Goal: Task Accomplishment & Management: Use online tool/utility

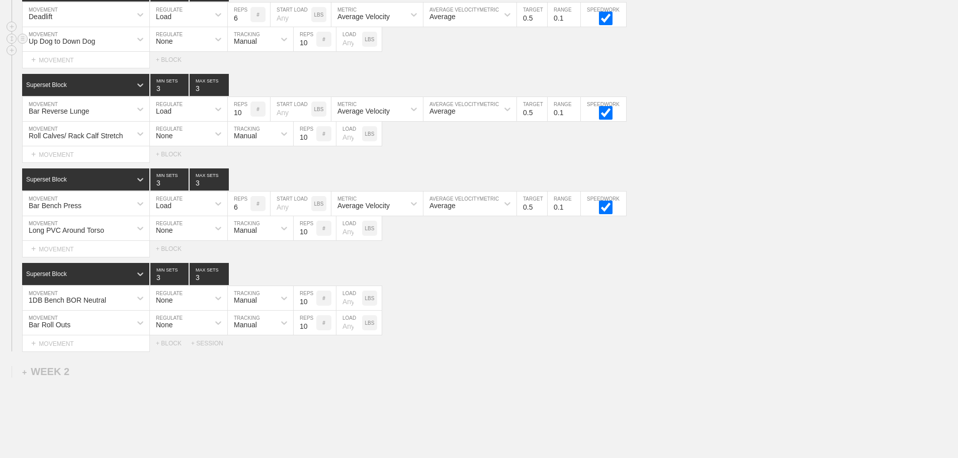
scroll to position [638, 0]
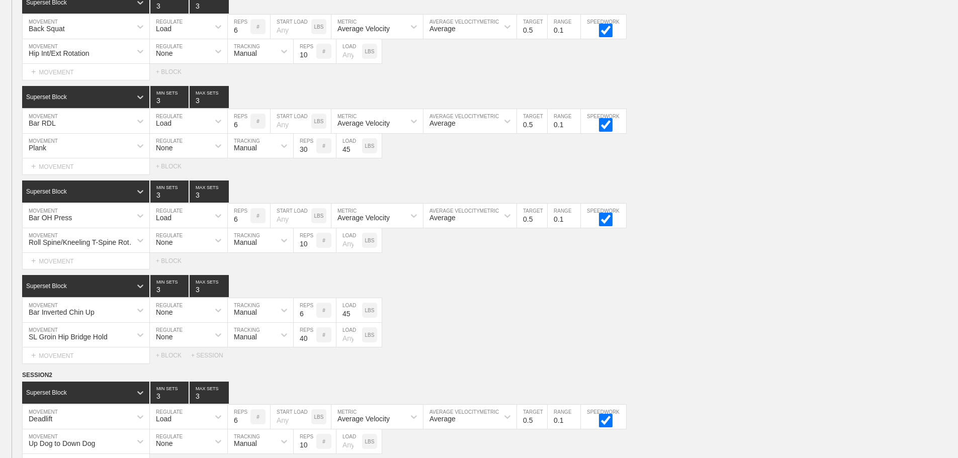
scroll to position [0, 0]
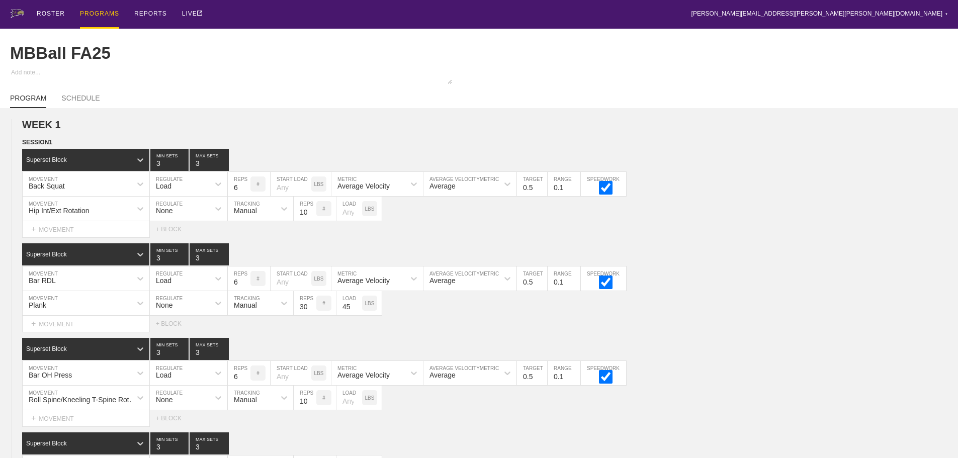
click at [100, 13] on div "PROGRAMS" at bounding box center [99, 14] width 39 height 29
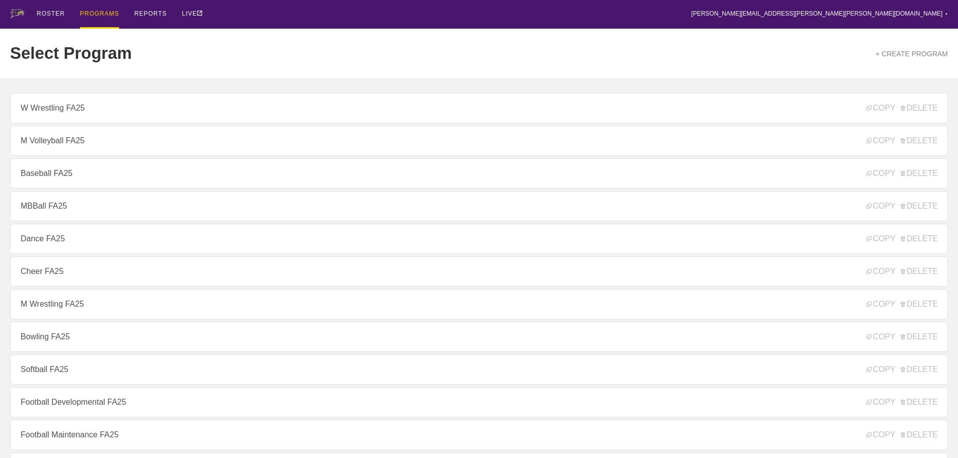
click at [336, 11] on div "ROSTER PROGRAMS REPORTS LIVE [PERSON_NAME][EMAIL_ADDRESS][PERSON_NAME][PERSON_N…" at bounding box center [479, 14] width 938 height 29
click at [283, 14] on div "ROSTER PROGRAMS REPORTS LIVE [PERSON_NAME][EMAIL_ADDRESS][PERSON_NAME][PERSON_N…" at bounding box center [479, 14] width 938 height 29
click at [269, 15] on div "ROSTER PROGRAMS REPORTS LIVE [PERSON_NAME][EMAIL_ADDRESS][PERSON_NAME][PERSON_N…" at bounding box center [479, 14] width 938 height 29
click at [427, 8] on div "ROSTER PROGRAMS REPORTS LIVE [PERSON_NAME][EMAIL_ADDRESS][PERSON_NAME][PERSON_N…" at bounding box center [479, 14] width 938 height 29
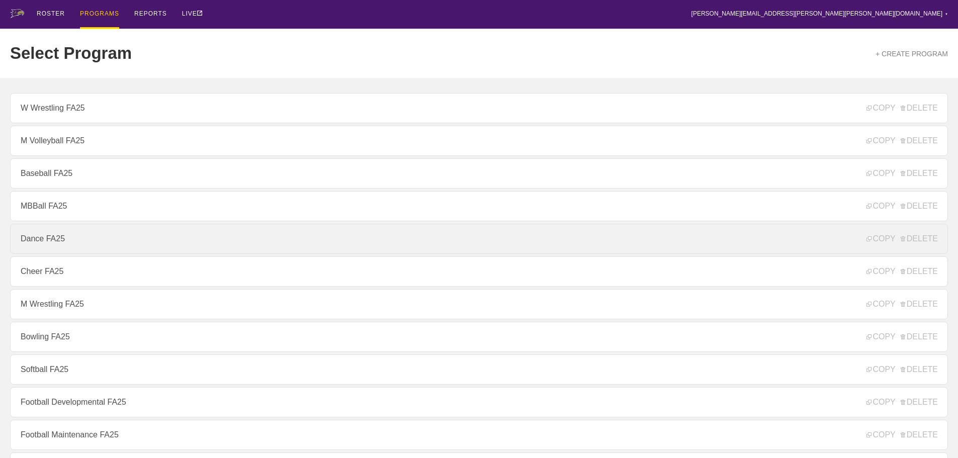
click at [44, 243] on link "Dance FA25" at bounding box center [479, 239] width 938 height 30
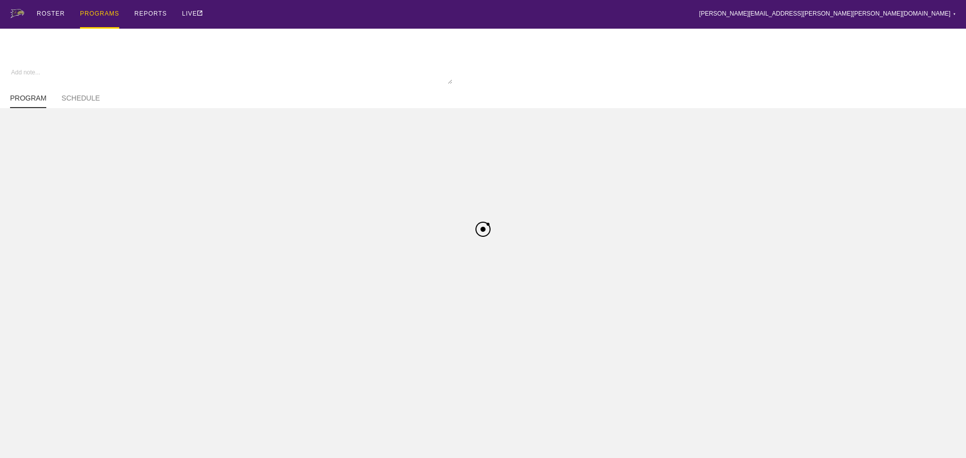
type textarea "x"
type input "Dance FA25"
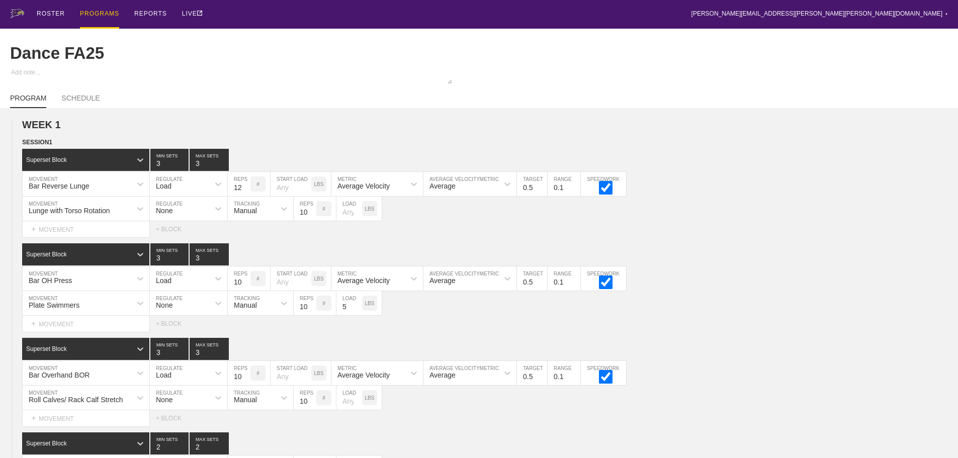
click at [551, 17] on div "ROSTER PROGRAMS REPORTS LIVE [PERSON_NAME][EMAIL_ADDRESS][PERSON_NAME][PERSON_N…" at bounding box center [479, 14] width 938 height 29
click at [404, 19] on div "ROSTER PROGRAMS REPORTS LIVE [PERSON_NAME][EMAIL_ADDRESS][PERSON_NAME][PERSON_N…" at bounding box center [479, 14] width 938 height 29
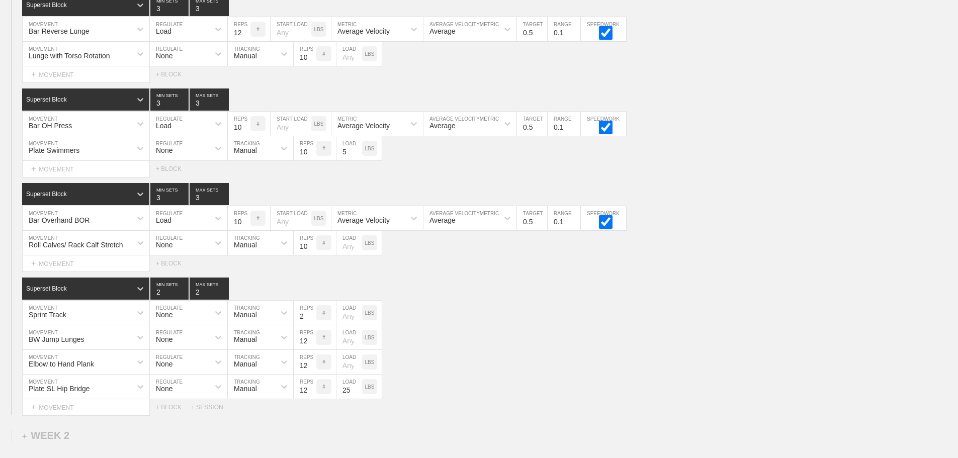
scroll to position [297, 0]
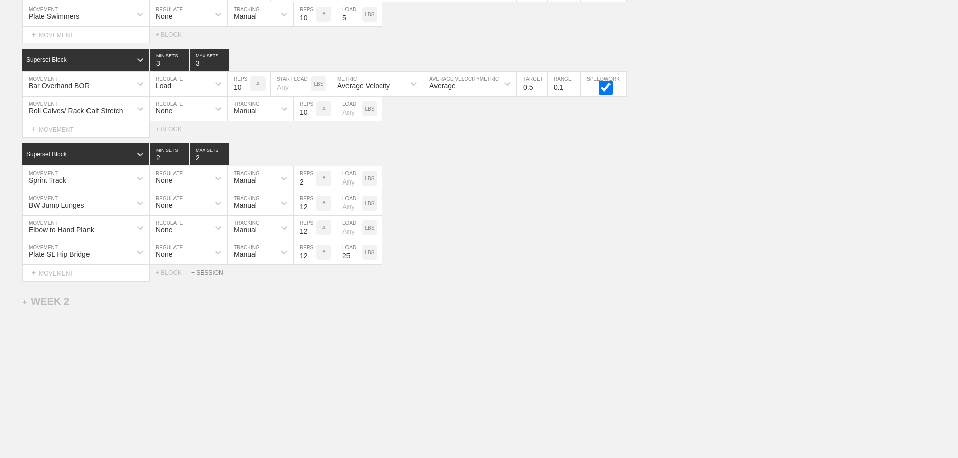
click at [218, 275] on div "+ SESSION" at bounding box center [211, 273] width 40 height 7
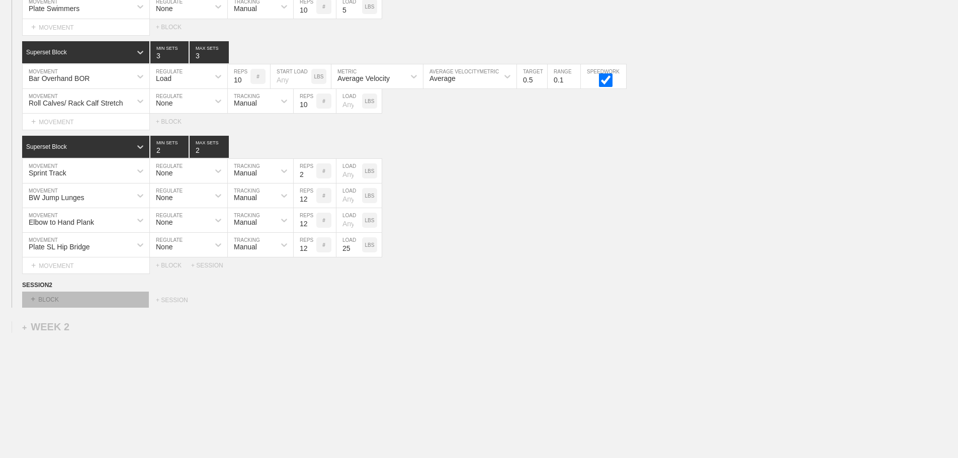
click at [127, 301] on div "+ BLOCK" at bounding box center [85, 300] width 127 height 16
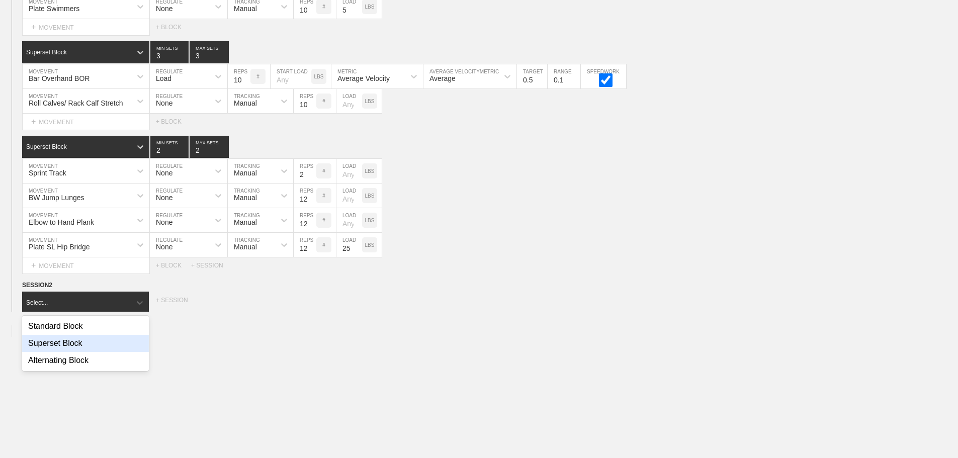
click at [76, 352] on div "Superset Block" at bounding box center [85, 343] width 127 height 17
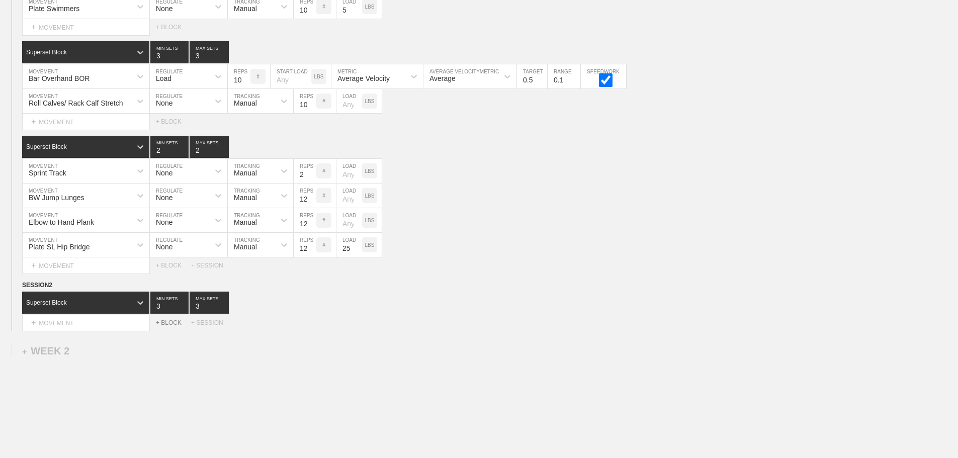
click at [172, 326] on div "+ BLOCK" at bounding box center [173, 322] width 35 height 7
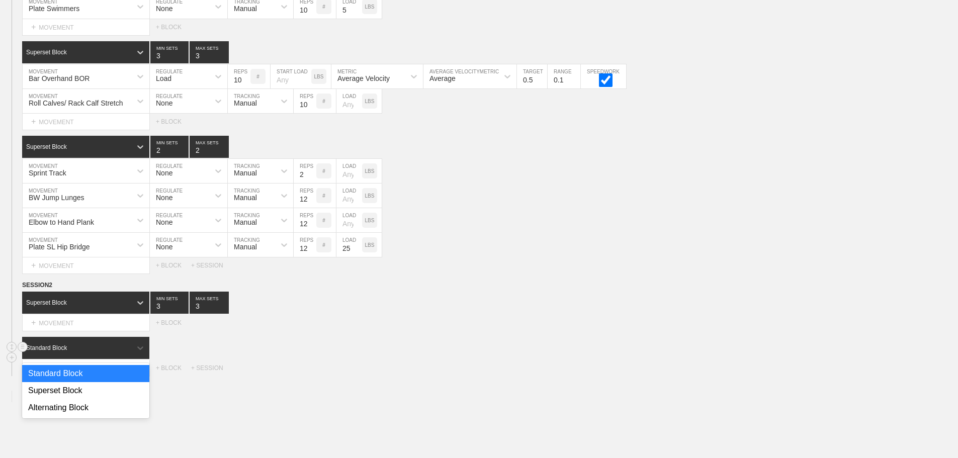
click at [125, 353] on div "Standard Block" at bounding box center [76, 348] width 109 height 9
click at [68, 398] on div "Superset Block" at bounding box center [85, 390] width 127 height 17
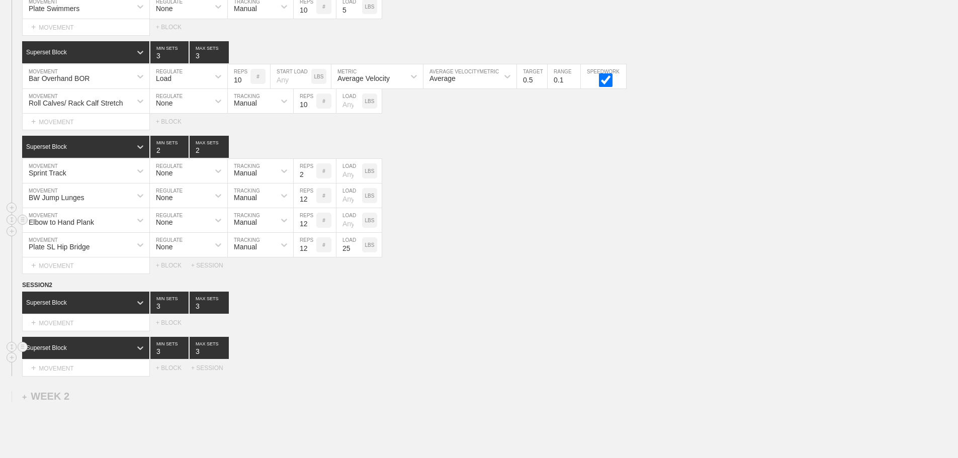
click at [841, 233] on div "Elbow to Hand Plank MOVEMENT None REGULATE Manual TRACKING 12 REPS # LOAD LBS" at bounding box center [479, 220] width 958 height 25
click at [171, 372] on div "+ BLOCK" at bounding box center [173, 368] width 35 height 7
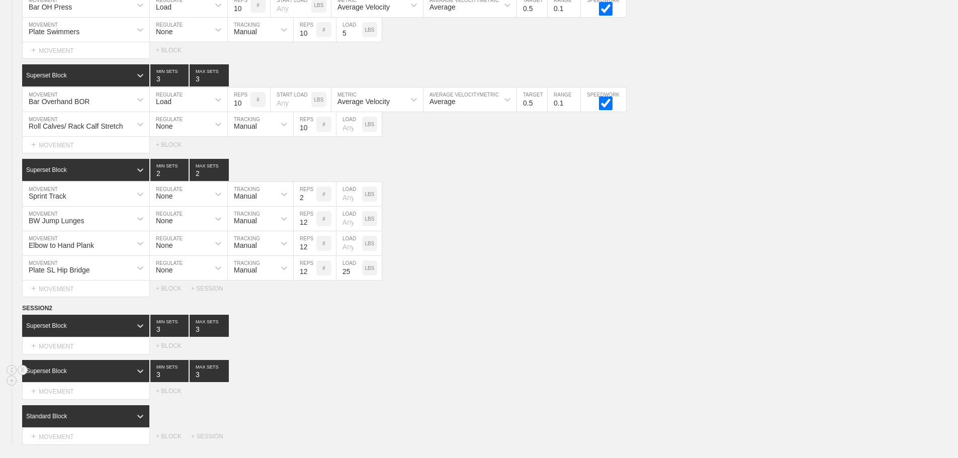
scroll to position [347, 0]
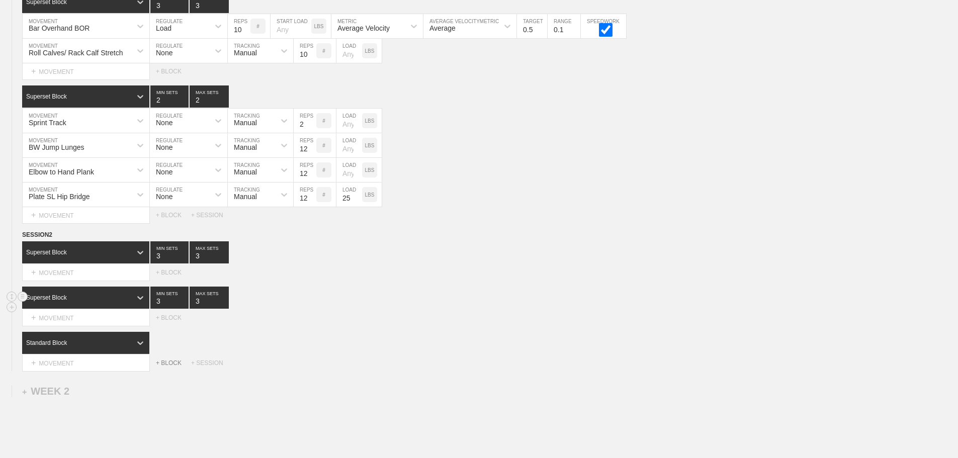
click at [173, 367] on div "+ BLOCK" at bounding box center [173, 363] width 35 height 7
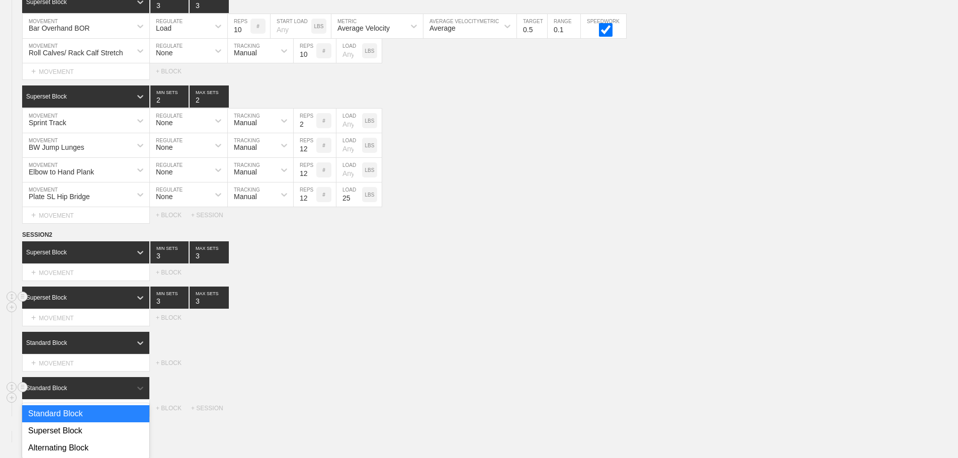
click at [126, 394] on div "Standard Block" at bounding box center [85, 388] width 127 height 22
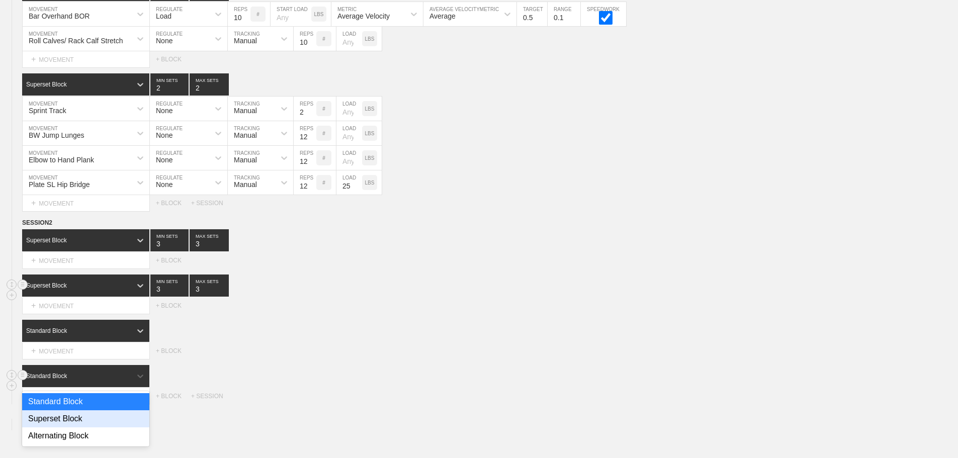
click at [85, 425] on div "Superset Block" at bounding box center [85, 418] width 127 height 17
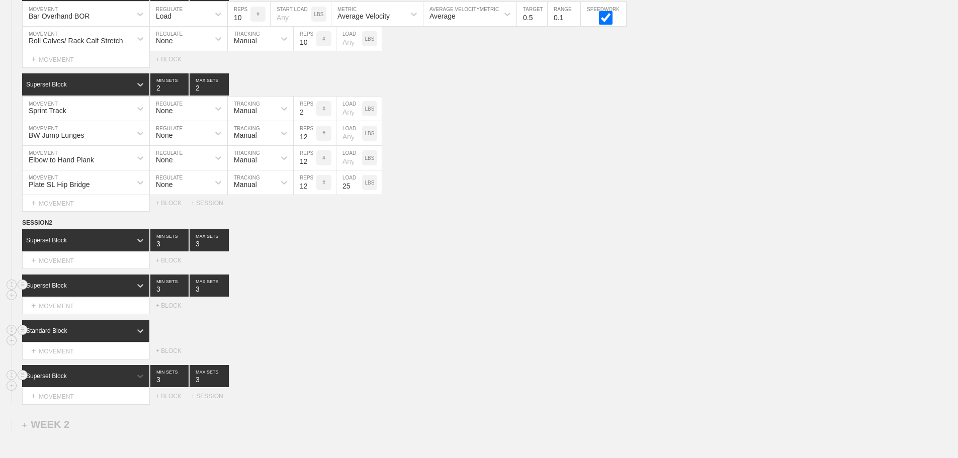
click at [124, 336] on div "Standard Block" at bounding box center [76, 330] width 109 height 9
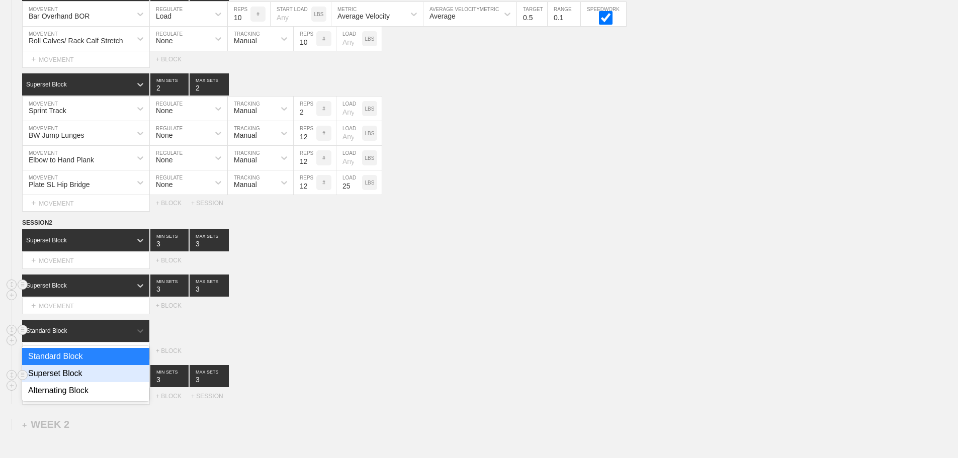
click at [87, 380] on div "Superset Block" at bounding box center [85, 373] width 127 height 17
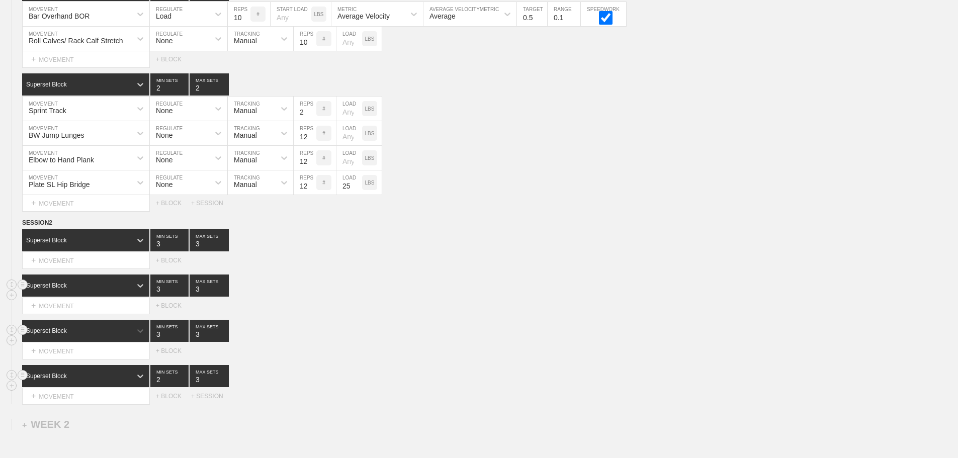
type input "2"
click at [183, 387] on input "2" at bounding box center [169, 376] width 38 height 22
type input "2"
click at [224, 387] on input "2" at bounding box center [209, 376] width 39 height 22
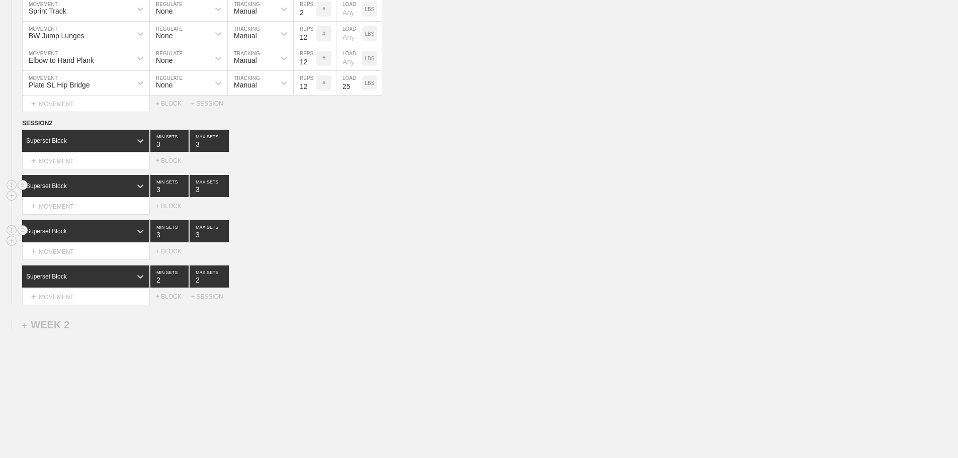
scroll to position [460, 0]
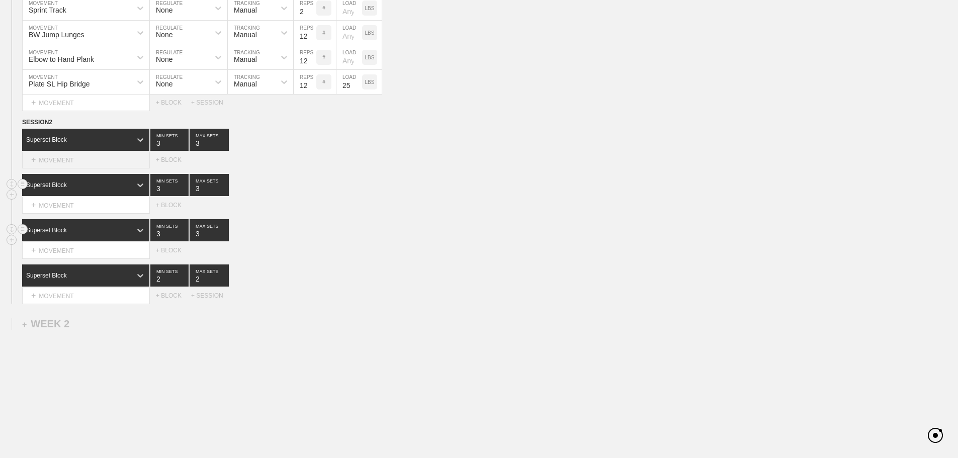
click at [81, 164] on div "+ MOVEMENT" at bounding box center [86, 160] width 128 height 17
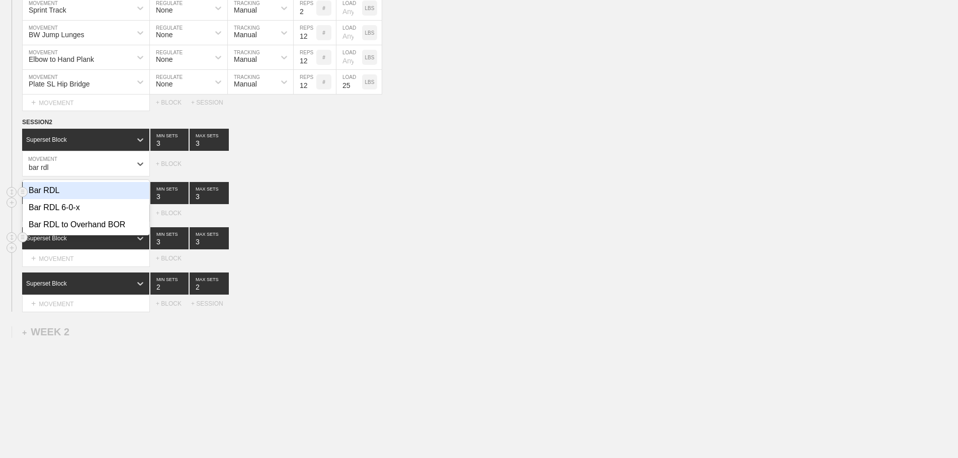
click at [50, 196] on div "Bar RDL" at bounding box center [86, 190] width 127 height 17
type input "bar rdl"
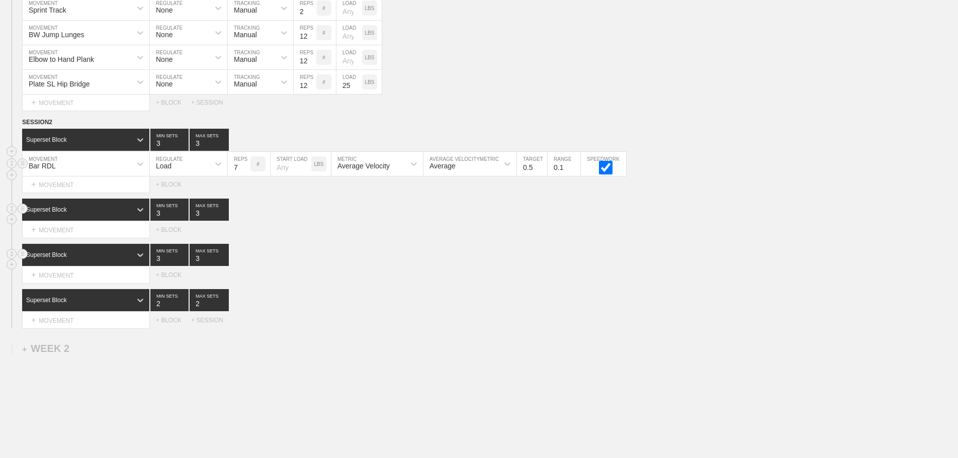
click at [244, 172] on input "7" at bounding box center [239, 164] width 23 height 24
click at [244, 172] on input "8" at bounding box center [239, 164] width 23 height 24
click at [244, 172] on input "9" at bounding box center [239, 164] width 23 height 24
type input "10"
click at [244, 172] on input "10" at bounding box center [239, 164] width 23 height 24
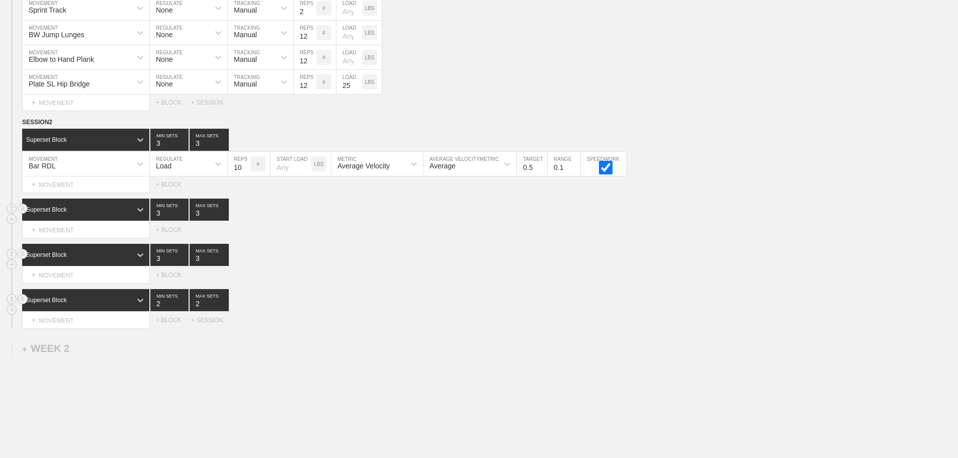
click at [433, 311] on div "Superset Block 2 MIN SETS 2 MAX SETS" at bounding box center [490, 300] width 936 height 22
click at [78, 193] on div "+ MOVEMENT" at bounding box center [86, 185] width 128 height 17
click at [378, 274] on div "Superset Block 3 MIN SETS 3 MAX SETS DUPLICATE INSERT MOVEMENT AFTER DELETE Sel…" at bounding box center [479, 263] width 958 height 39
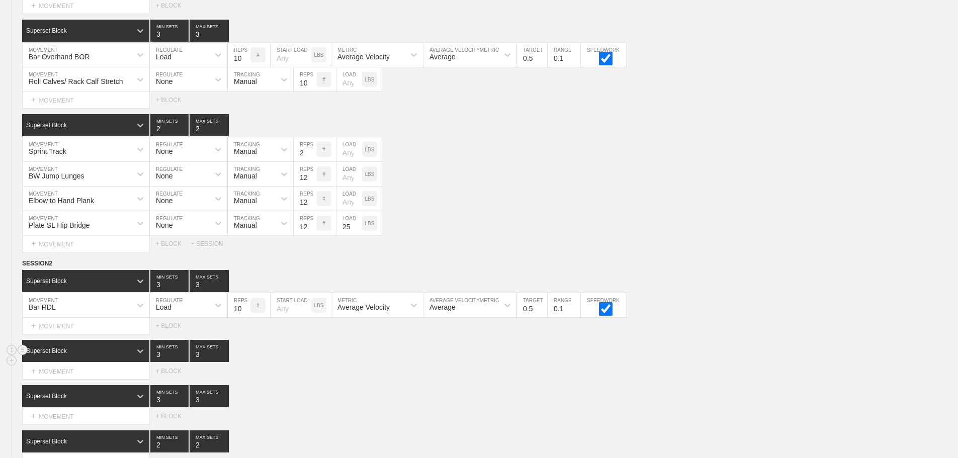
scroll to position [515, 0]
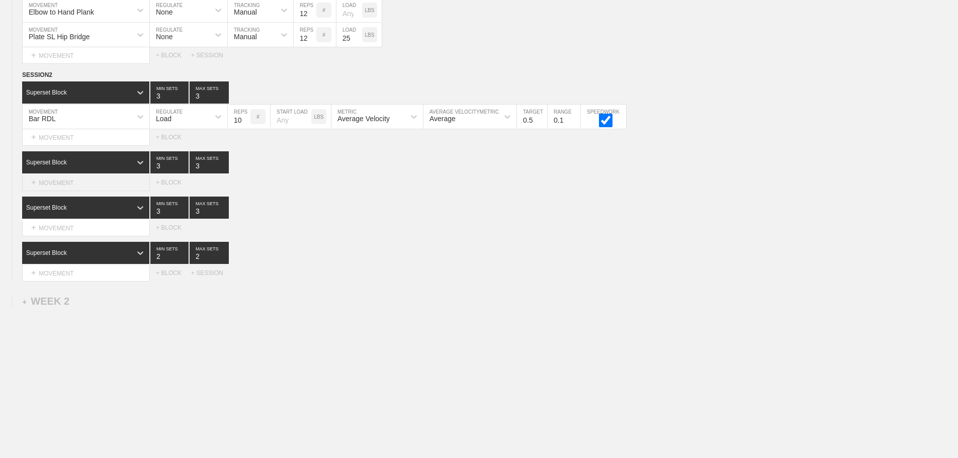
click at [68, 181] on div "+ MOVEMENT" at bounding box center [86, 183] width 128 height 17
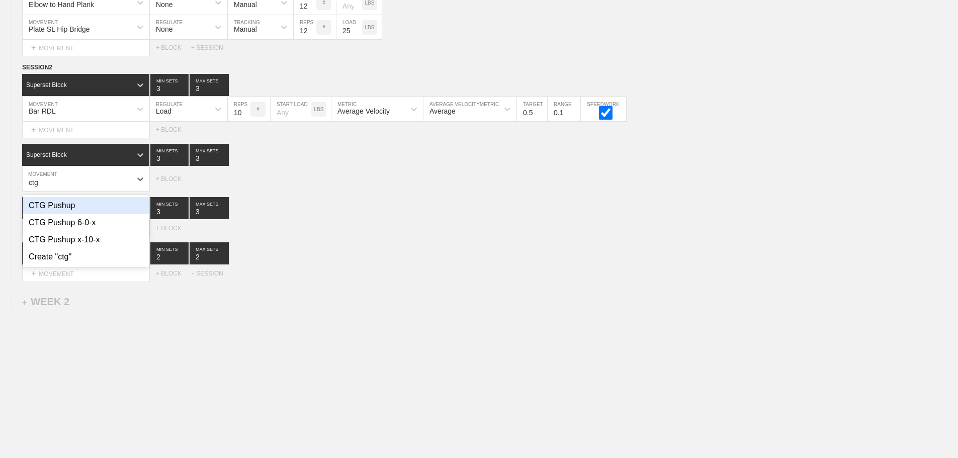
click at [64, 214] on div "CTG Pushup" at bounding box center [86, 205] width 127 height 17
type input "ctg"
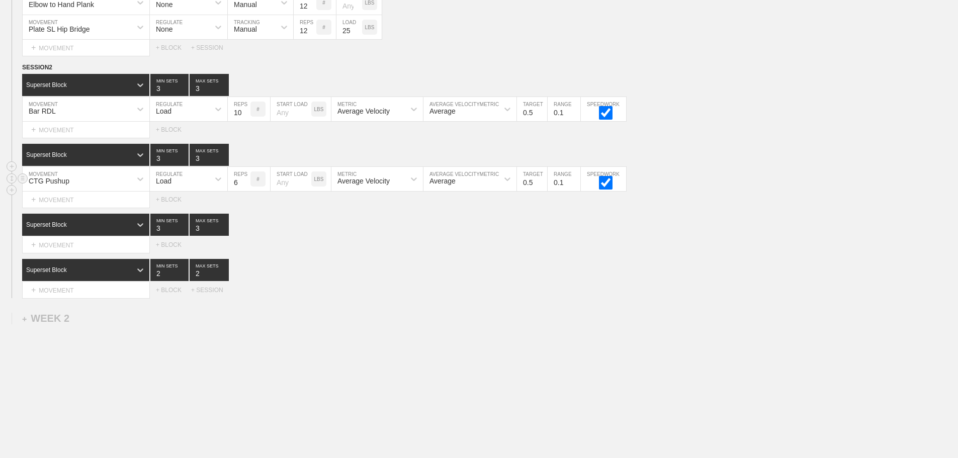
click at [172, 188] on div "Load" at bounding box center [179, 179] width 59 height 17
drag, startPoint x: 169, startPoint y: 213, endPoint x: 200, endPoint y: 208, distance: 32.2
click at [171, 213] on div "None" at bounding box center [188, 205] width 77 height 17
click at [254, 185] on div "Sensor" at bounding box center [245, 181] width 22 height 8
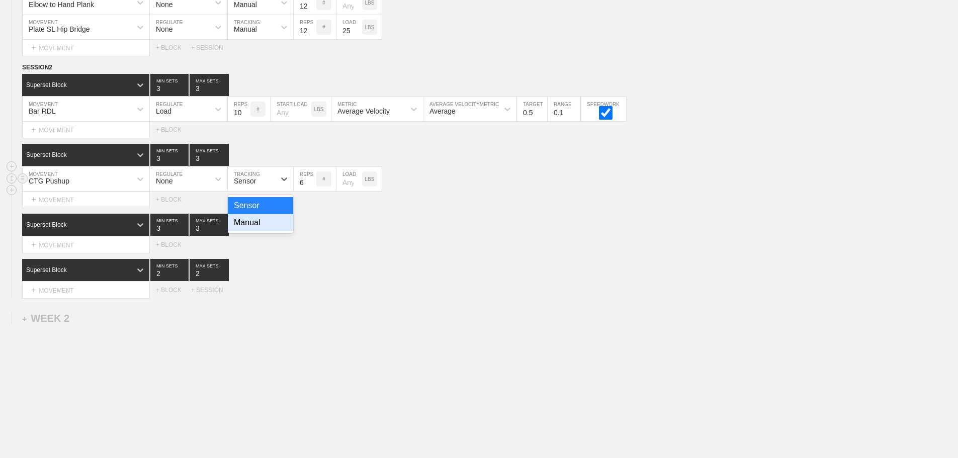
click at [248, 231] on div "Manual" at bounding box center [260, 222] width 65 height 17
click at [312, 188] on input "7" at bounding box center [305, 179] width 23 height 24
click at [312, 188] on input "8" at bounding box center [305, 179] width 23 height 24
click at [312, 191] on input "7" at bounding box center [305, 179] width 23 height 24
click at [312, 191] on input "6" at bounding box center [305, 179] width 23 height 24
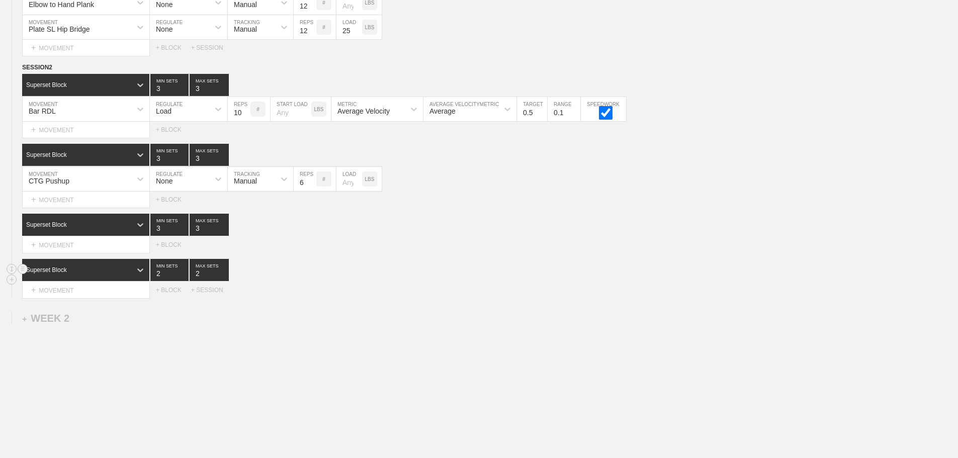
click at [391, 278] on div "Superset Block 2 MIN SETS 2 MAX SETS" at bounding box center [490, 270] width 936 height 22
click at [312, 187] on input "7" at bounding box center [305, 179] width 23 height 24
type input "8"
click at [312, 187] on input "8" at bounding box center [305, 179] width 23 height 24
click at [322, 252] on div "Select... MOVEMENT + MOVEMENT + BLOCK" at bounding box center [479, 245] width 958 height 16
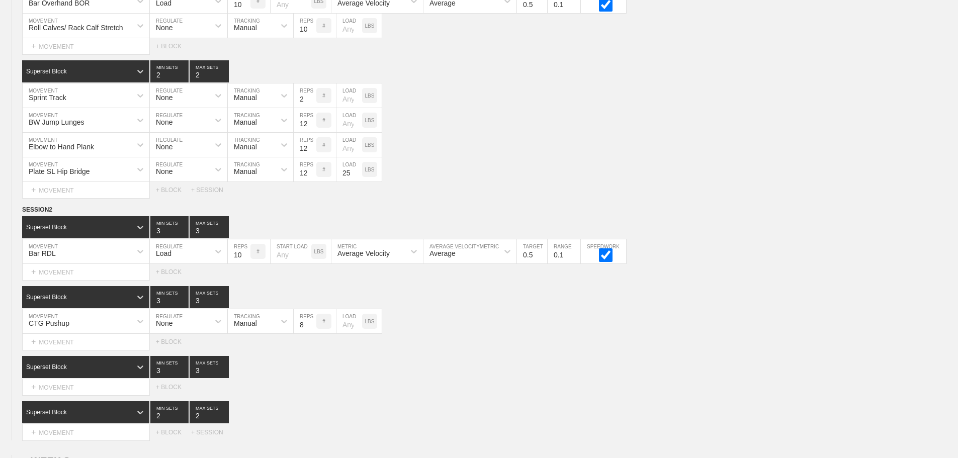
scroll to position [414, 0]
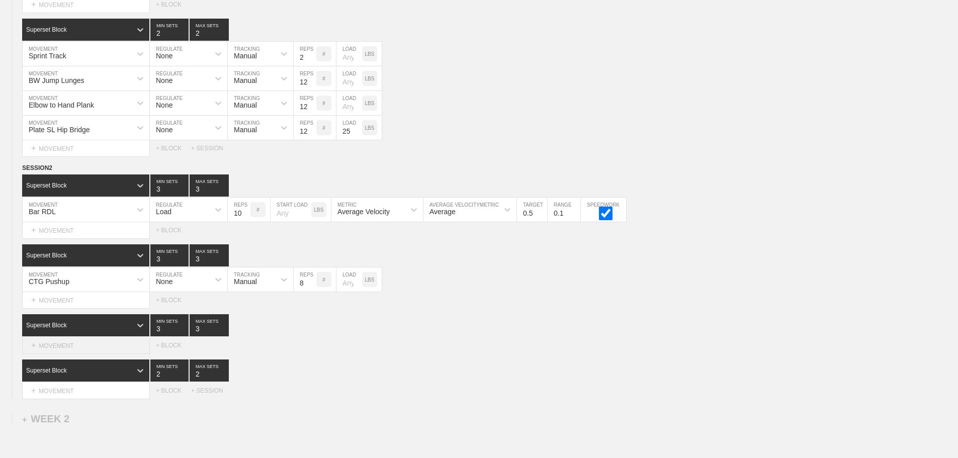
click at [116, 349] on div "+ MOVEMENT" at bounding box center [86, 346] width 128 height 17
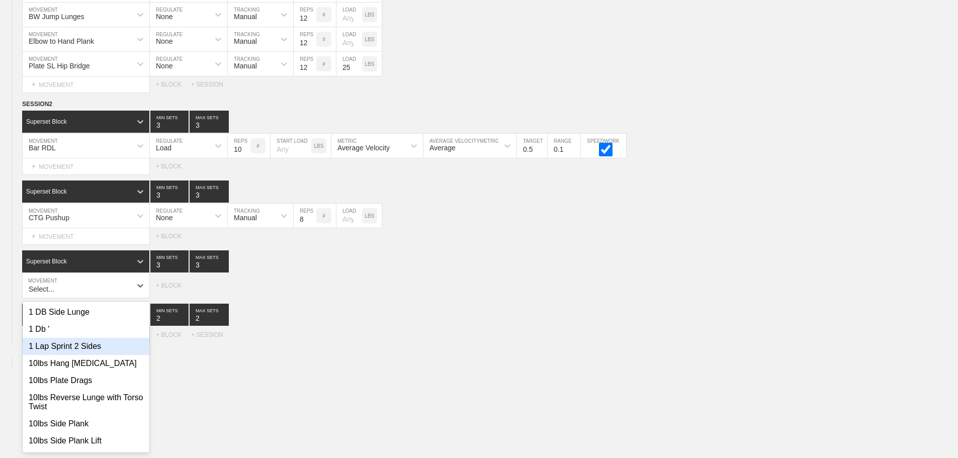
scroll to position [484, 0]
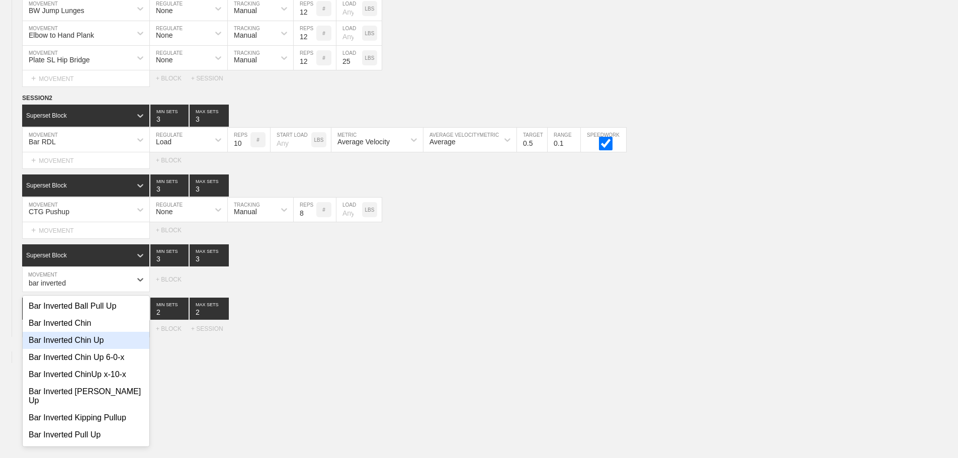
click at [73, 349] on div "Bar Inverted Chin Up" at bounding box center [86, 340] width 127 height 17
type input "bar inverted"
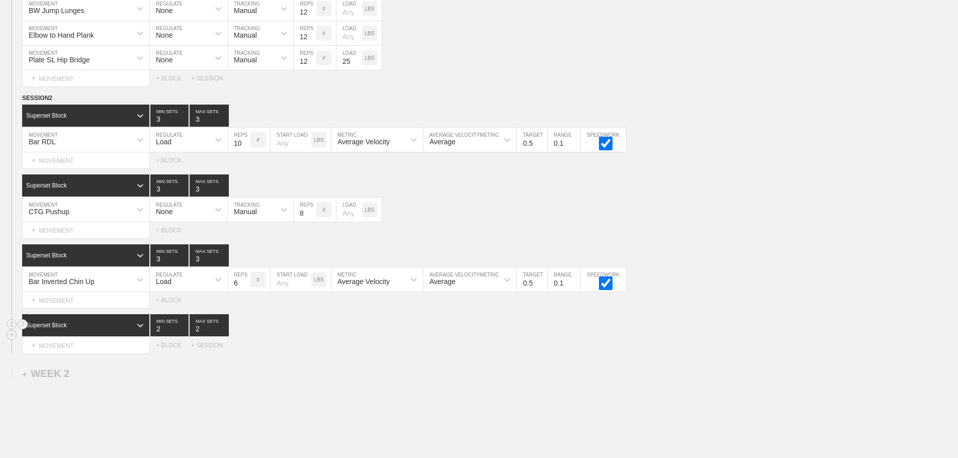
drag, startPoint x: 331, startPoint y: 359, endPoint x: 169, endPoint y: 322, distance: 167.1
click at [330, 354] on div "Select... MOVEMENT + MOVEMENT + BLOCK + SESSION" at bounding box center [479, 346] width 958 height 16
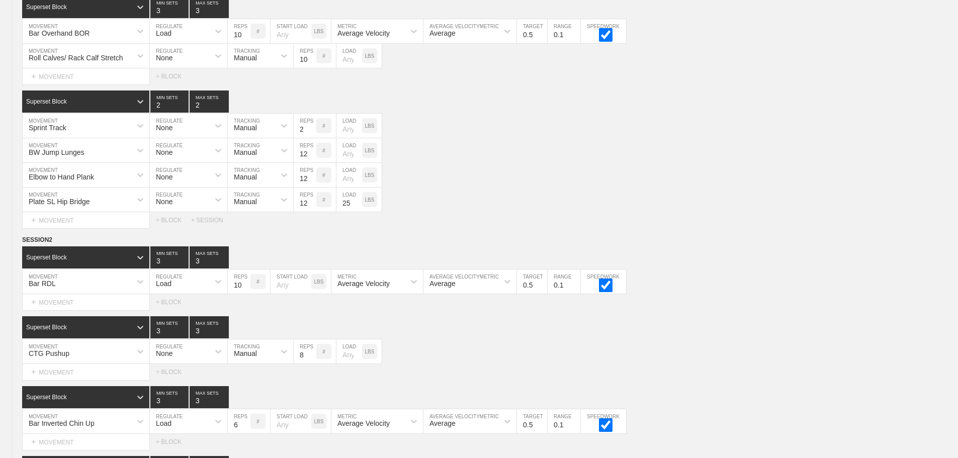
scroll to position [182, 0]
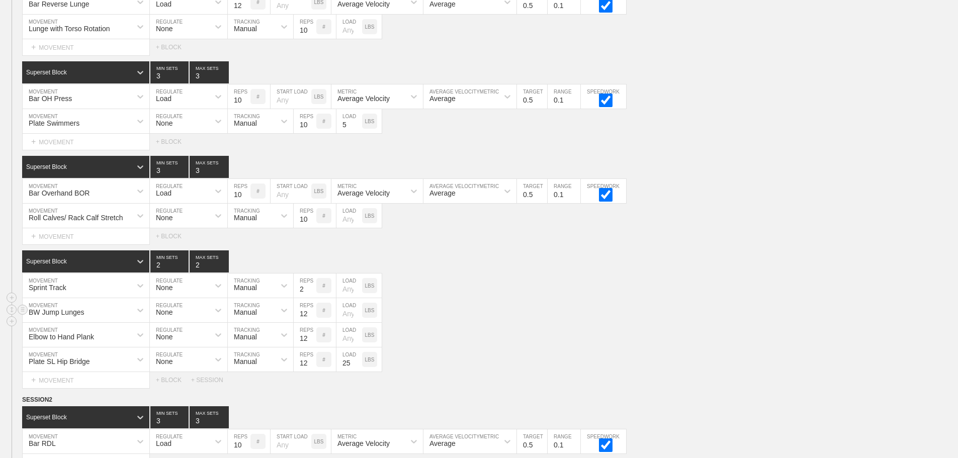
click at [507, 323] on div "BW Jump Lunges MOVEMENT None REGULATE Manual TRACKING 12 REPS # LOAD LBS" at bounding box center [479, 310] width 958 height 25
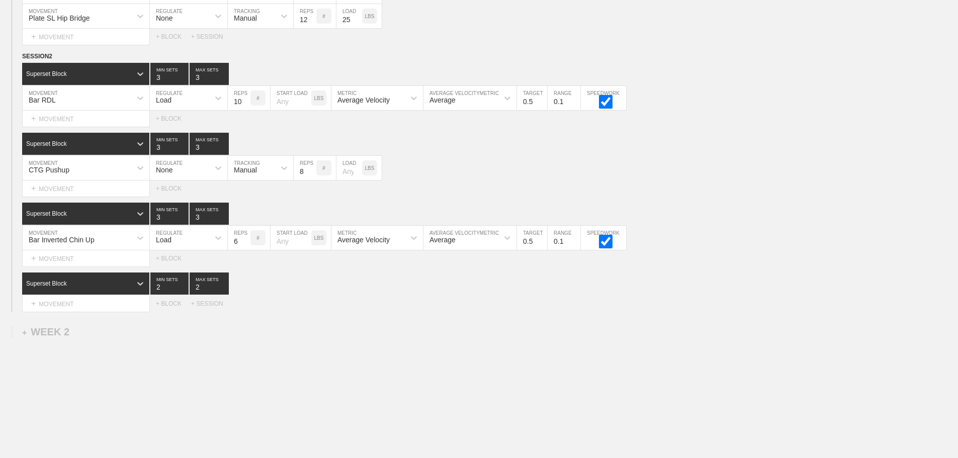
scroll to position [534, 0]
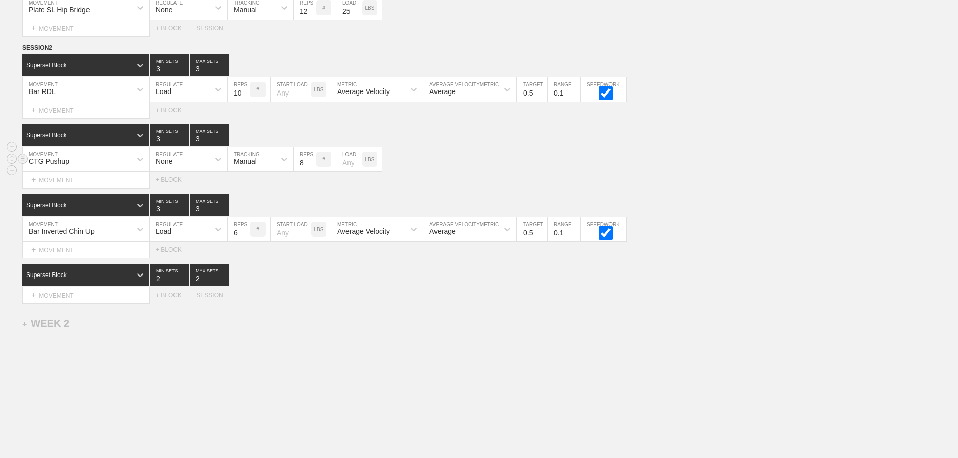
click at [113, 168] on div "CTG Pushup" at bounding box center [77, 159] width 109 height 17
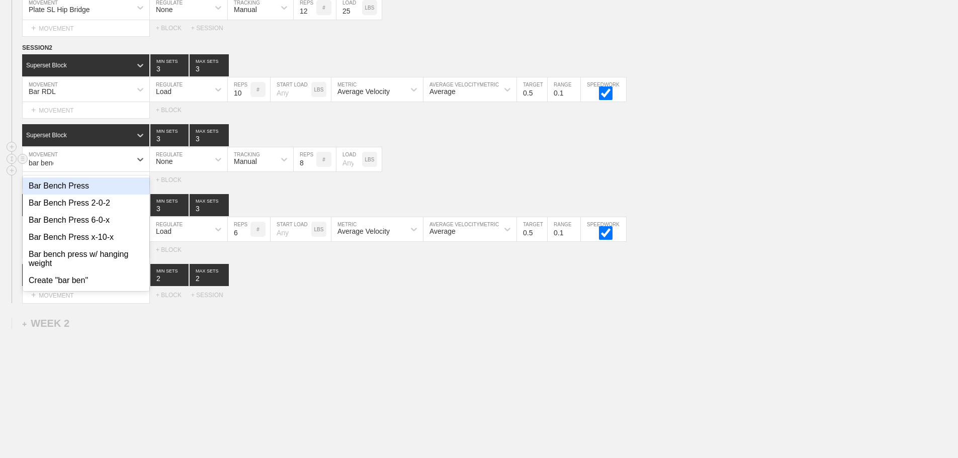
type input "bar bench"
click at [65, 195] on div "Bar Bench Press" at bounding box center [86, 186] width 127 height 17
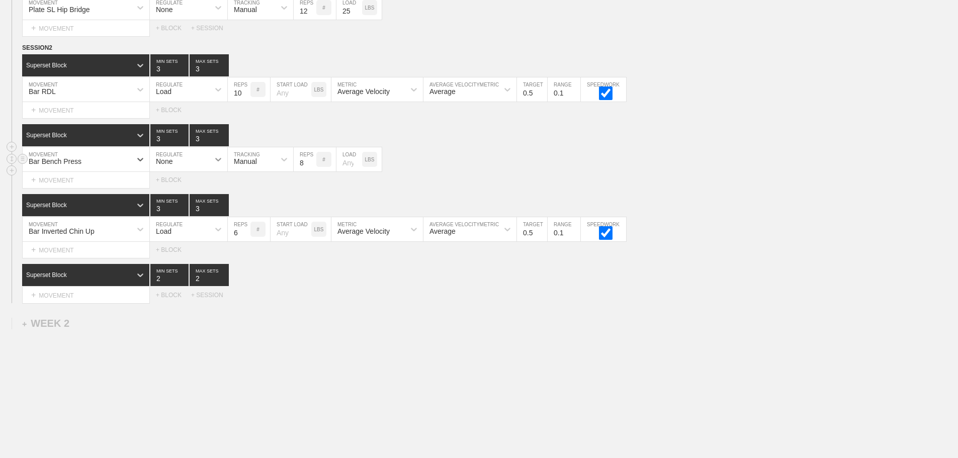
click at [210, 169] on div at bounding box center [218, 159] width 18 height 18
click at [171, 210] on div "Load" at bounding box center [188, 203] width 77 height 17
click at [607, 170] on input "checkbox" at bounding box center [606, 163] width 38 height 14
checkbox input "true"
click at [245, 166] on input "9" at bounding box center [239, 159] width 23 height 24
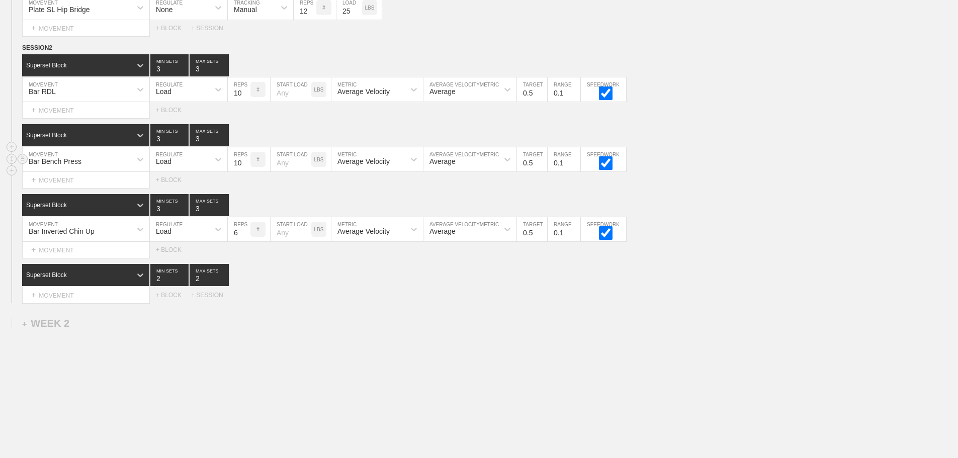
type input "10"
click at [245, 166] on input "10" at bounding box center [239, 159] width 23 height 24
click at [738, 183] on div "Select... MOVEMENT + MOVEMENT + BLOCK" at bounding box center [479, 180] width 958 height 16
click at [194, 238] on div "Load" at bounding box center [179, 229] width 59 height 17
click at [169, 265] on div "None" at bounding box center [188, 255] width 77 height 17
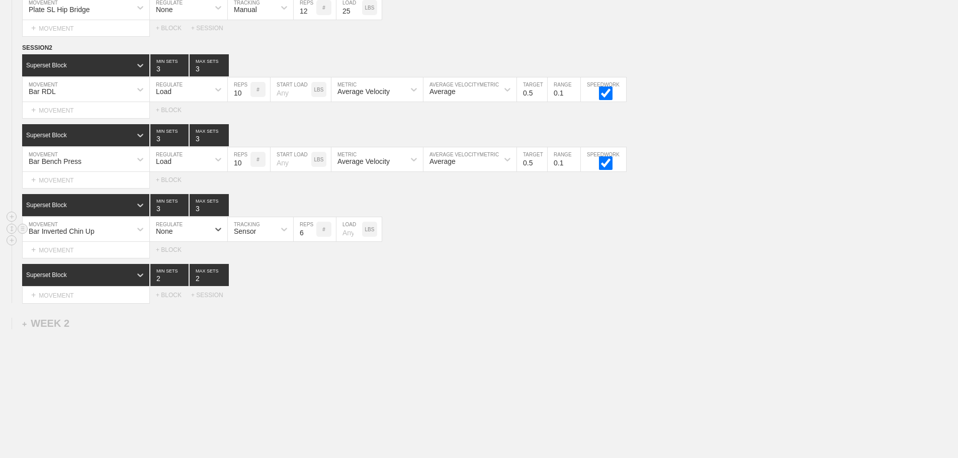
click at [250, 235] on div "Sensor" at bounding box center [245, 231] width 22 height 8
drag, startPoint x: 254, startPoint y: 284, endPoint x: 317, endPoint y: 259, distance: 68.5
click at [255, 282] on div "Manual" at bounding box center [260, 273] width 65 height 17
click at [404, 296] on div "Select... MOVEMENT + MOVEMENT + BLOCK + SESSION" at bounding box center [479, 295] width 958 height 16
click at [311, 237] on input "7" at bounding box center [305, 229] width 23 height 24
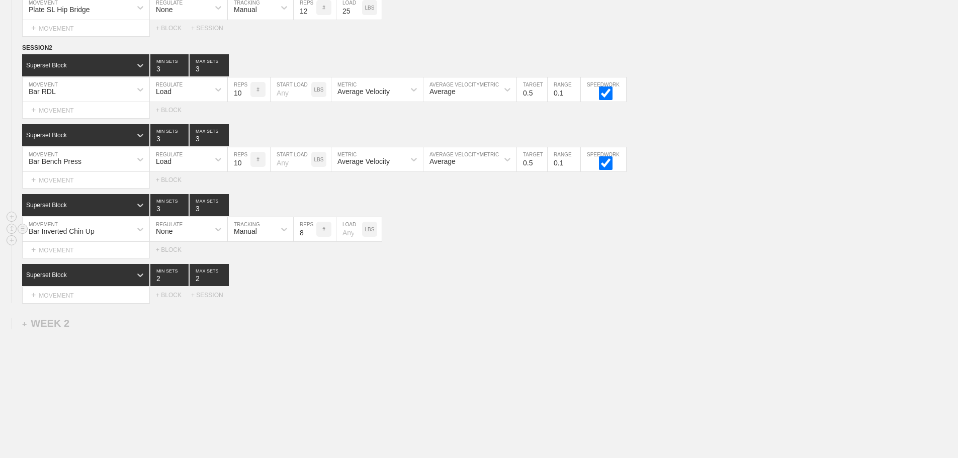
type input "8"
click at [311, 237] on input "8" at bounding box center [305, 229] width 23 height 24
click at [479, 258] on div "Select... MOVEMENT + MOVEMENT + BLOCK" at bounding box center [479, 250] width 958 height 16
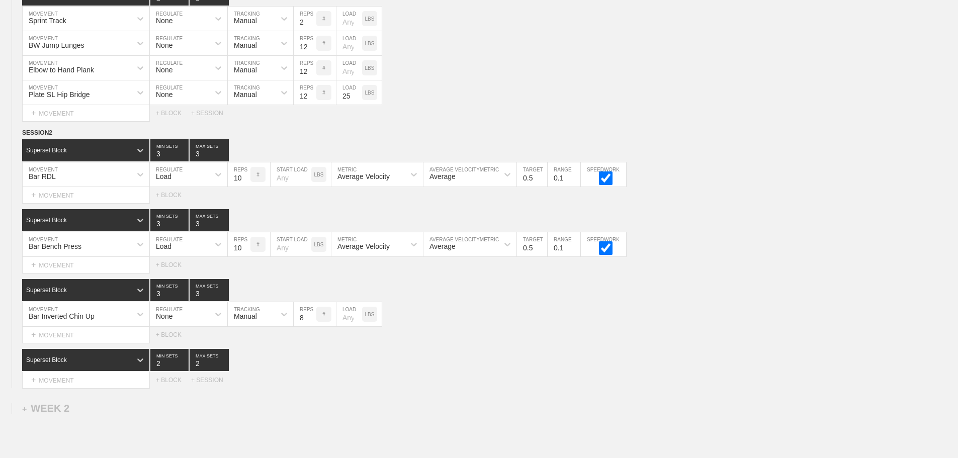
scroll to position [564, 0]
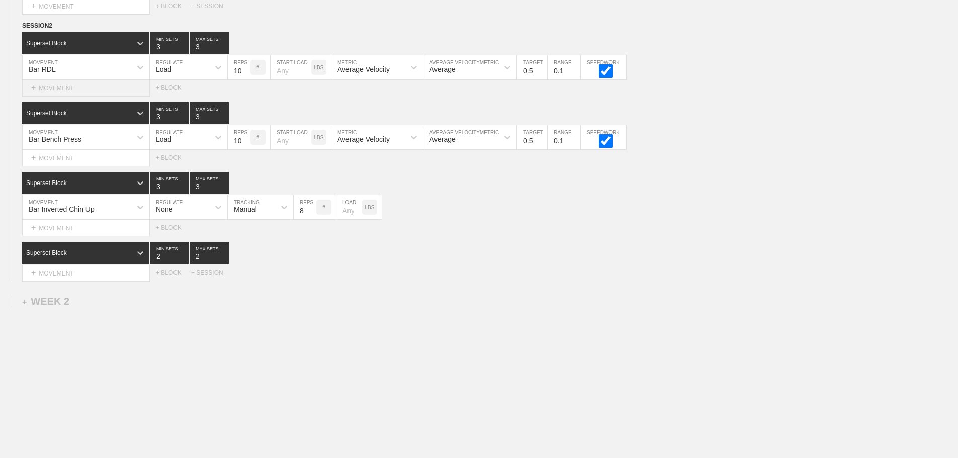
click at [72, 86] on div "+ MOVEMENT" at bounding box center [86, 88] width 128 height 17
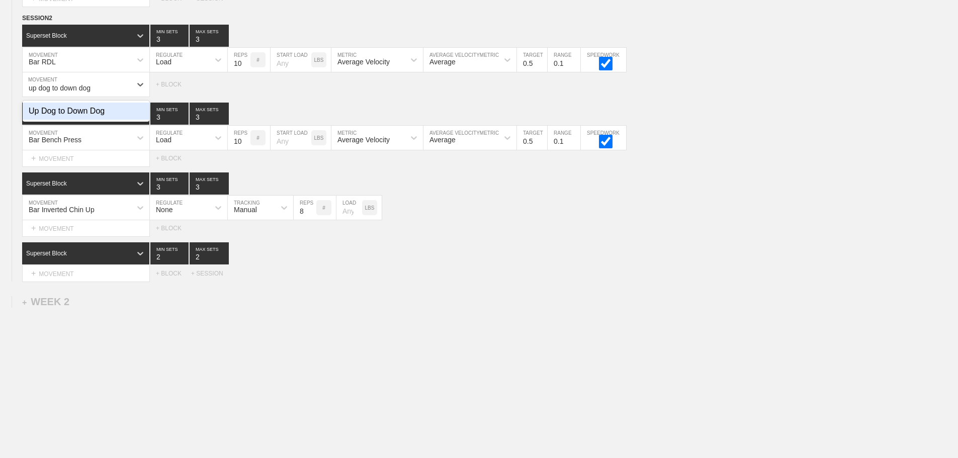
click at [100, 116] on div "Up Dog to Down Dog" at bounding box center [86, 111] width 127 height 17
type input "up dog to down dog"
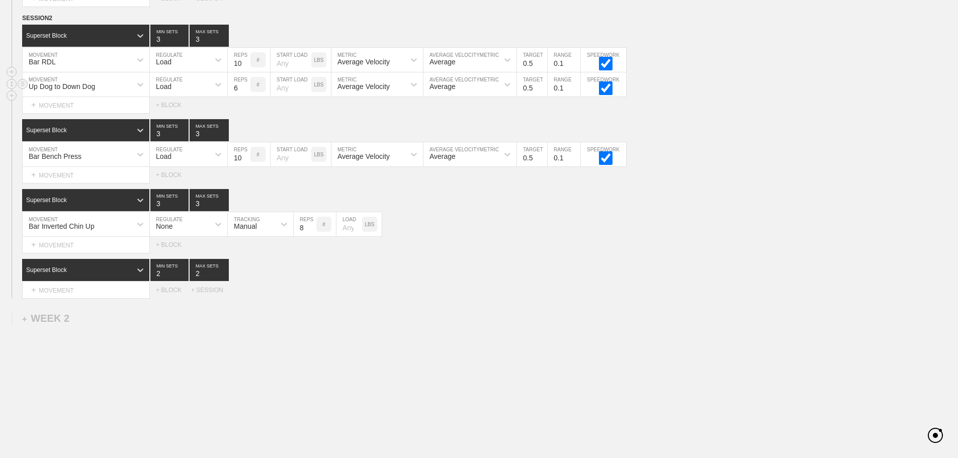
click at [173, 93] on div "Load" at bounding box center [179, 84] width 59 height 17
click at [169, 118] on div "None" at bounding box center [188, 111] width 77 height 17
click at [252, 93] on div "Sensor" at bounding box center [251, 84] width 47 height 17
click at [255, 137] on div "Manual" at bounding box center [260, 128] width 65 height 17
click at [311, 92] on input "7" at bounding box center [305, 84] width 23 height 24
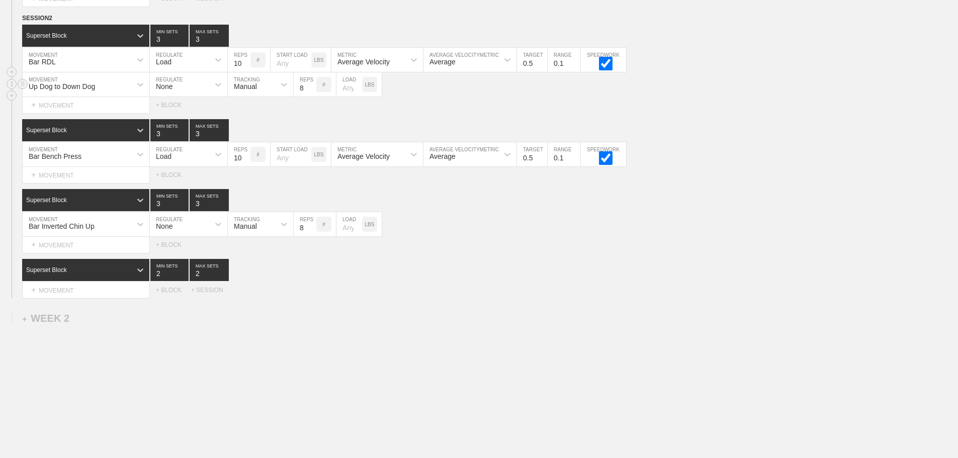
click at [311, 92] on input "8" at bounding box center [305, 84] width 23 height 24
click at [311, 92] on input "9" at bounding box center [305, 84] width 23 height 24
type input "10"
click at [311, 92] on input "10" at bounding box center [305, 84] width 23 height 24
click at [513, 281] on div "Superset Block 2 MIN SETS 2 MAX SETS" at bounding box center [490, 270] width 936 height 22
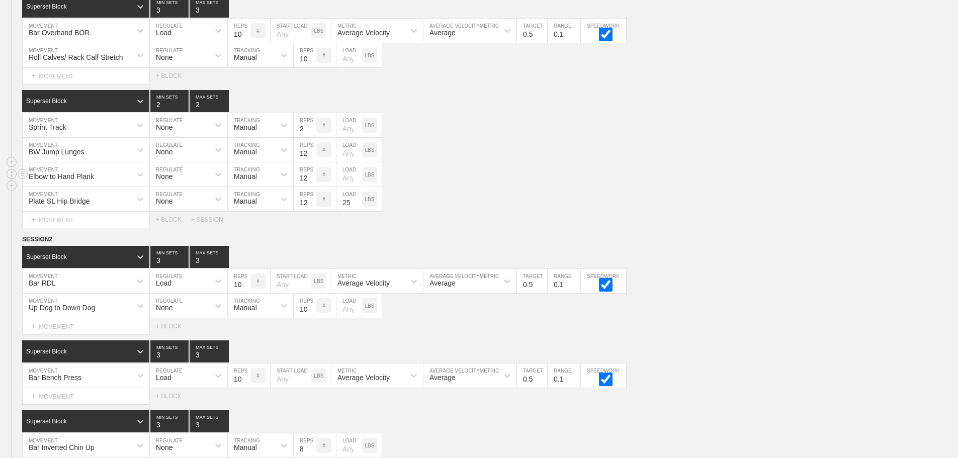
scroll to position [463, 0]
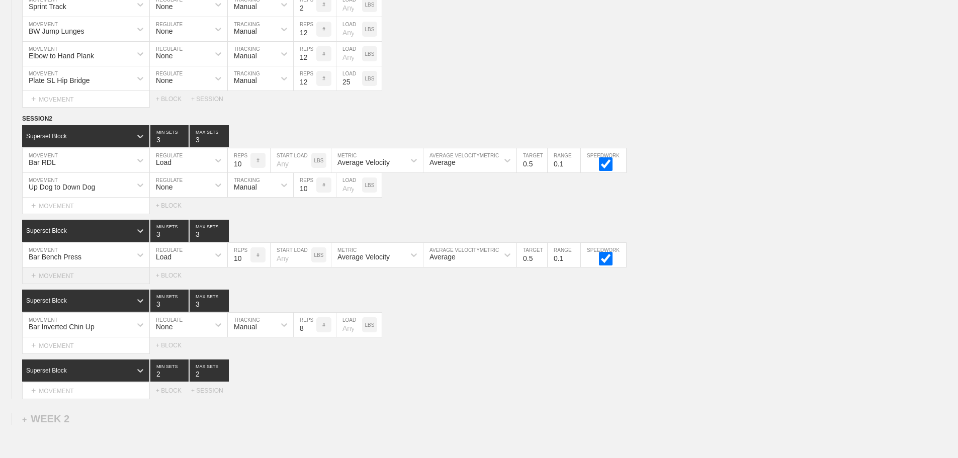
click at [77, 284] on div "+ MOVEMENT" at bounding box center [86, 276] width 128 height 17
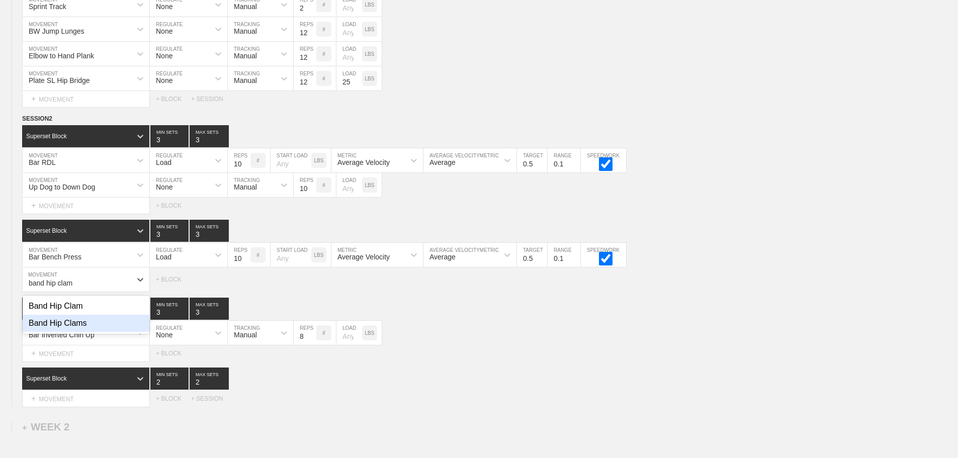
click at [77, 332] on div "Band Hip Clams" at bounding box center [86, 323] width 127 height 17
type input "band hip clam"
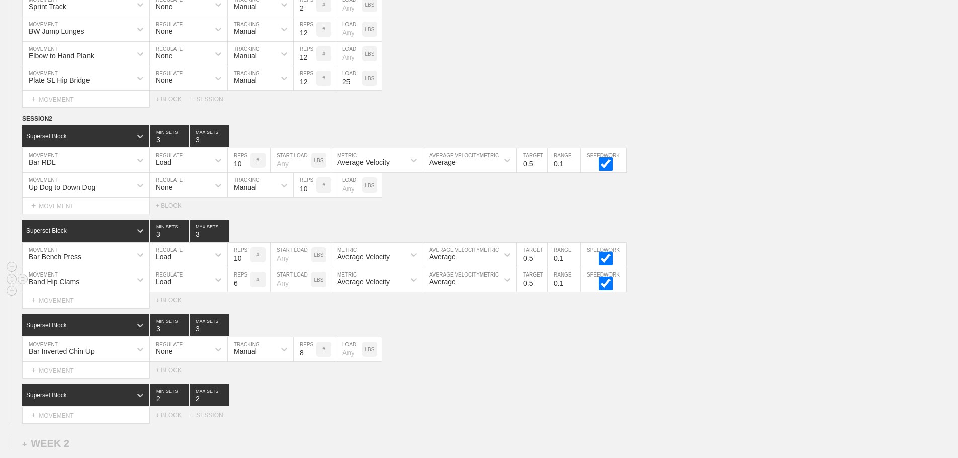
click at [179, 288] on div "Load" at bounding box center [179, 279] width 59 height 17
click at [174, 315] on div "None" at bounding box center [188, 306] width 77 height 17
click at [268, 287] on div "Sensor" at bounding box center [251, 279] width 47 height 17
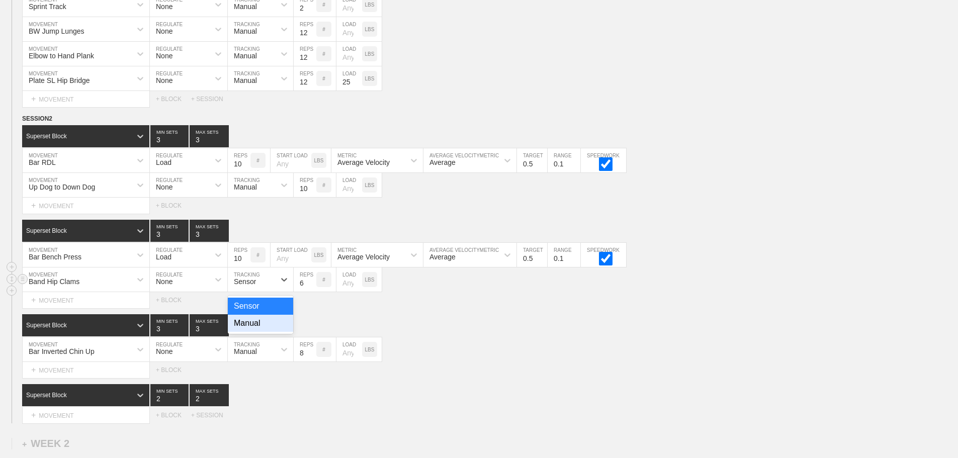
click at [268, 329] on div "Manual" at bounding box center [260, 323] width 65 height 17
click at [311, 288] on input "7" at bounding box center [305, 280] width 23 height 24
click at [311, 288] on input "8" at bounding box center [305, 280] width 23 height 24
click at [311, 288] on input "9" at bounding box center [305, 280] width 23 height 24
type input "10"
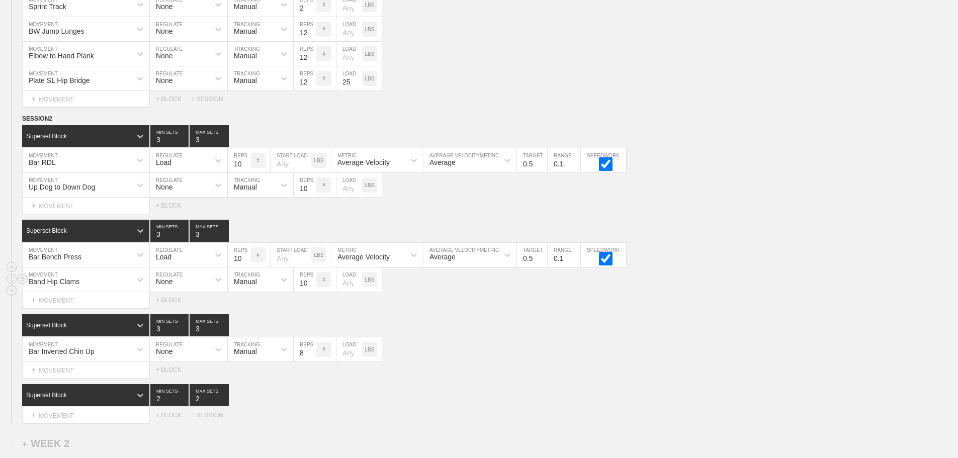
click at [311, 288] on input "10" at bounding box center [305, 280] width 23 height 24
click at [437, 301] on div "Select... MOVEMENT + MOVEMENT + BLOCK" at bounding box center [479, 300] width 958 height 16
click at [450, 322] on div "Superset Block 3 MIN SETS 3 MAX SETS" at bounding box center [490, 325] width 936 height 22
click at [517, 362] on div "Bar Inverted Chin Up MOVEMENT None REGULATE Manual TRACKING 8 REPS # LOAD LBS" at bounding box center [479, 350] width 958 height 25
click at [113, 424] on div "+ MOVEMENT" at bounding box center [86, 415] width 128 height 17
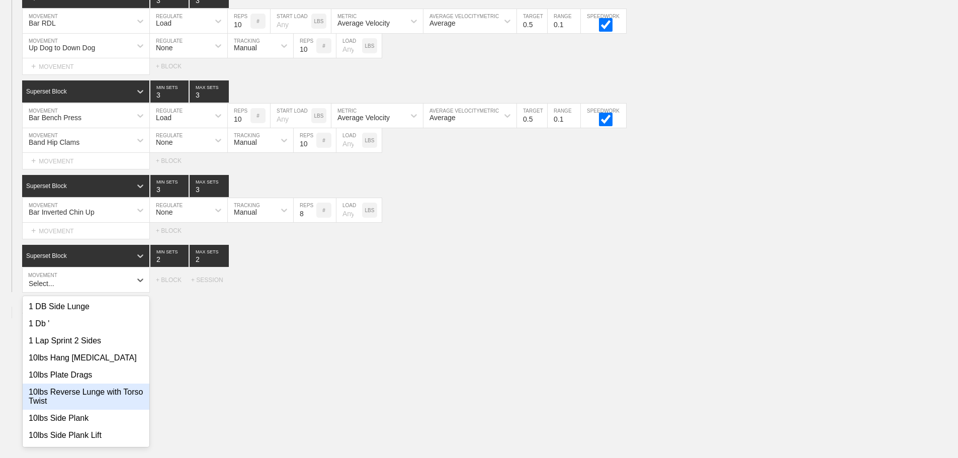
scroll to position [603, 0]
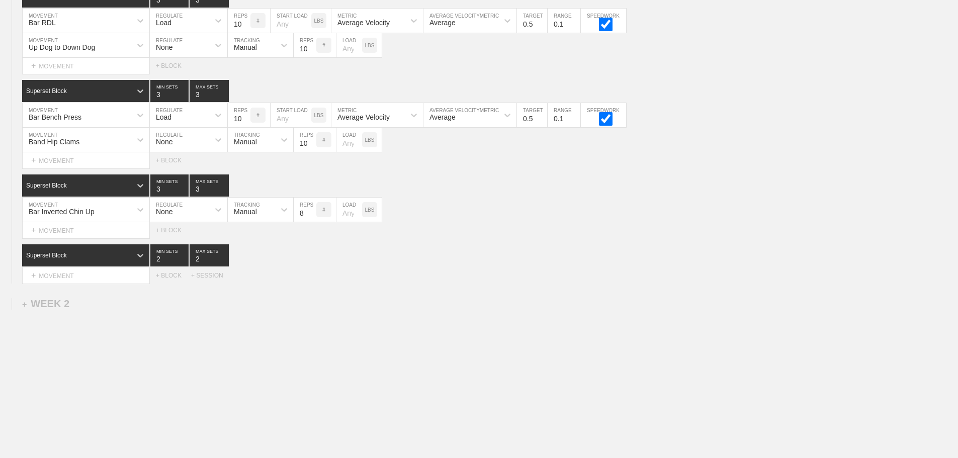
click at [85, 283] on div "+ MOVEMENT" at bounding box center [86, 276] width 128 height 17
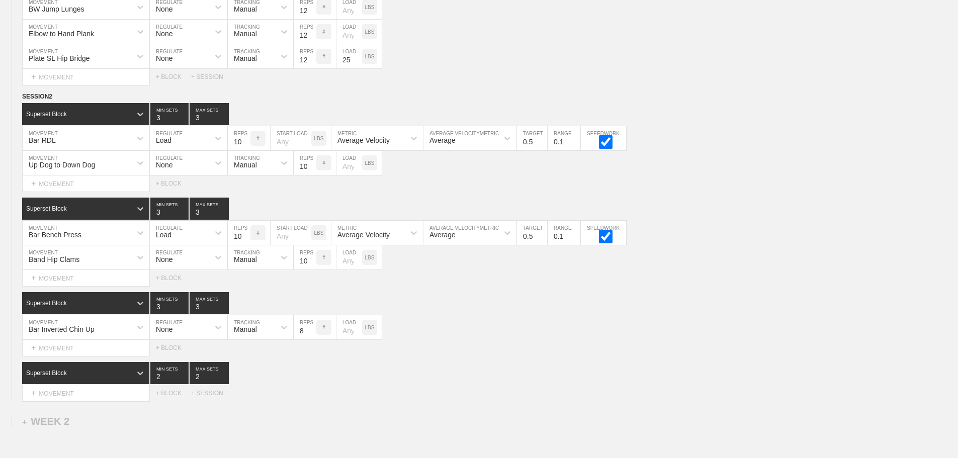
scroll to position [613, 0]
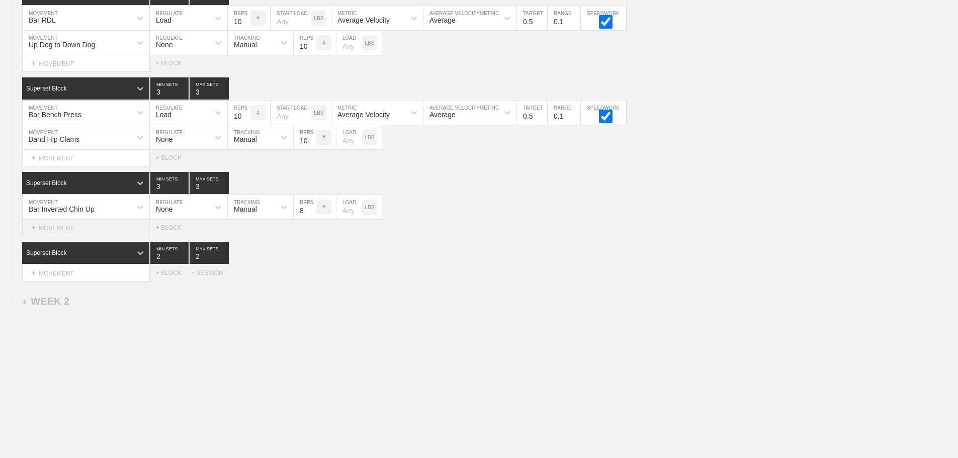
click at [66, 228] on div "+ MOVEMENT" at bounding box center [86, 228] width 128 height 17
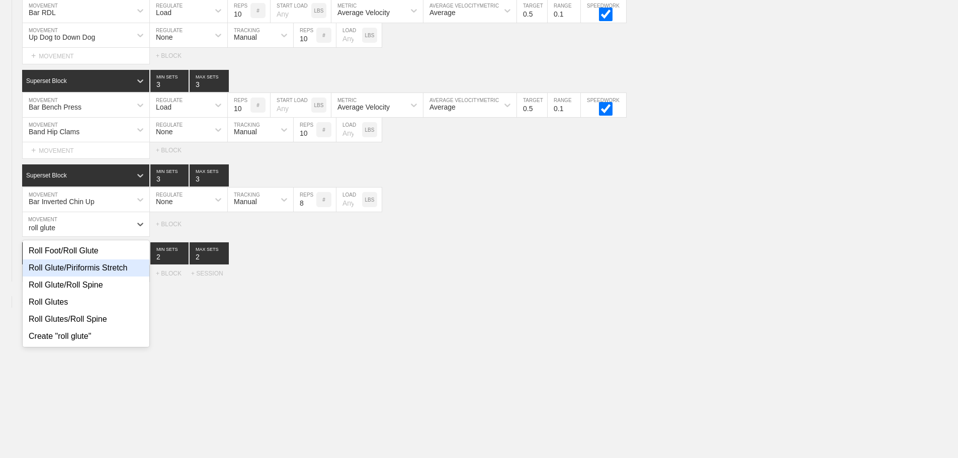
click at [88, 277] on div "Roll Glute/Piriformis Stretch" at bounding box center [86, 268] width 127 height 17
type input "roll glute"
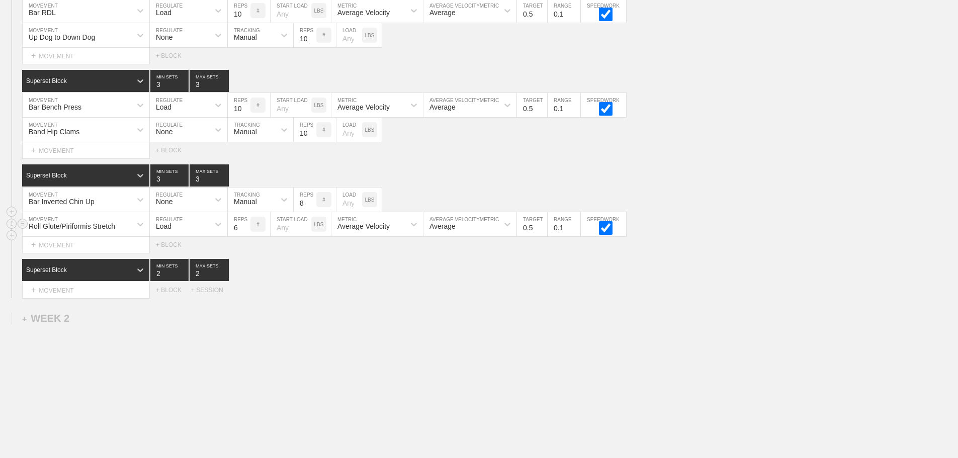
click at [186, 232] on div "Load" at bounding box center [179, 224] width 59 height 17
click at [171, 260] on div "None" at bounding box center [188, 250] width 77 height 17
click at [261, 233] on div "Sensor" at bounding box center [251, 224] width 47 height 17
click at [255, 277] on div "Manual" at bounding box center [260, 268] width 65 height 17
click at [312, 232] on input "7" at bounding box center [305, 224] width 23 height 24
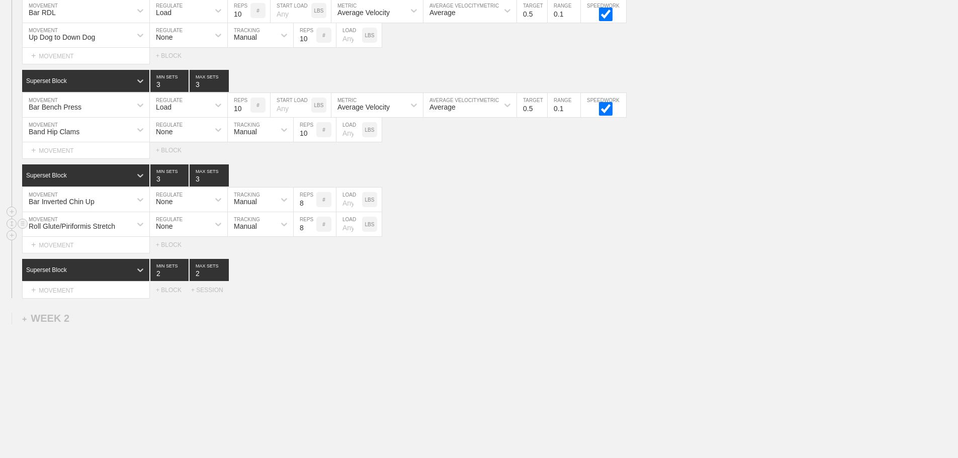
click at [312, 232] on input "8" at bounding box center [305, 224] width 23 height 24
click at [312, 232] on input "9" at bounding box center [305, 224] width 23 height 24
type input "10"
click at [312, 232] on input "10" at bounding box center [305, 224] width 23 height 24
click at [537, 252] on div "Select... MOVEMENT + MOVEMENT + BLOCK" at bounding box center [479, 245] width 958 height 16
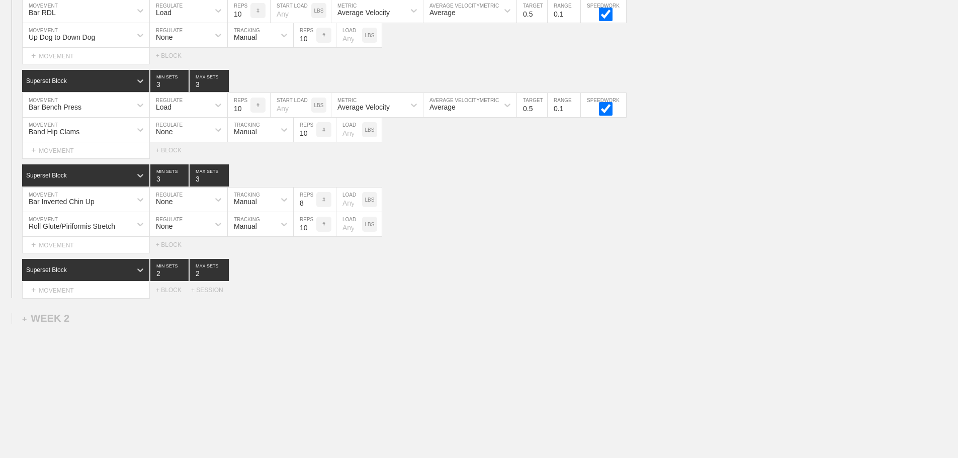
click at [476, 298] on div "Select... MOVEMENT + MOVEMENT + BLOCK + SESSION" at bounding box center [479, 290] width 958 height 16
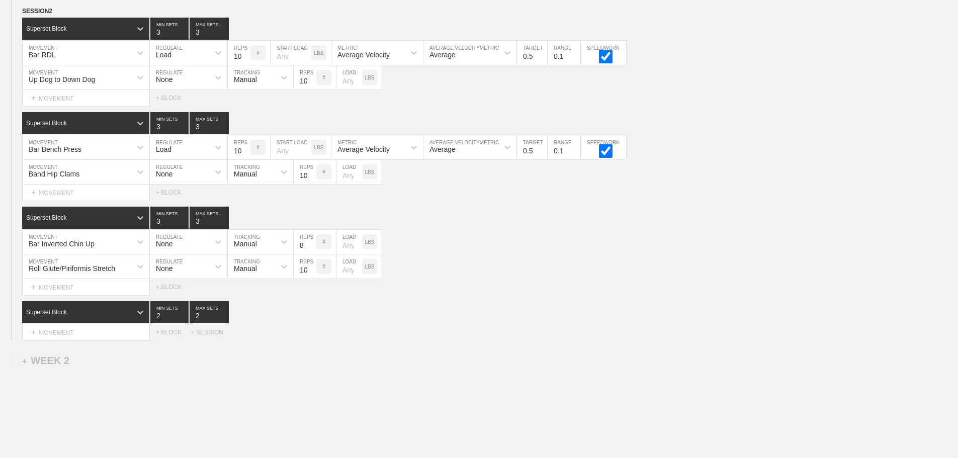
scroll to position [513, 0]
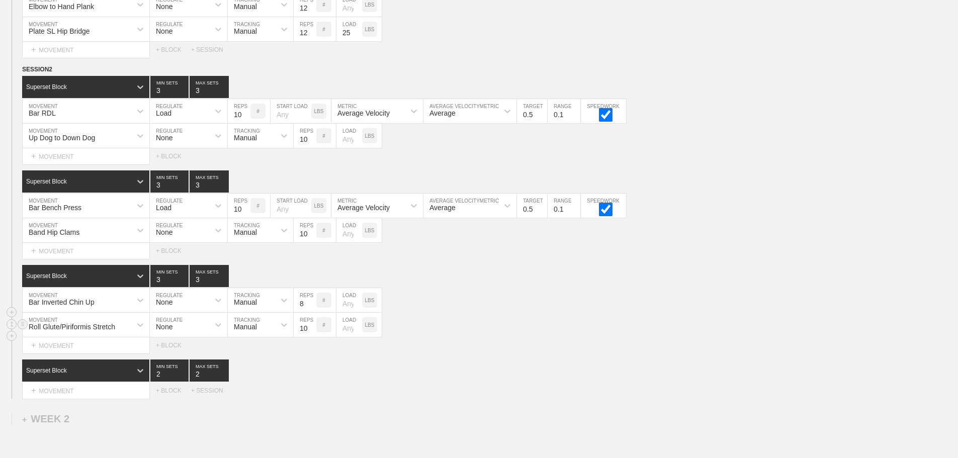
click at [590, 328] on div "Roll Glute/Piriformis Stretch MOVEMENT None REGULATE Manual TRACKING 10 REPS # …" at bounding box center [479, 325] width 958 height 25
click at [460, 313] on div "Bar Inverted Chin Up MOVEMENT None REGULATE Manual TRACKING 8 REPS # LOAD LBS" at bounding box center [479, 300] width 958 height 25
click at [74, 399] on div "+ MOVEMENT" at bounding box center [86, 391] width 128 height 17
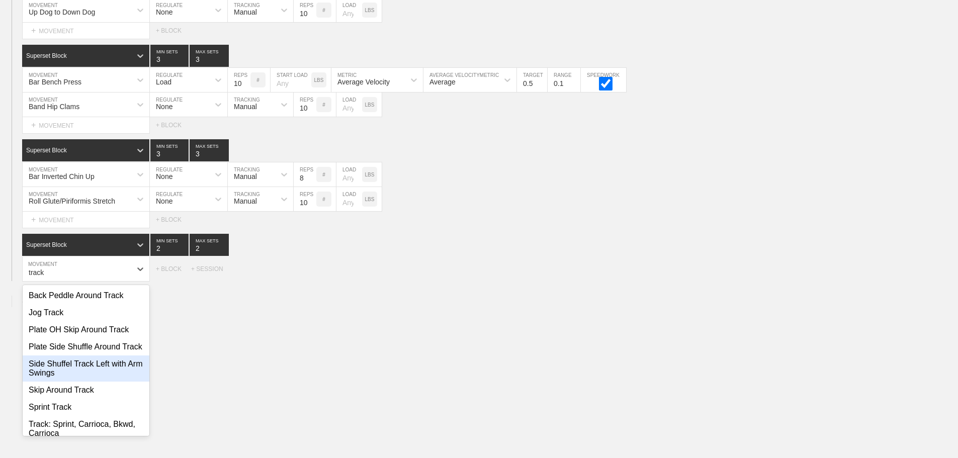
scroll to position [34, 0]
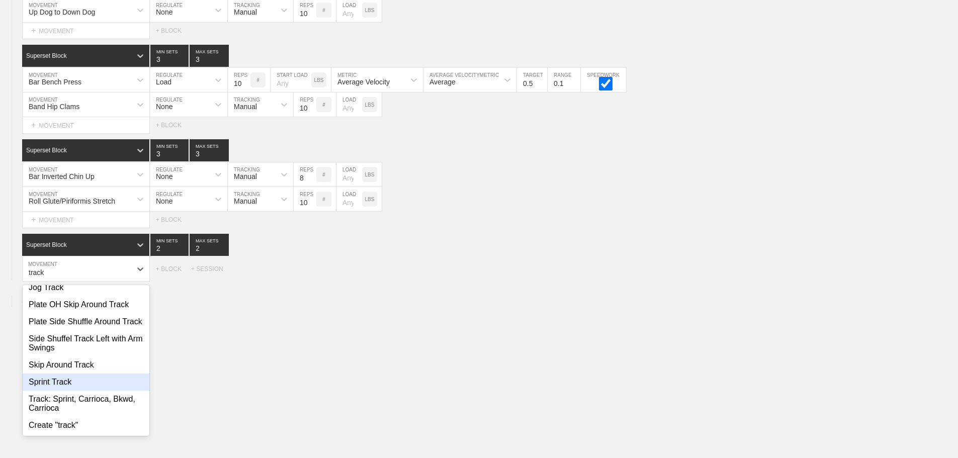
type input "track"
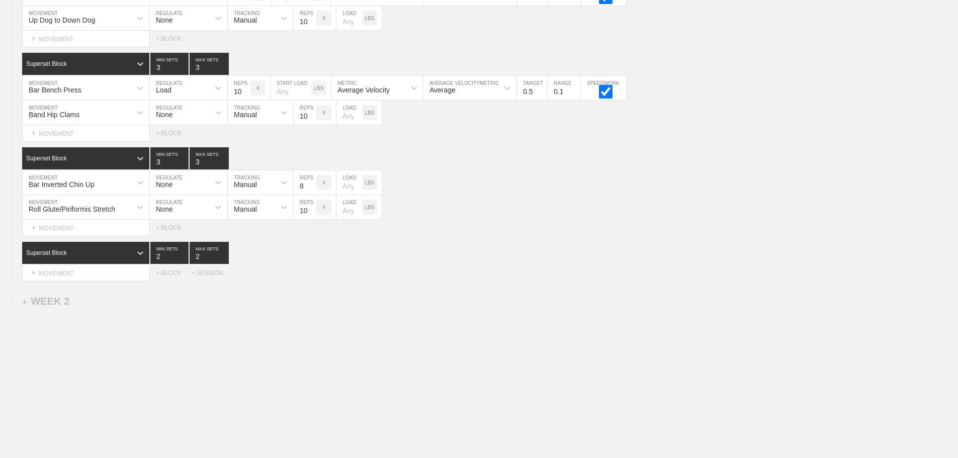
click at [70, 272] on div "+ MOVEMENT" at bounding box center [86, 273] width 128 height 17
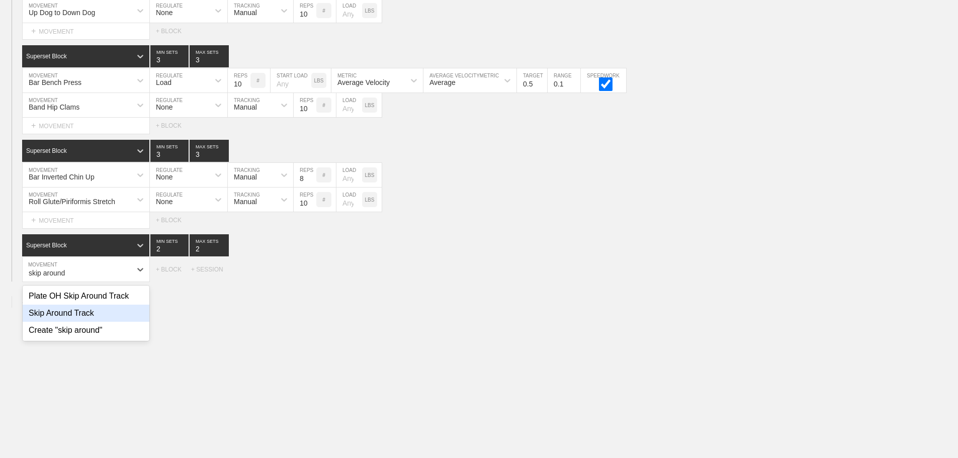
click at [74, 322] on div "Skip Around Track" at bounding box center [86, 313] width 127 height 17
type input "skip around"
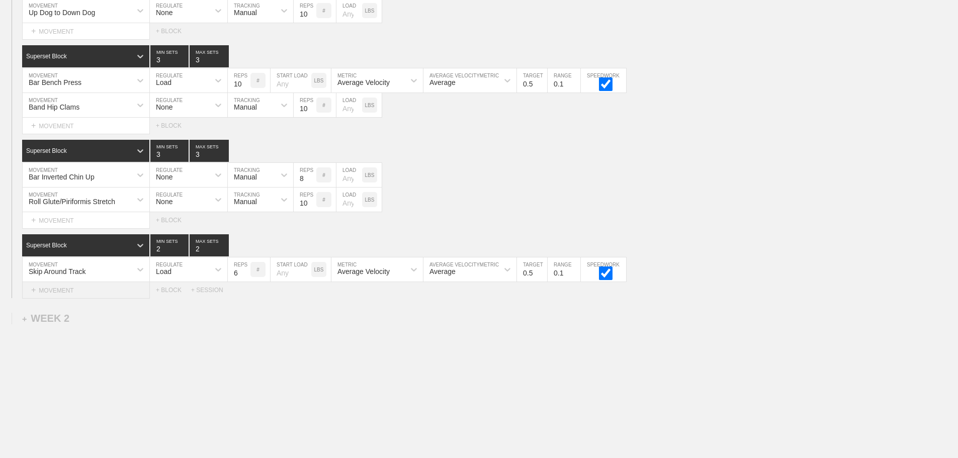
click at [83, 298] on div "+ MOVEMENT" at bounding box center [86, 290] width 128 height 17
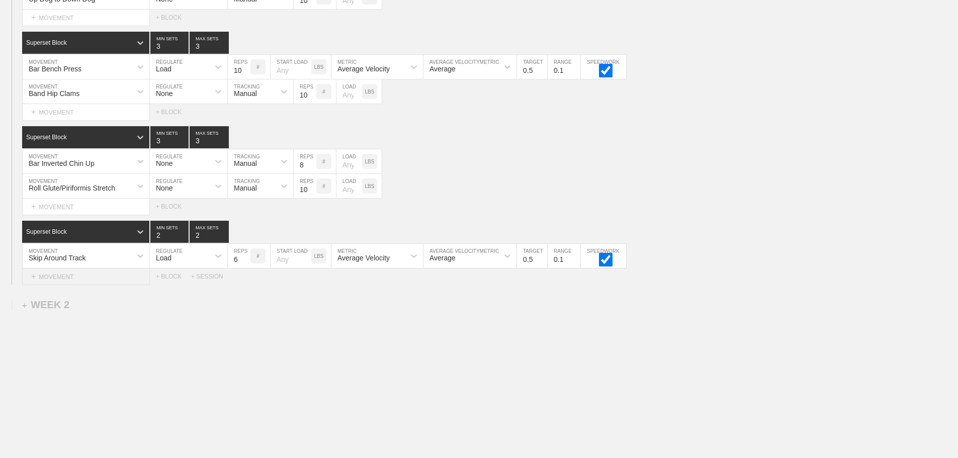
scroll to position [652, 0]
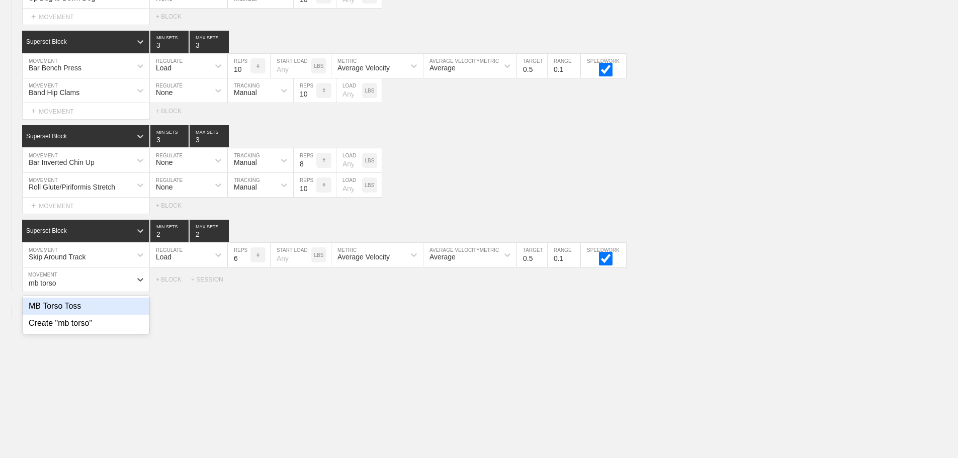
click at [79, 315] on div "MB Torso Toss" at bounding box center [86, 306] width 127 height 17
type input "mb torso"
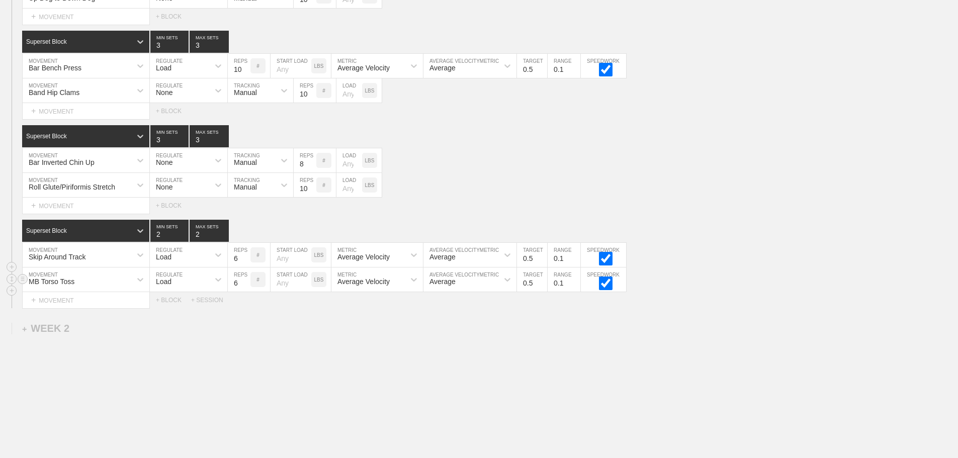
click at [194, 285] on div "Load" at bounding box center [179, 279] width 59 height 17
click at [180, 308] on div "None" at bounding box center [188, 306] width 77 height 17
click at [259, 286] on div "Sensor" at bounding box center [251, 279] width 47 height 17
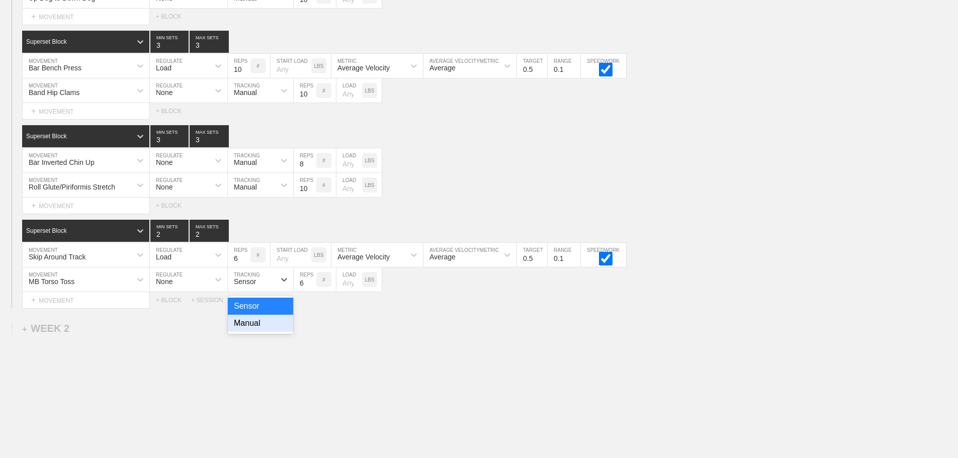
drag, startPoint x: 252, startPoint y: 332, endPoint x: 304, endPoint y: 301, distance: 60.9
click at [255, 330] on div "Manual" at bounding box center [260, 323] width 65 height 17
click at [311, 287] on input "7" at bounding box center [305, 280] width 23 height 24
click at [311, 287] on input "8" at bounding box center [305, 280] width 23 height 24
click at [311, 287] on input "9" at bounding box center [305, 280] width 23 height 24
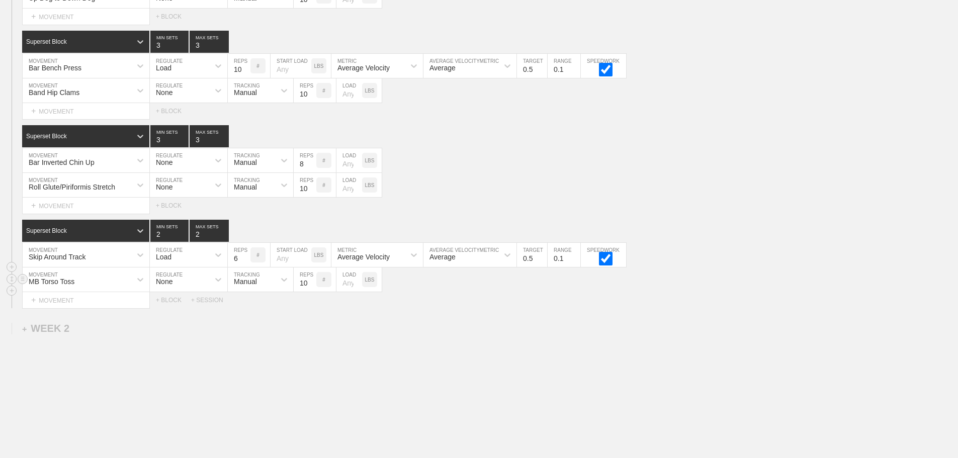
click at [311, 287] on input "10" at bounding box center [305, 280] width 23 height 24
click at [311, 287] on input "11" at bounding box center [305, 280] width 23 height 24
click at [311, 287] on input "12" at bounding box center [305, 280] width 23 height 24
click at [311, 288] on input "13" at bounding box center [305, 280] width 23 height 24
click at [311, 288] on input "14" at bounding box center [305, 280] width 23 height 24
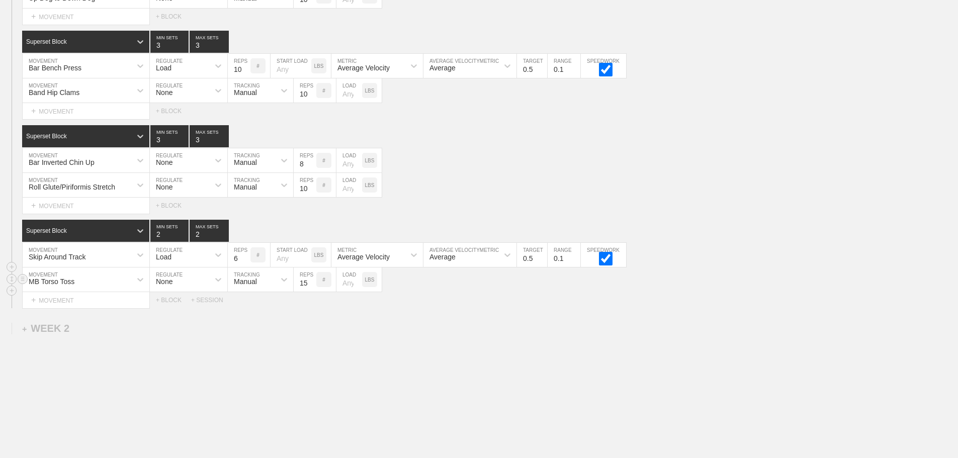
click at [311, 288] on input "15" at bounding box center [305, 280] width 23 height 24
type input "16"
click at [311, 288] on input "16" at bounding box center [305, 280] width 23 height 24
click at [180, 259] on div "Load" at bounding box center [179, 254] width 59 height 17
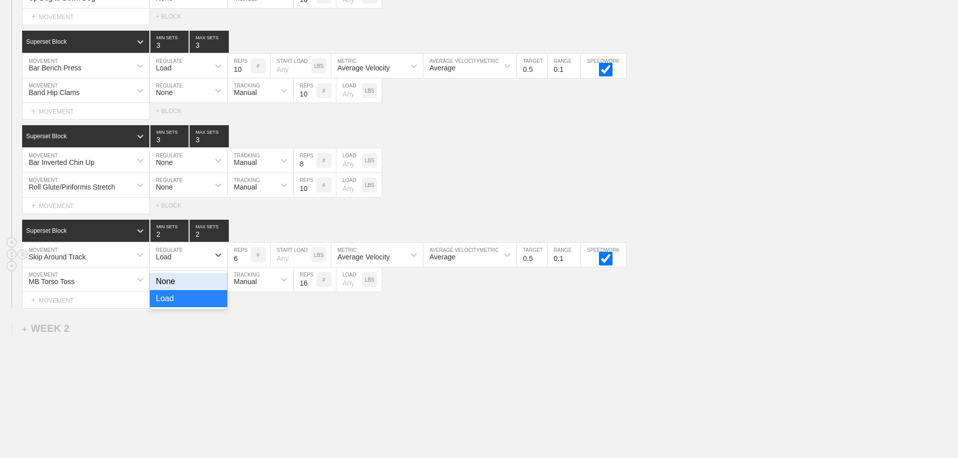
click at [169, 290] on div "None" at bounding box center [188, 281] width 77 height 17
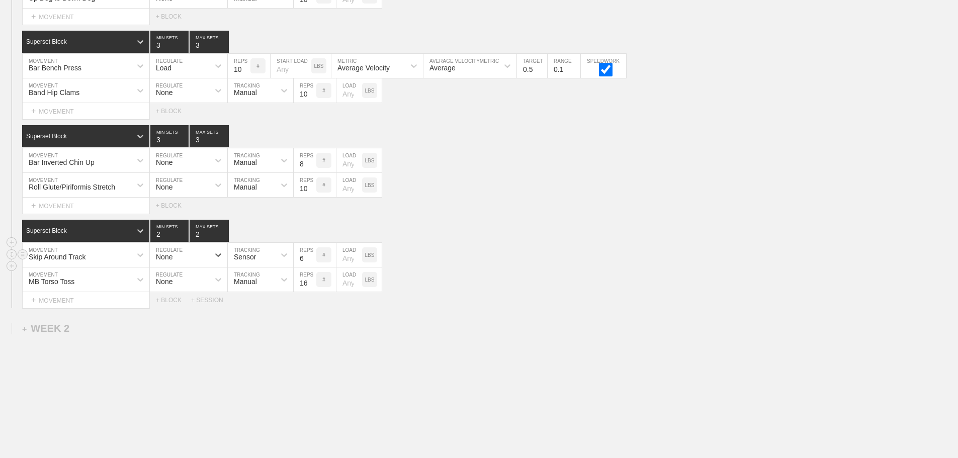
click at [253, 261] on div "Sensor" at bounding box center [245, 257] width 22 height 8
drag, startPoint x: 255, startPoint y: 310, endPoint x: 301, endPoint y: 277, distance: 56.7
click at [258, 307] on div "Manual" at bounding box center [260, 298] width 65 height 17
click at [311, 267] on input "5" at bounding box center [305, 255] width 23 height 24
click at [311, 267] on input "4" at bounding box center [305, 255] width 23 height 24
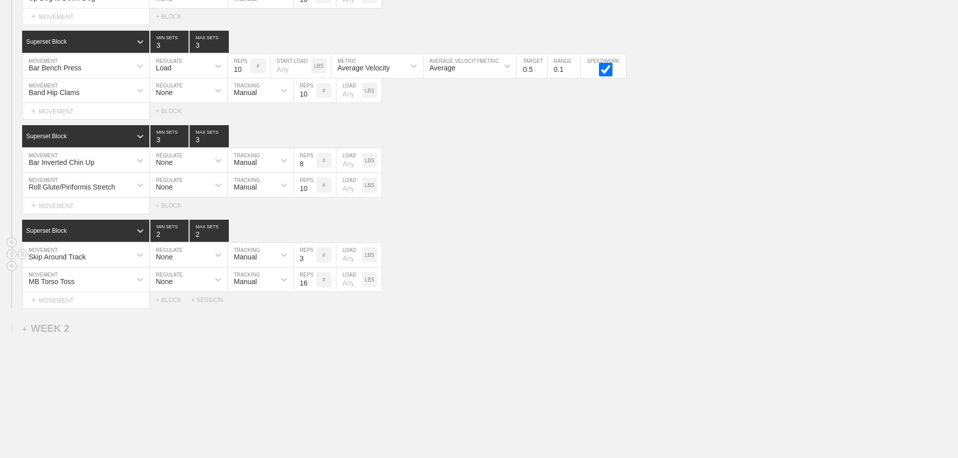
click at [311, 267] on input "3" at bounding box center [305, 255] width 23 height 24
click at [311, 267] on input "2" at bounding box center [305, 255] width 23 height 24
type input "1"
click at [311, 267] on input "1" at bounding box center [305, 255] width 23 height 24
click at [66, 309] on div "+ MOVEMENT" at bounding box center [86, 300] width 128 height 17
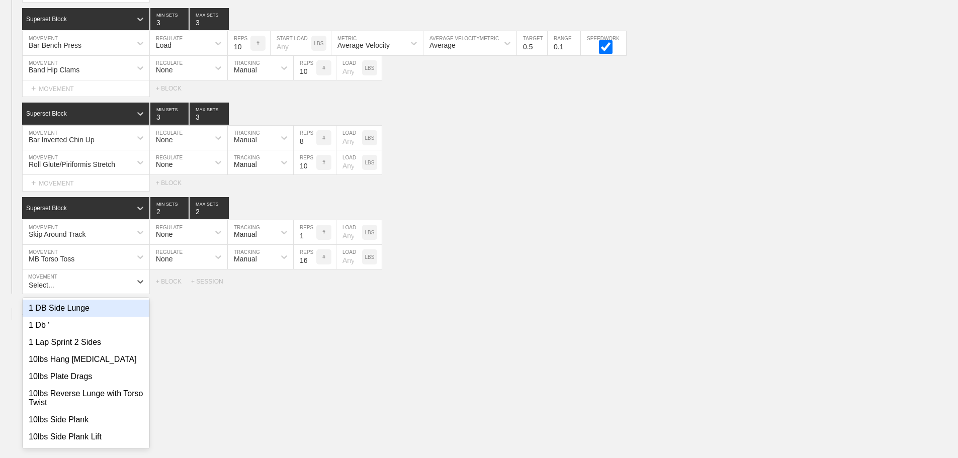
scroll to position [677, 0]
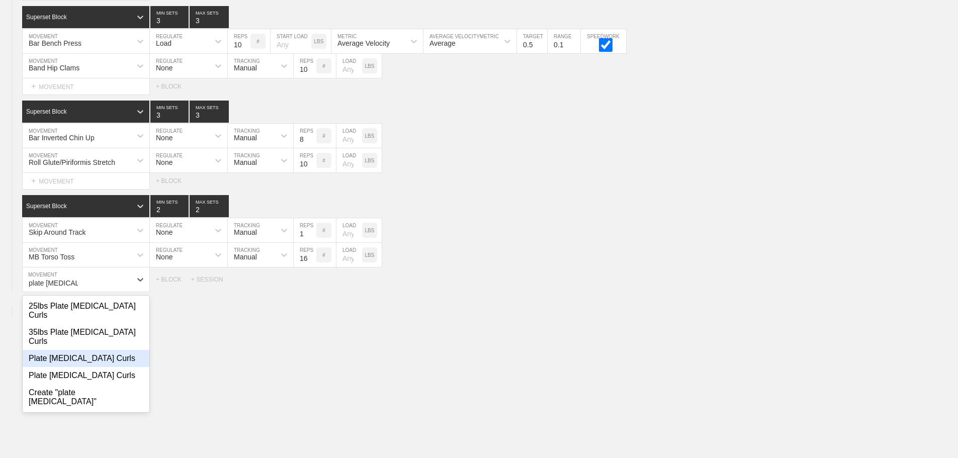
click at [91, 355] on div "Plate [MEDICAL_DATA] Curls" at bounding box center [86, 358] width 127 height 17
type input "plate [MEDICAL_DATA]"
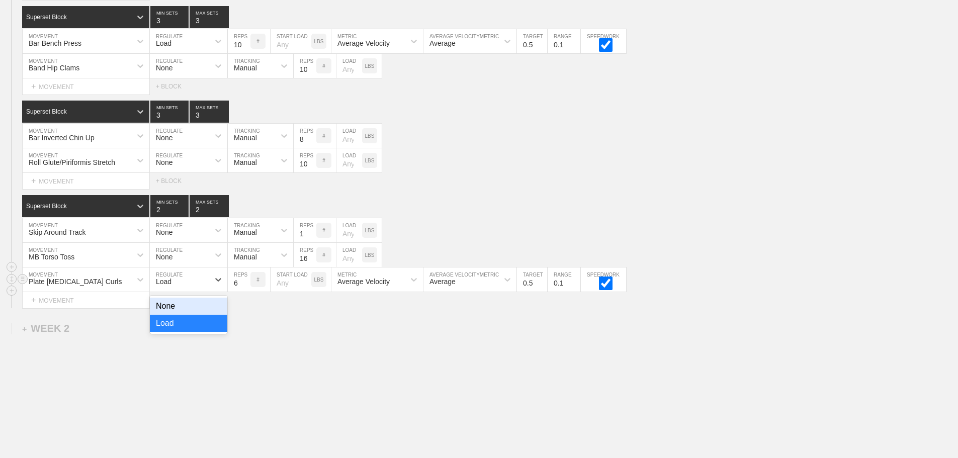
click at [191, 288] on div "Load" at bounding box center [179, 279] width 59 height 17
click at [181, 310] on div "None" at bounding box center [188, 306] width 77 height 17
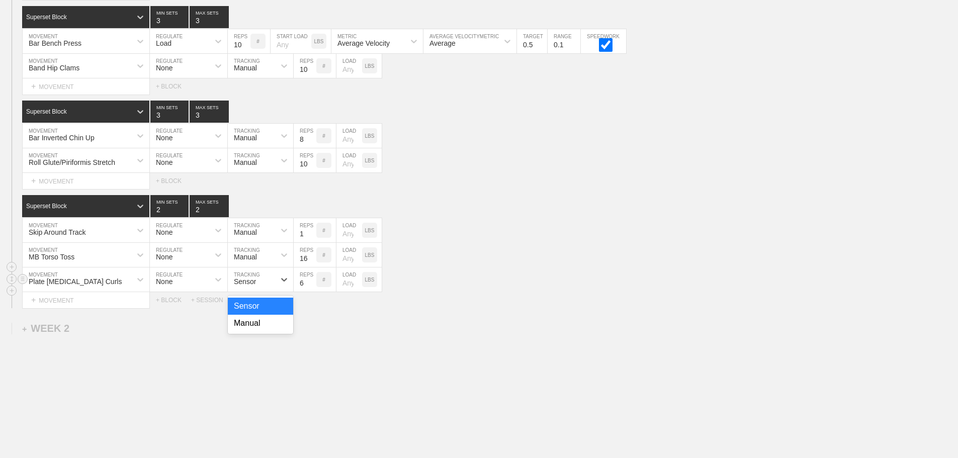
click at [256, 286] on div "Sensor" at bounding box center [245, 282] width 22 height 8
click at [247, 332] on div "Manual" at bounding box center [260, 323] width 65 height 17
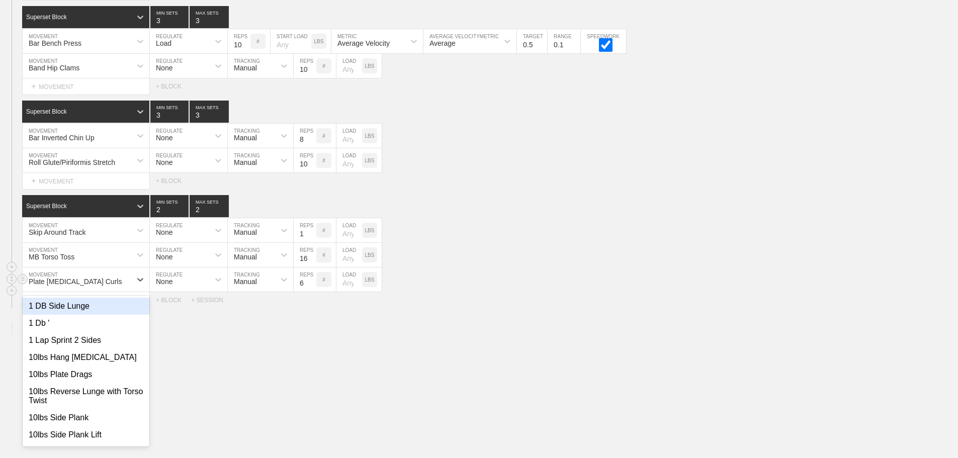
click at [118, 288] on div "Plate [MEDICAL_DATA] Curls" at bounding box center [77, 279] width 109 height 17
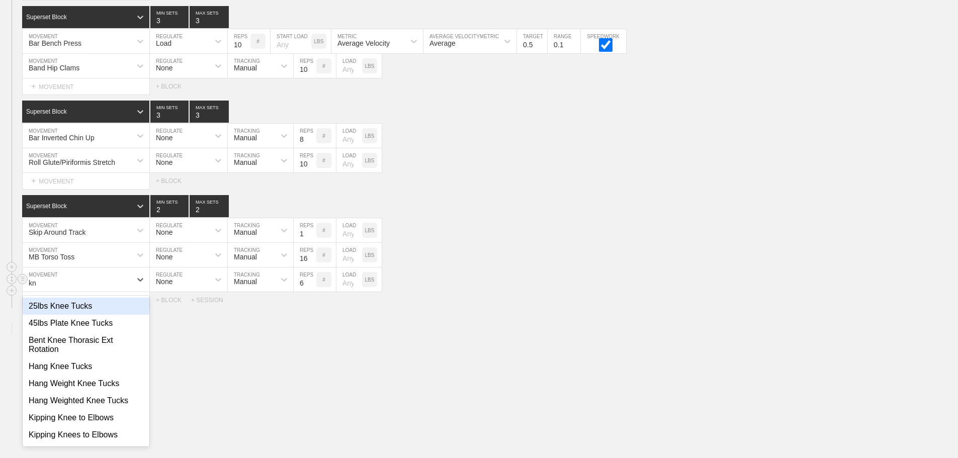
type input "k"
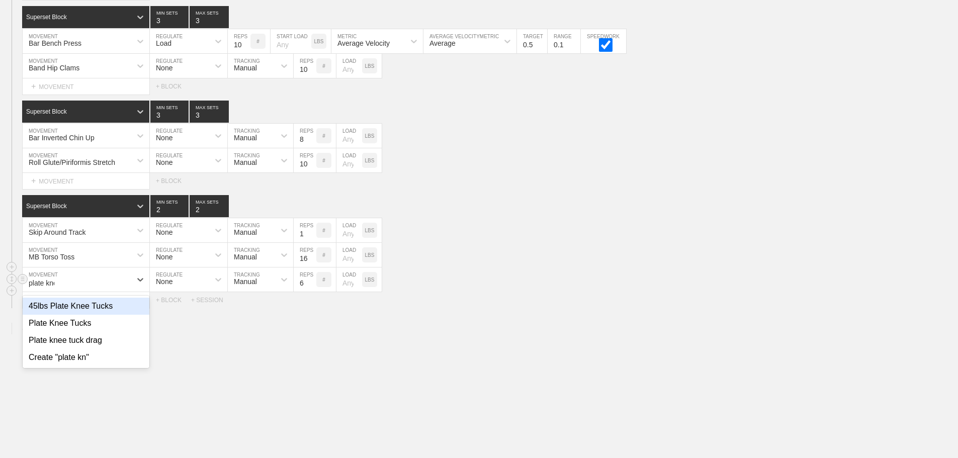
type input "plate knee"
click at [103, 288] on div "plate knee" at bounding box center [77, 279] width 109 height 17
type input "xt knee"
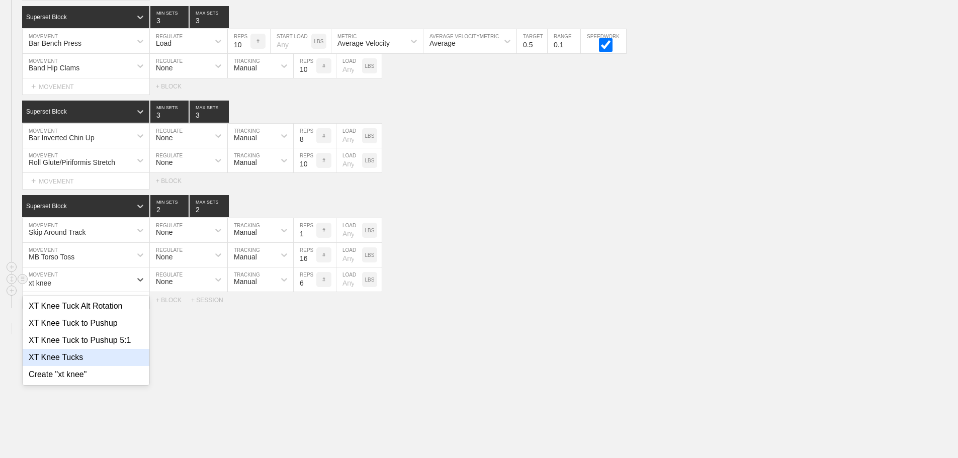
click at [79, 364] on div "XT Knee Tucks" at bounding box center [86, 357] width 127 height 17
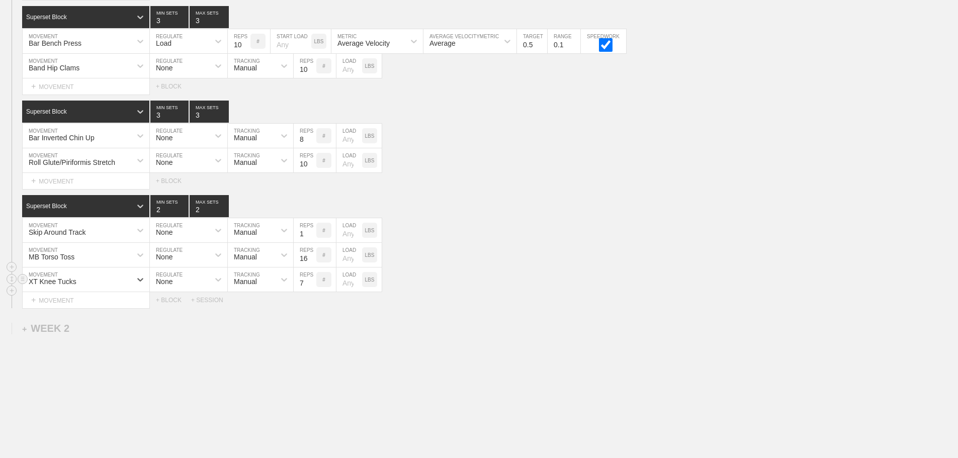
click at [311, 288] on input "7" at bounding box center [305, 280] width 23 height 24
click at [311, 288] on input "8" at bounding box center [305, 280] width 23 height 24
click at [311, 288] on input "9" at bounding box center [305, 280] width 23 height 24
click at [311, 288] on input "10" at bounding box center [305, 280] width 23 height 24
click at [311, 288] on input "11" at bounding box center [305, 280] width 23 height 24
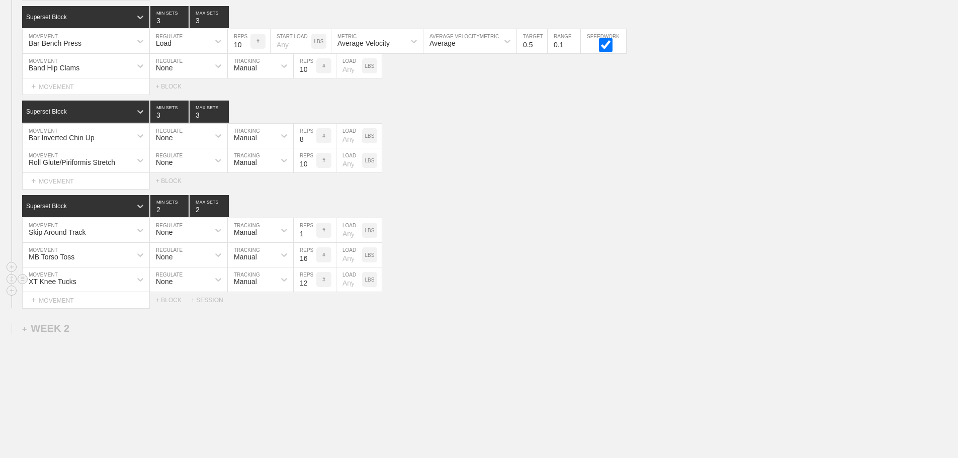
click at [311, 288] on input "12" at bounding box center [305, 280] width 23 height 24
click at [311, 288] on input "13" at bounding box center [305, 280] width 23 height 24
click at [311, 288] on input "14" at bounding box center [305, 280] width 23 height 24
click at [311, 288] on input "15" at bounding box center [305, 280] width 23 height 24
type input "16"
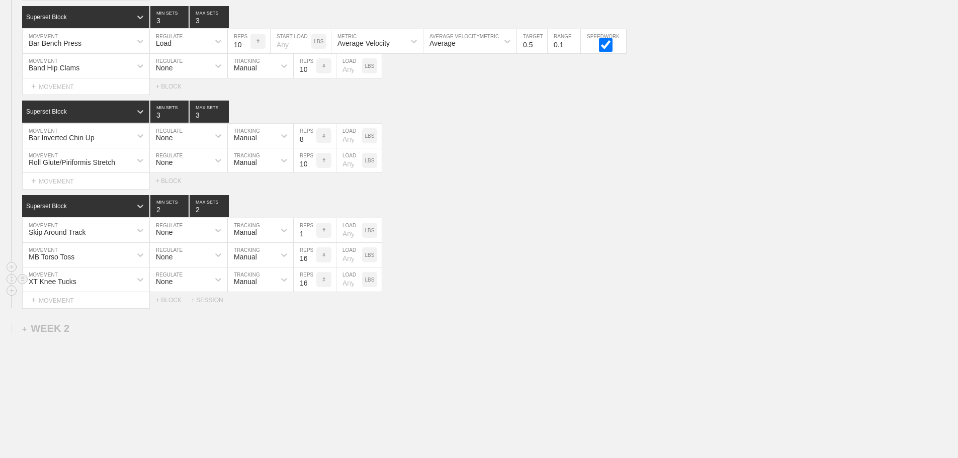
click at [311, 288] on input "16" at bounding box center [305, 280] width 23 height 24
type input "2"
click at [311, 239] on input "2" at bounding box center [305, 230] width 23 height 24
click at [573, 263] on div "MB Torso Toss MOVEMENT None REGULATE Manual TRACKING 16 REPS # LOAD LBS" at bounding box center [479, 255] width 958 height 25
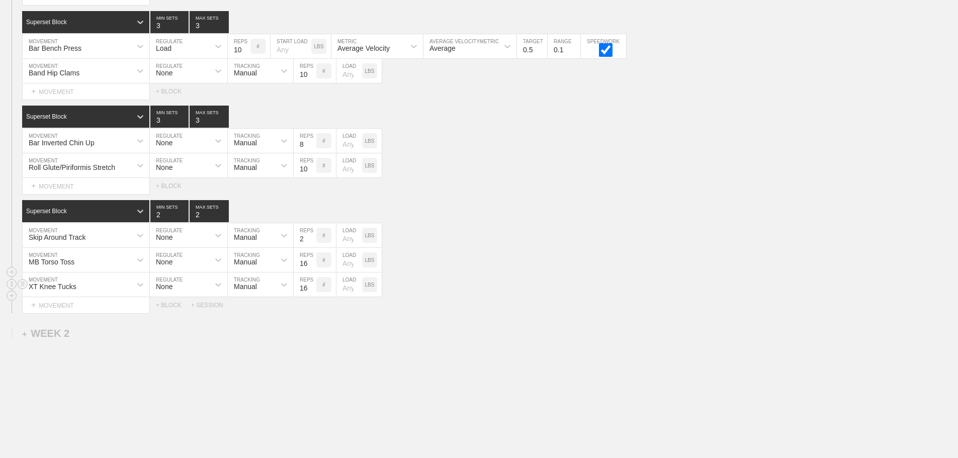
scroll to position [604, 0]
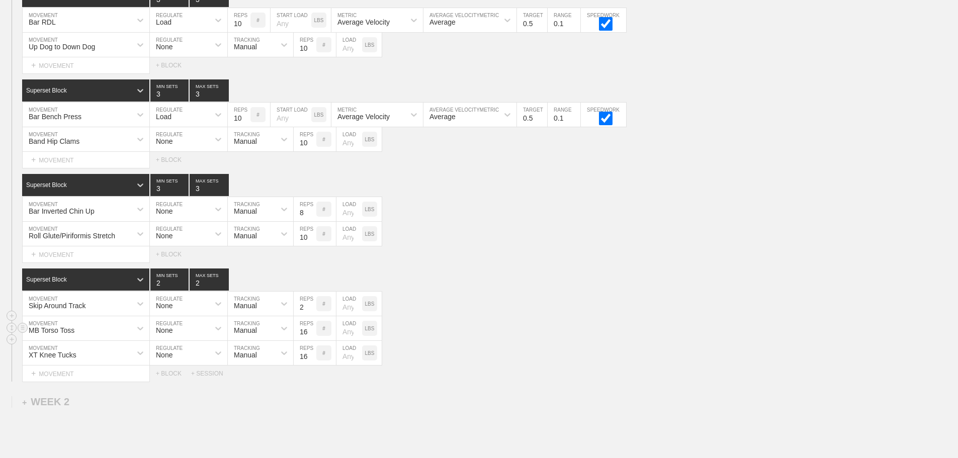
click at [478, 333] on div "MB Torso Toss MOVEMENT None REGULATE Manual TRACKING 16 REPS # LOAD LBS" at bounding box center [479, 328] width 958 height 25
click at [550, 364] on div "XT Knee Tucks MOVEMENT None REGULATE Manual TRACKING 16 REPS # LOAD LBS" at bounding box center [479, 353] width 958 height 25
click at [587, 355] on div "XT Knee Tucks MOVEMENT None REGULATE Manual TRACKING 16 REPS # LOAD LBS" at bounding box center [479, 353] width 958 height 25
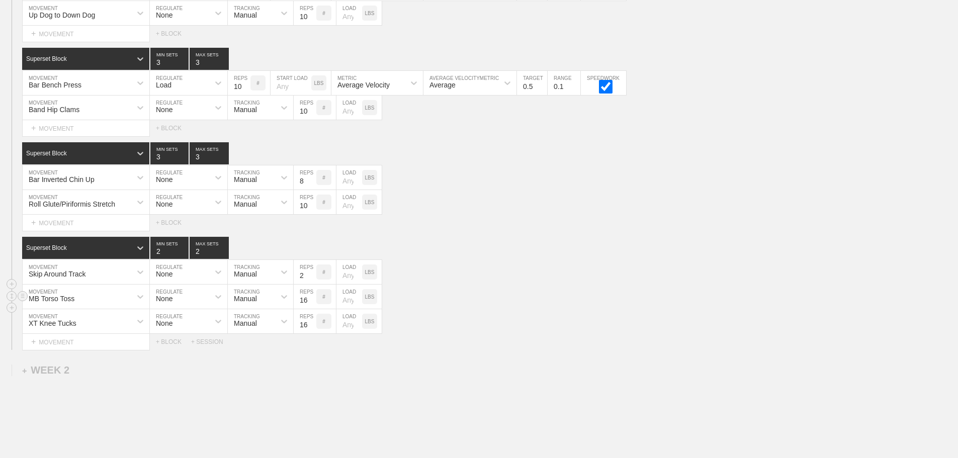
click at [118, 309] on div "MB Torso Toss" at bounding box center [86, 297] width 127 height 24
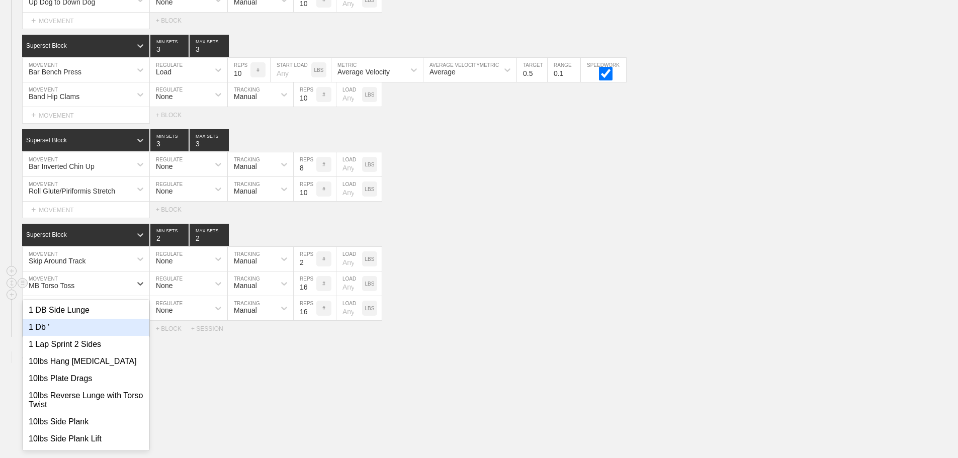
scroll to position [652, 0]
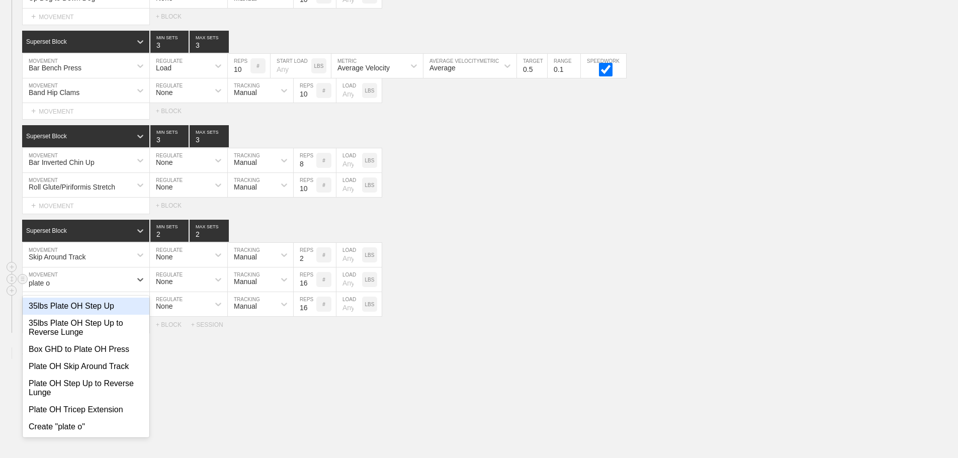
type input "plate oh"
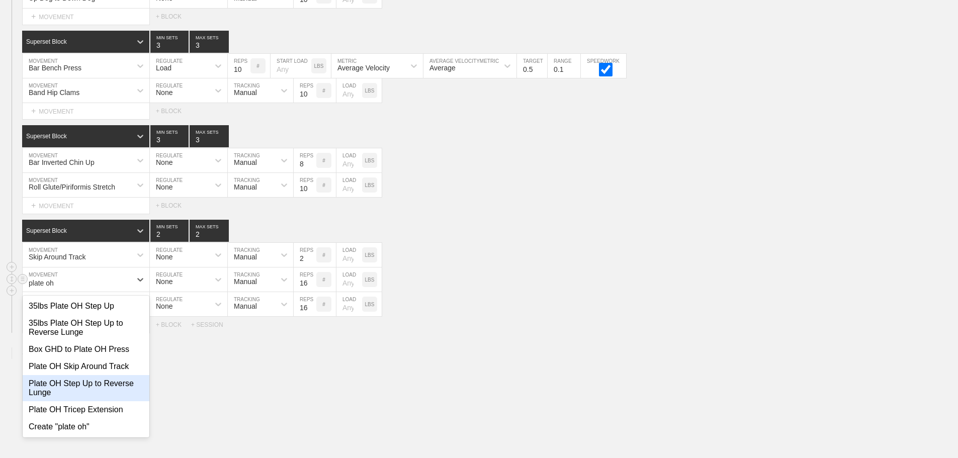
click at [95, 393] on div "Plate OH Step Up to Reverse Lunge" at bounding box center [86, 388] width 127 height 26
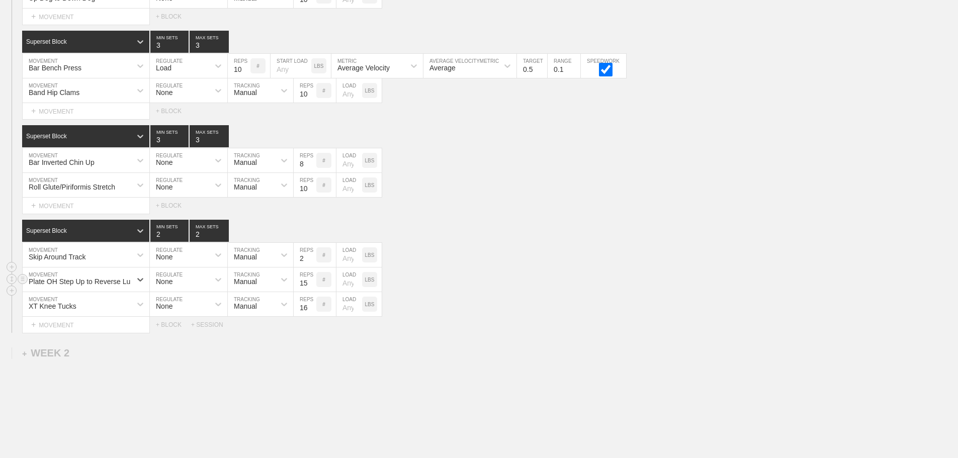
click at [312, 292] on input "15" at bounding box center [305, 280] width 23 height 24
click at [312, 292] on input "14" at bounding box center [305, 280] width 23 height 24
click at [312, 292] on input "13" at bounding box center [305, 280] width 23 height 24
type input "12"
click at [312, 292] on input "12" at bounding box center [305, 280] width 23 height 24
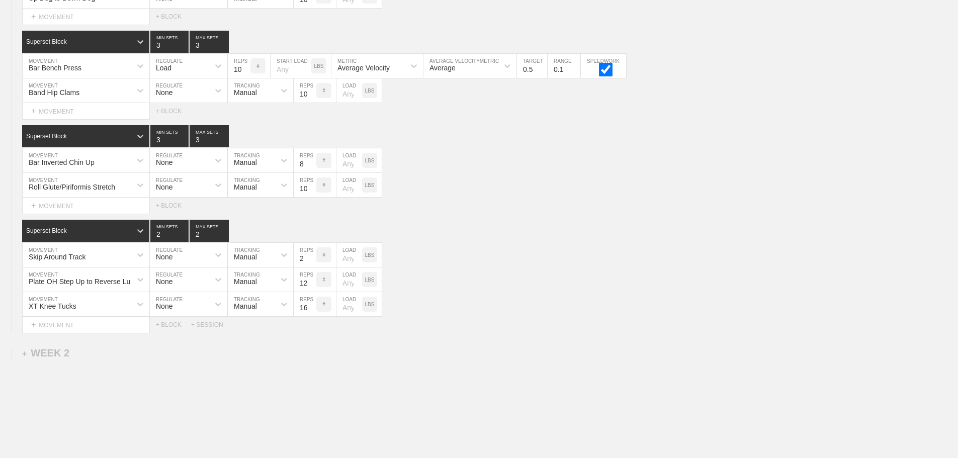
click at [100, 333] on div "+ MOVEMENT" at bounding box center [86, 325] width 128 height 17
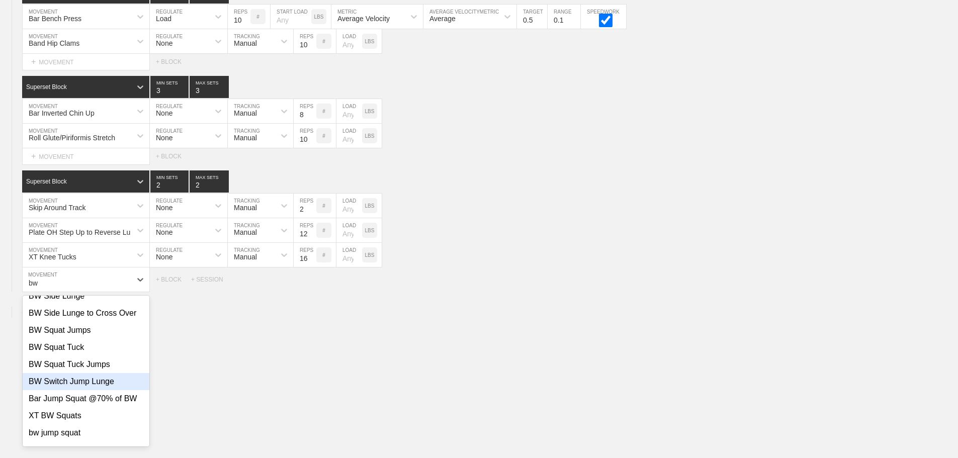
scroll to position [114, 0]
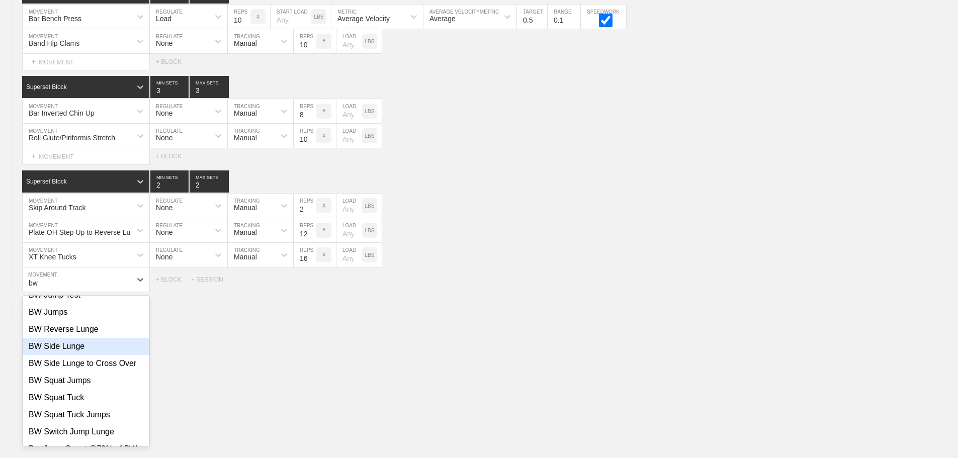
type input "bw"
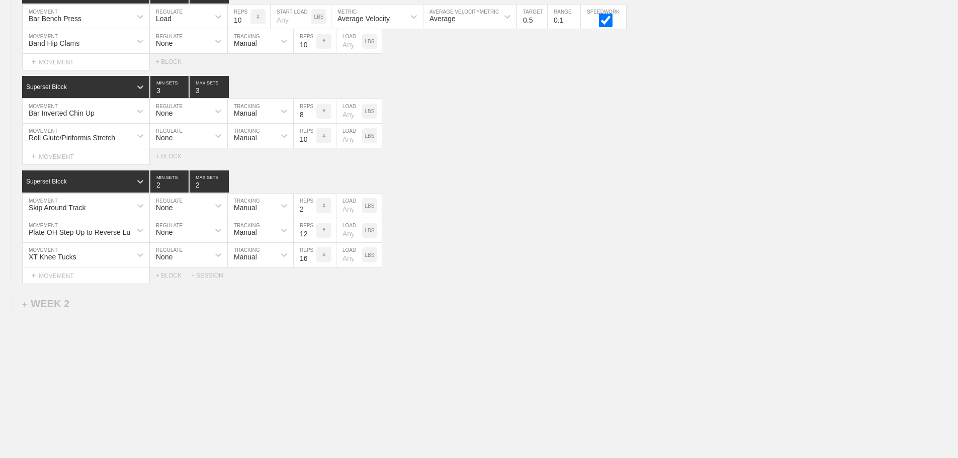
click at [128, 236] on div "Plate OH Step Up to Reverse Lunge" at bounding box center [83, 232] width 109 height 8
type input "ice skater"
click at [45, 264] on div "Ice Skaters" at bounding box center [86, 256] width 127 height 17
click at [83, 282] on div "+ MOVEMENT" at bounding box center [86, 276] width 128 height 17
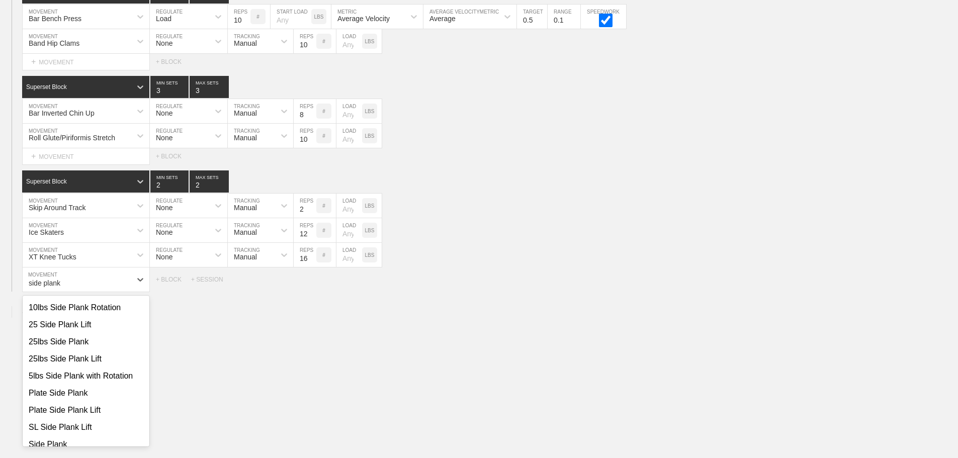
scroll to position [0, 0]
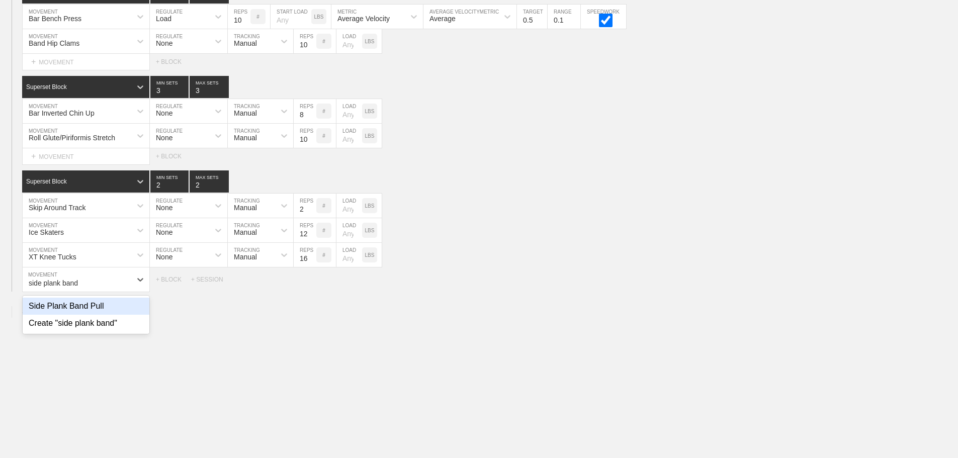
click at [91, 315] on div "Side Plank Band Pull" at bounding box center [86, 306] width 127 height 17
type input "side plank band"
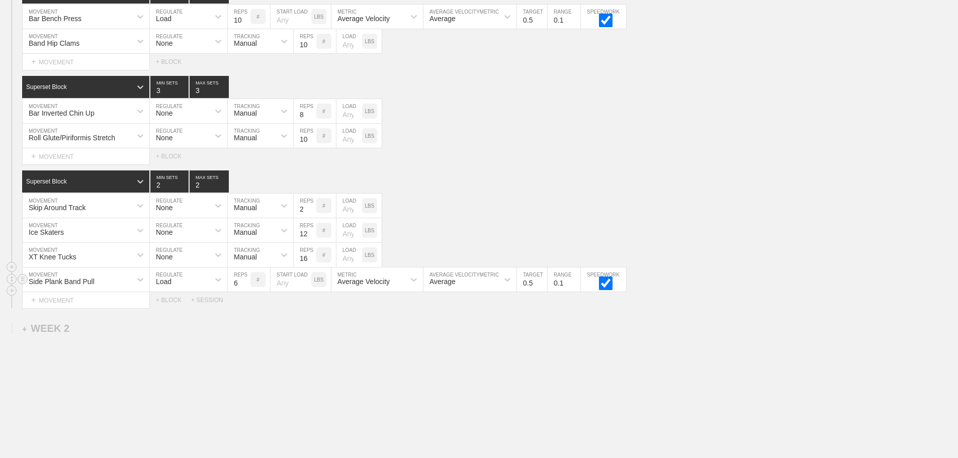
click at [194, 284] on div "Load" at bounding box center [179, 279] width 59 height 17
click at [172, 313] on div "None" at bounding box center [188, 306] width 77 height 17
click at [244, 286] on div "Sensor" at bounding box center [245, 282] width 22 height 8
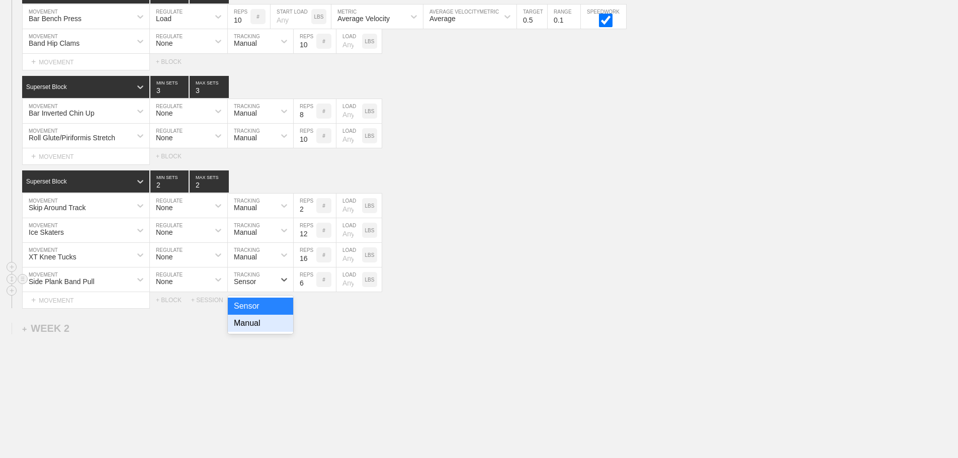
click at [258, 332] on div "Manual" at bounding box center [260, 323] width 65 height 17
click at [312, 285] on input "6" at bounding box center [305, 280] width 23 height 24
click at [312, 286] on input "7" at bounding box center [305, 280] width 23 height 24
click at [312, 286] on input "8" at bounding box center [305, 280] width 23 height 24
click at [312, 286] on input "9" at bounding box center [305, 280] width 23 height 24
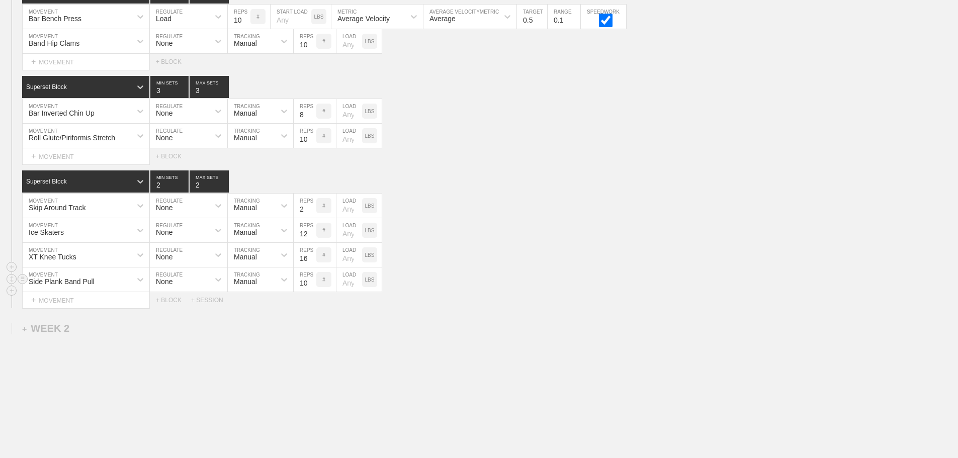
click at [312, 286] on input "10" at bounding box center [305, 280] width 23 height 24
click at [312, 286] on input "11" at bounding box center [305, 280] width 23 height 24
click at [312, 286] on input "12" at bounding box center [305, 280] width 23 height 24
click at [451, 292] on div "Side Plank Band Pull MOVEMENT None REGULATE Manual TRACKING 12 REPS # LOAD LBS" at bounding box center [479, 280] width 958 height 25
click at [310, 288] on input "13" at bounding box center [305, 280] width 23 height 24
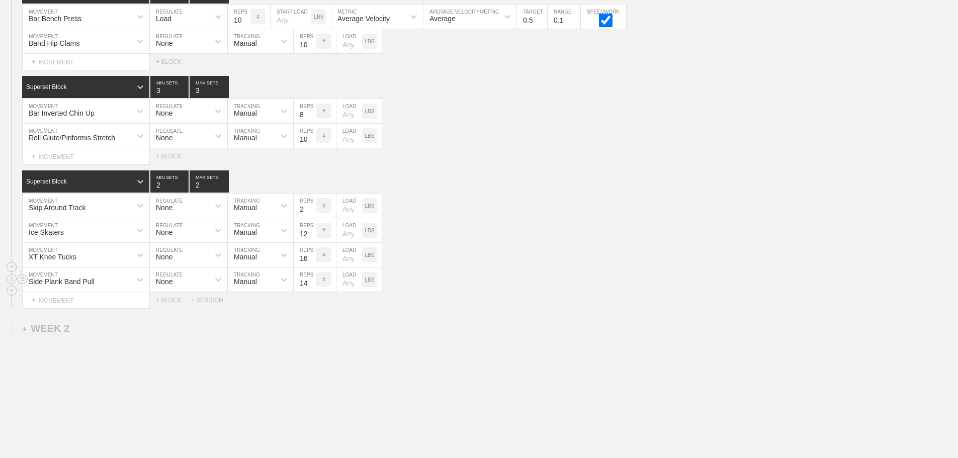
click at [310, 288] on input "14" at bounding box center [305, 280] width 23 height 24
click at [310, 288] on input "15" at bounding box center [305, 280] width 23 height 24
type input "16"
click at [310, 288] on input "16" at bounding box center [305, 280] width 23 height 24
click at [312, 242] on input "11" at bounding box center [305, 230] width 23 height 24
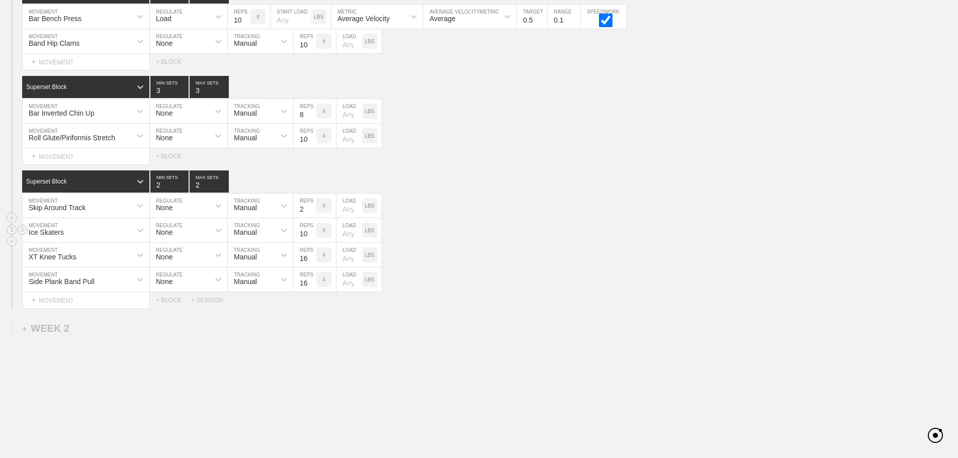
click at [312, 242] on input "10" at bounding box center [305, 230] width 23 height 24
click at [551, 304] on div "Select... MOVEMENT + MOVEMENT + BLOCK + SESSION" at bounding box center [479, 300] width 958 height 16
click at [312, 239] on input "11" at bounding box center [305, 230] width 23 height 24
type input "12"
click at [312, 239] on input "12" at bounding box center [305, 230] width 23 height 24
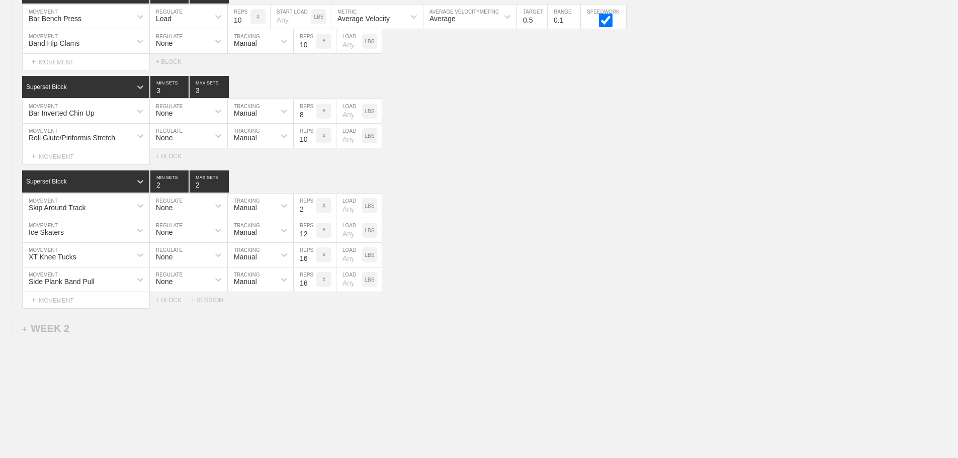
click at [553, 308] on div "Select... MOVEMENT + MOVEMENT + BLOCK + SESSION" at bounding box center [479, 300] width 958 height 16
click at [511, 308] on div "Select... MOVEMENT + MOVEMENT + BLOCK + SESSION" at bounding box center [479, 300] width 958 height 16
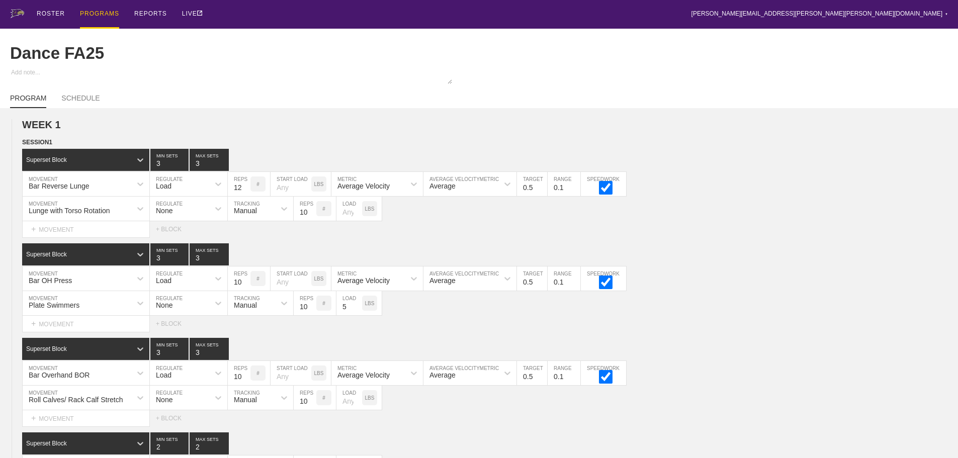
click at [97, 11] on div "PROGRAMS" at bounding box center [99, 14] width 39 height 29
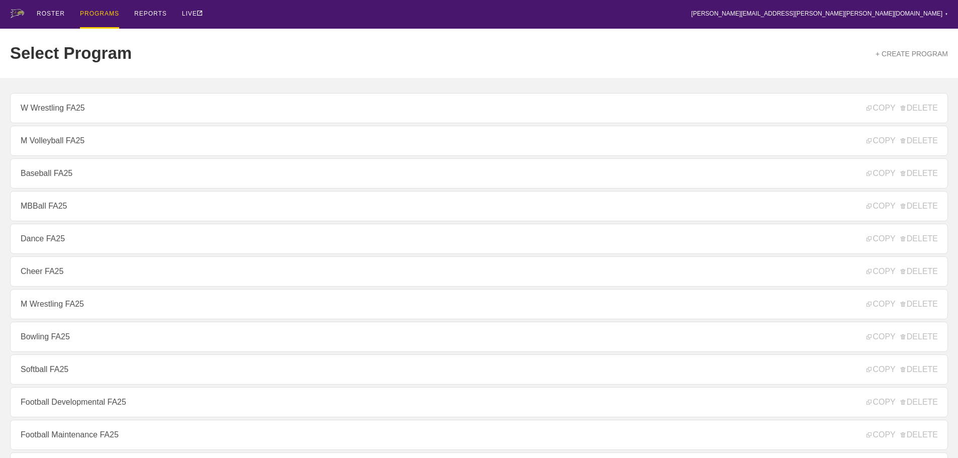
click at [254, 46] on div "Select Program + CREATE PROGRAM" at bounding box center [479, 53] width 938 height 49
click at [51, 13] on div "ROSTER" at bounding box center [51, 14] width 28 height 29
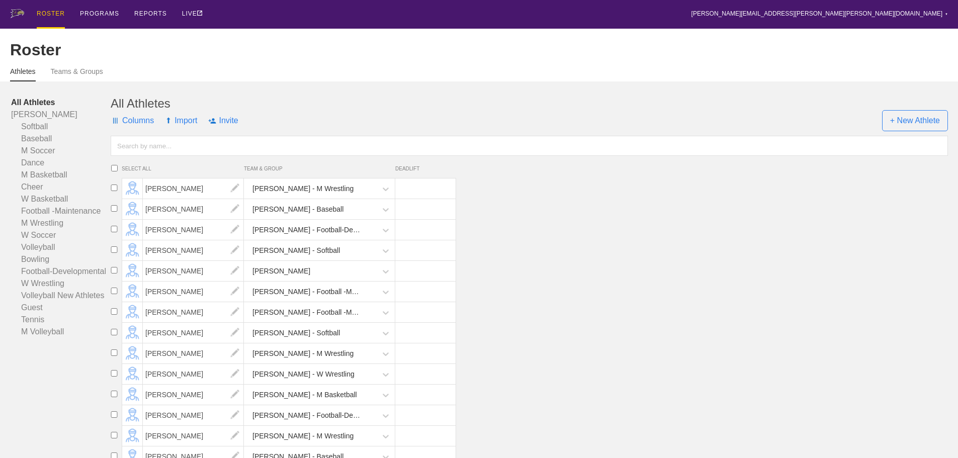
click at [638, 292] on li "[PERSON_NAME] - Football -Maintenance" at bounding box center [533, 292] width 852 height 21
click at [101, 11] on div "PROGRAMS" at bounding box center [99, 14] width 39 height 29
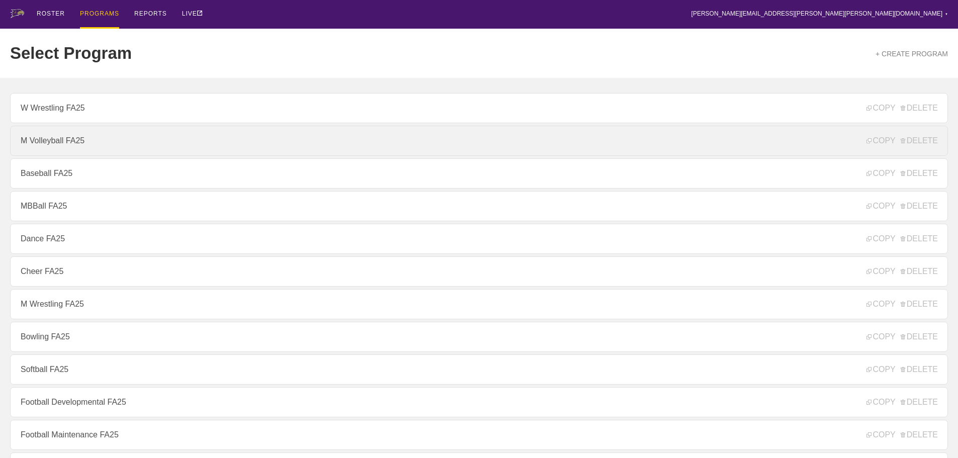
click at [61, 143] on link "M Volleyball FA25" at bounding box center [479, 141] width 938 height 30
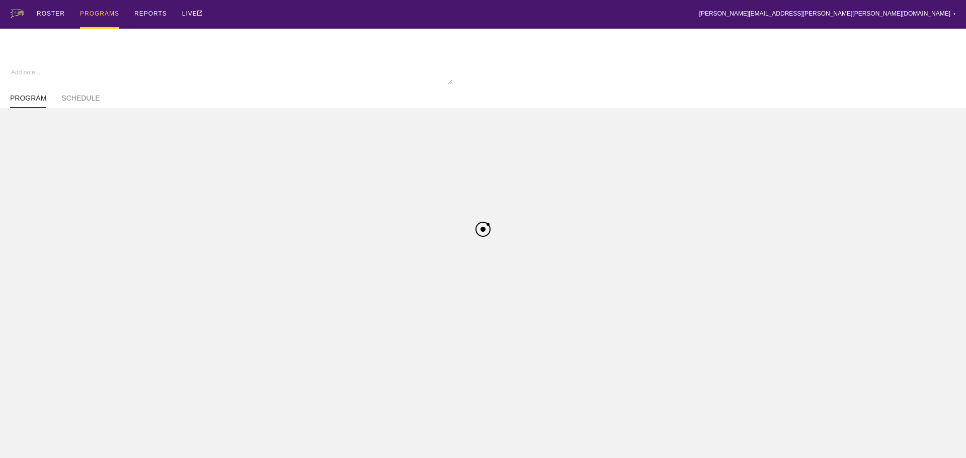
type textarea "x"
type input "M Volleyball FA25"
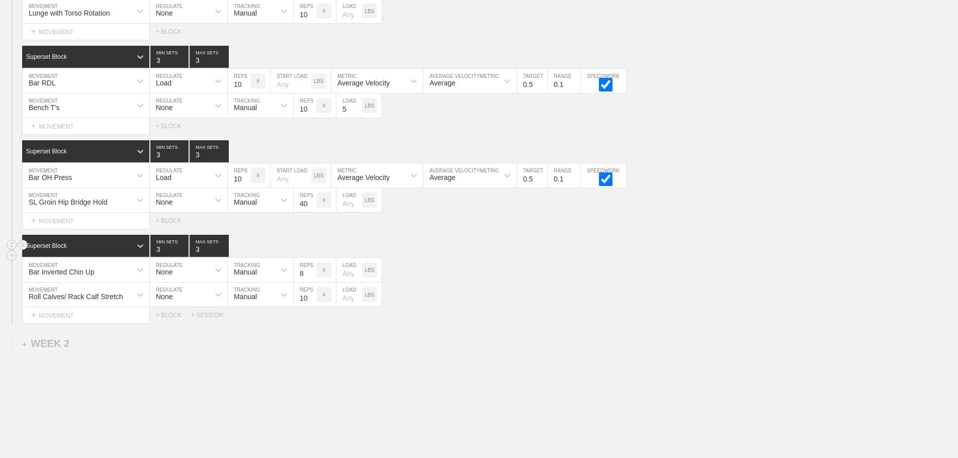
scroll to position [201, 0]
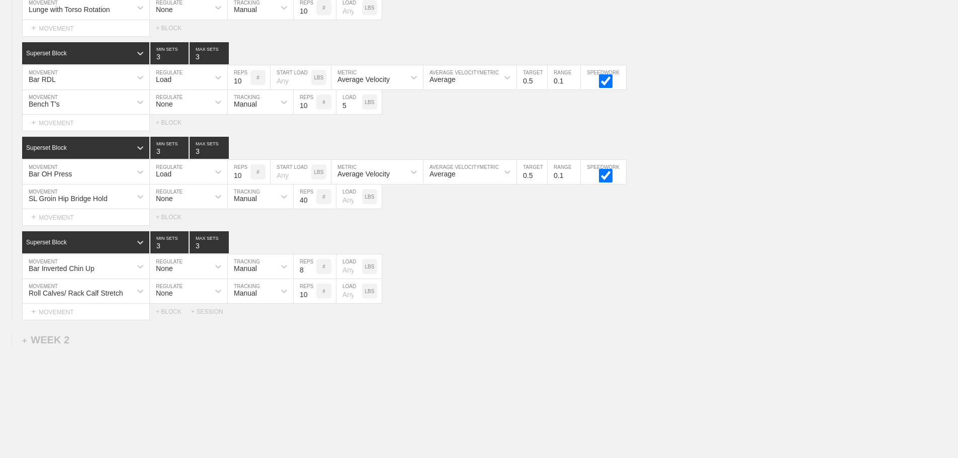
click at [549, 344] on div "WEEK 1 DUPLICATE DELETE SESSION 1 Superset Block 3 MIN SETS 3 MAX SETS DUPLICAT…" at bounding box center [479, 202] width 958 height 590
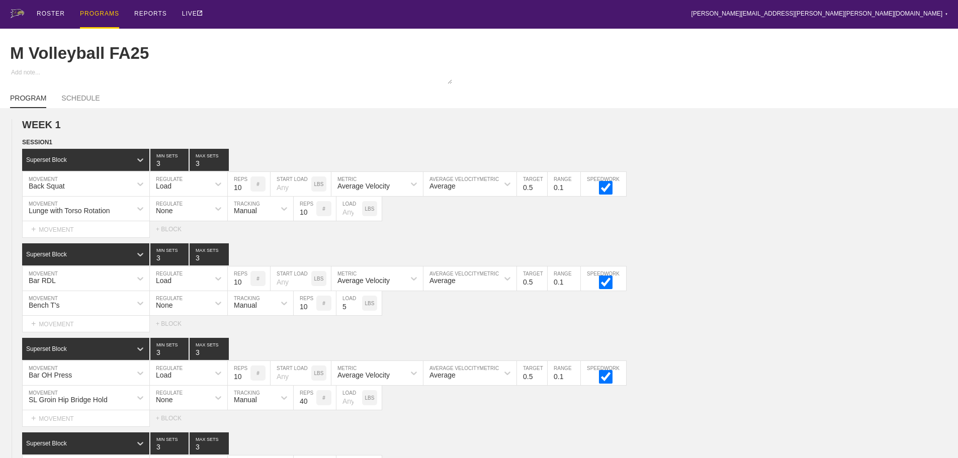
click at [281, 16] on div "ROSTER PROGRAMS REPORTS LIVE [PERSON_NAME][EMAIL_ADDRESS][PERSON_NAME][PERSON_N…" at bounding box center [479, 14] width 938 height 29
click at [102, 16] on div "PROGRAMS" at bounding box center [99, 14] width 39 height 29
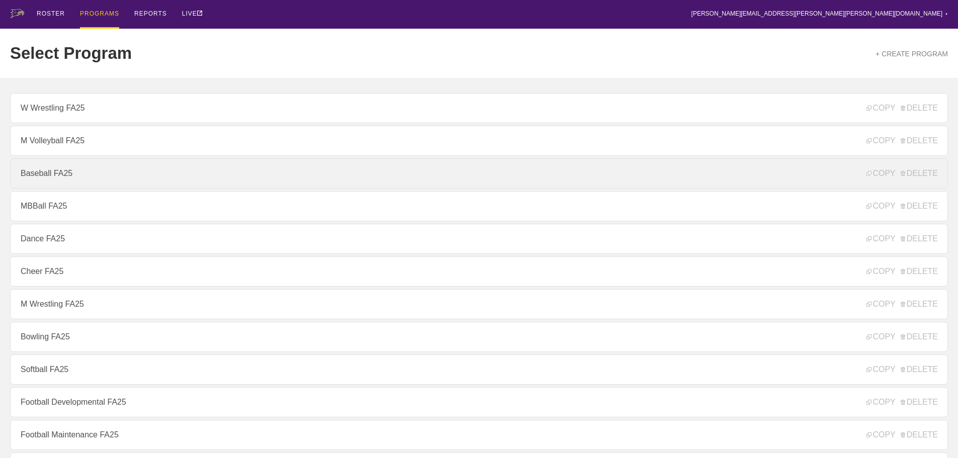
click at [50, 177] on link "Baseball FA25" at bounding box center [479, 173] width 938 height 30
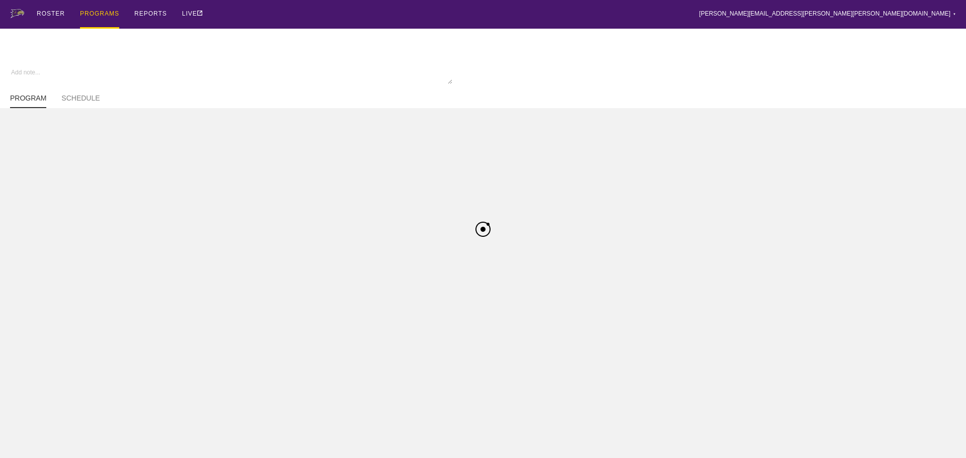
type textarea "x"
type input "Baseball FA25"
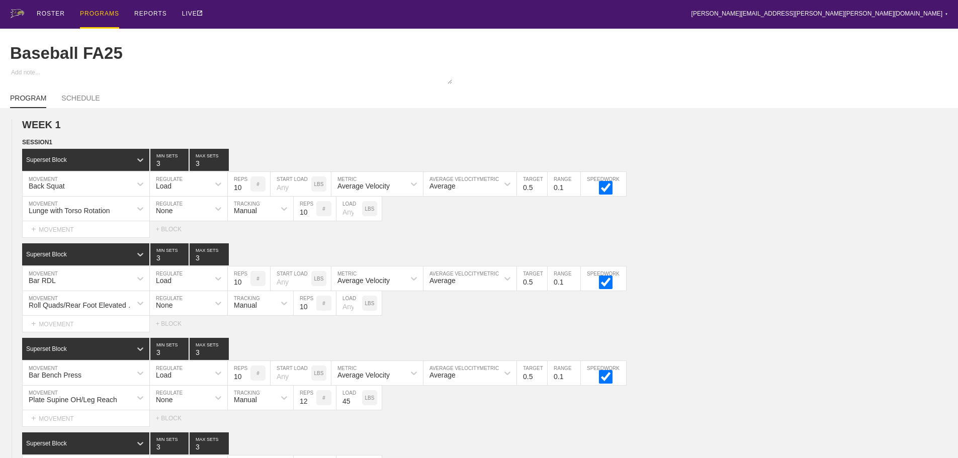
click at [396, 24] on div "ROSTER PROGRAMS REPORTS LIVE [PERSON_NAME][EMAIL_ADDRESS][PERSON_NAME][PERSON_N…" at bounding box center [479, 14] width 938 height 29
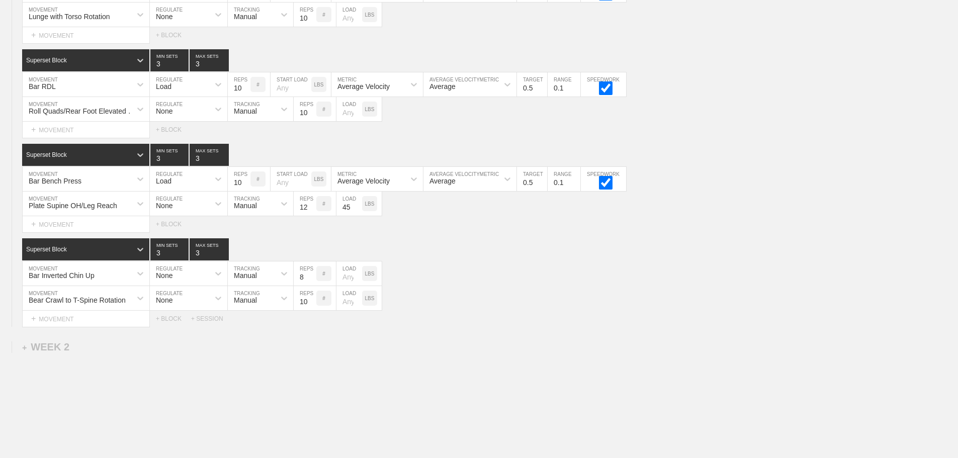
scroll to position [247, 0]
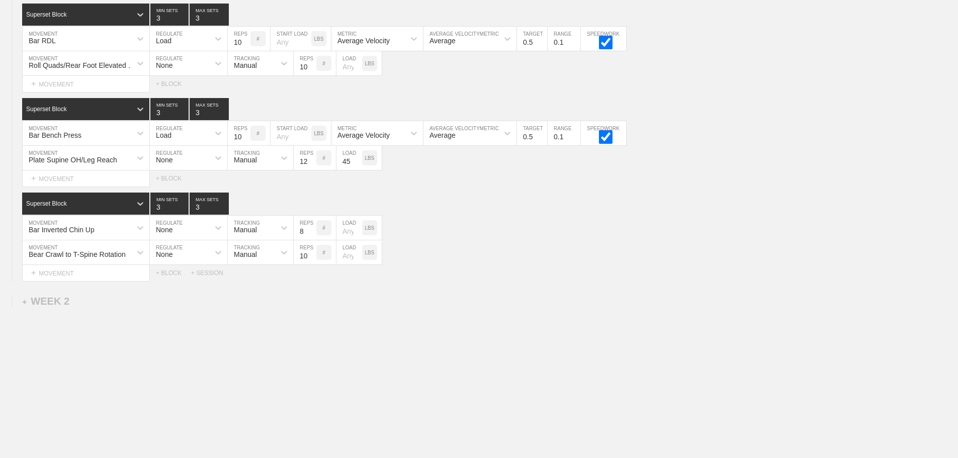
click at [570, 302] on div "WEEK 1 DUPLICATE DELETE SESSION 1 Superset Block 3 MIN SETS 3 MAX SETS DUPLICAT…" at bounding box center [479, 163] width 958 height 590
click at [202, 274] on div "+ SESSION" at bounding box center [211, 273] width 40 height 7
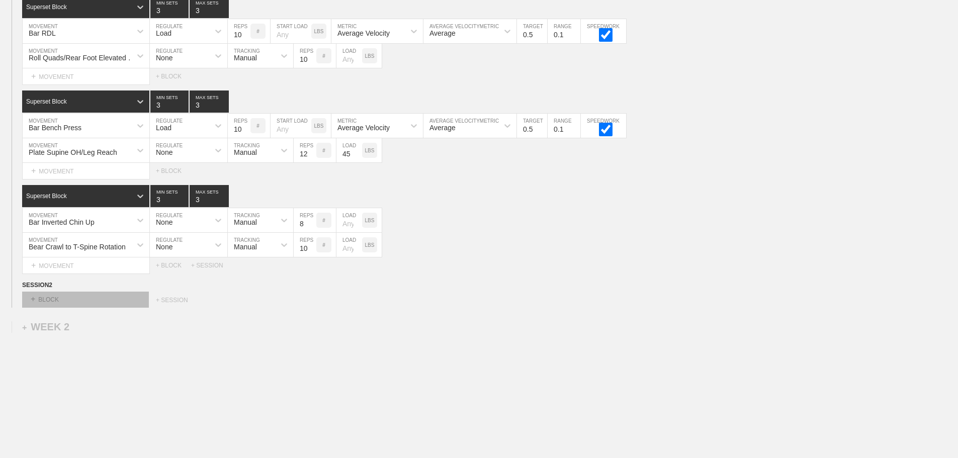
click at [102, 303] on div "+ BLOCK" at bounding box center [85, 300] width 127 height 16
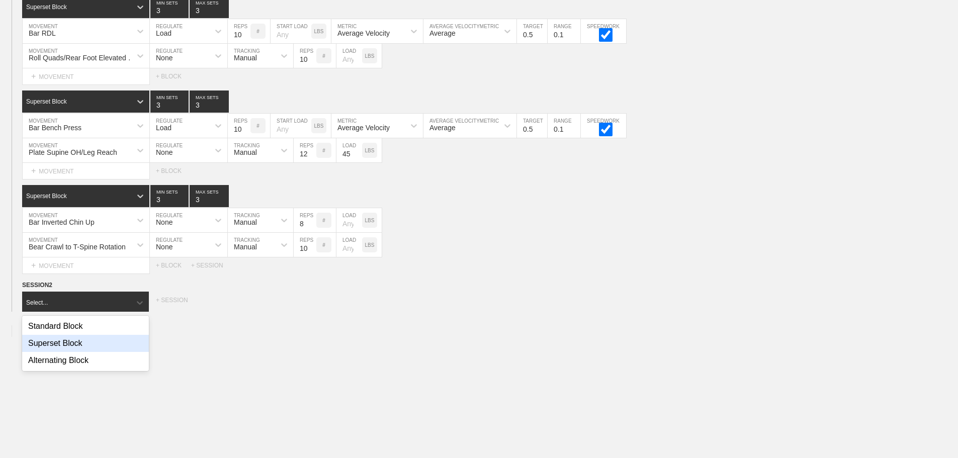
click at [76, 350] on div "Superset Block" at bounding box center [85, 343] width 127 height 17
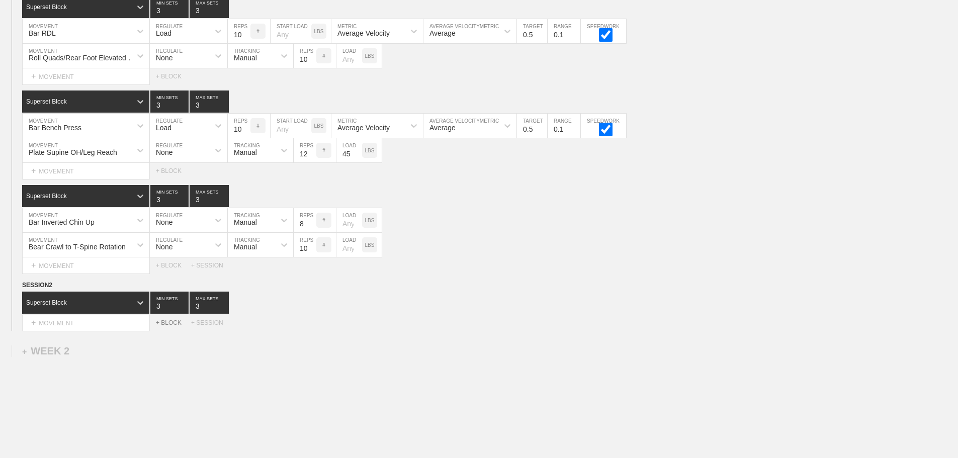
click at [172, 326] on div "+ BLOCK" at bounding box center [173, 322] width 35 height 7
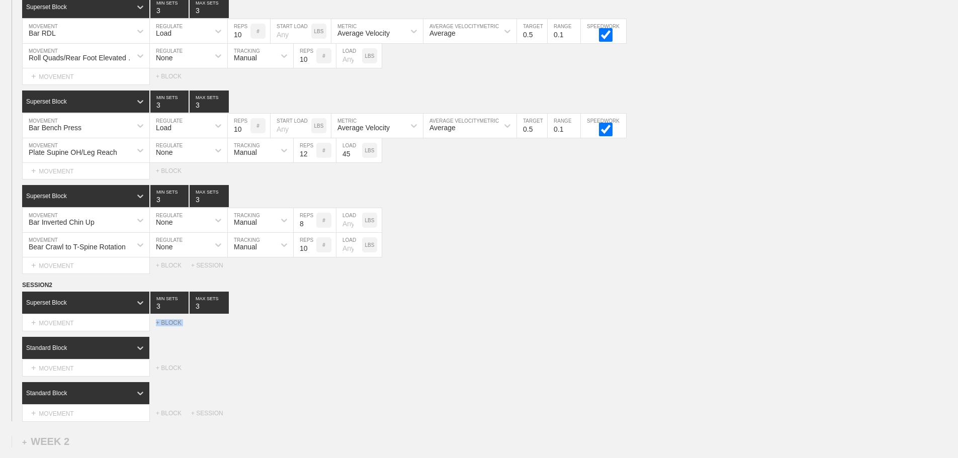
click at [172, 326] on div "+ BLOCK" at bounding box center [173, 322] width 35 height 7
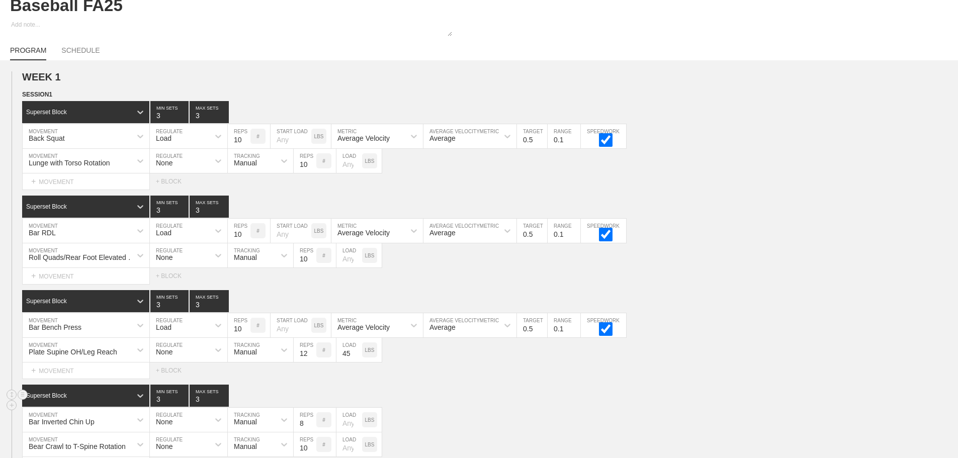
scroll to position [0, 0]
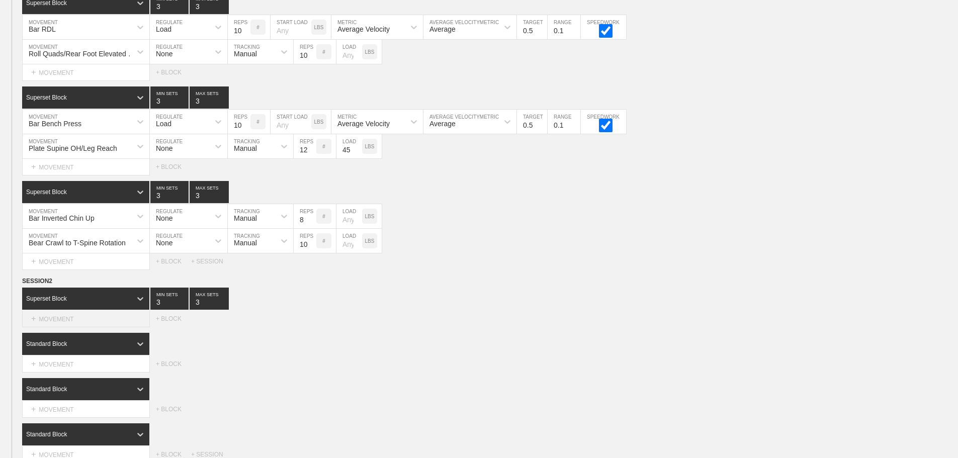
click at [73, 327] on div "+ MOVEMENT" at bounding box center [86, 319] width 128 height 17
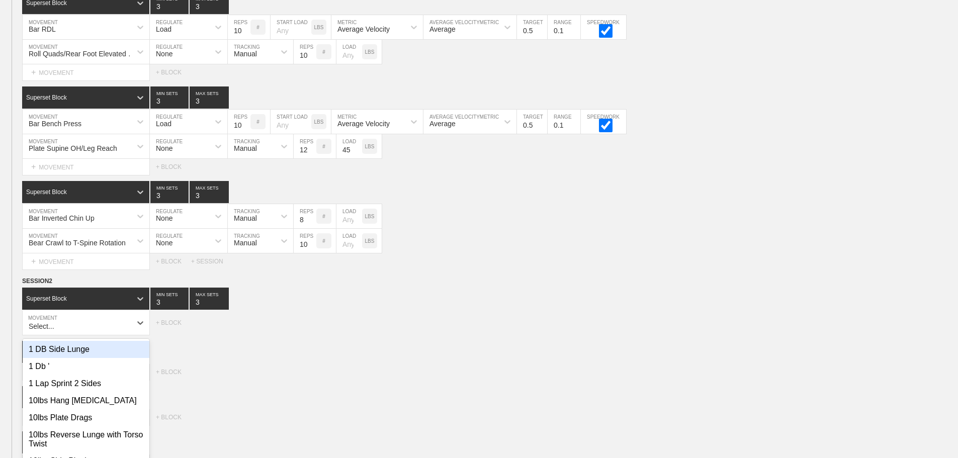
scroll to position [295, 0]
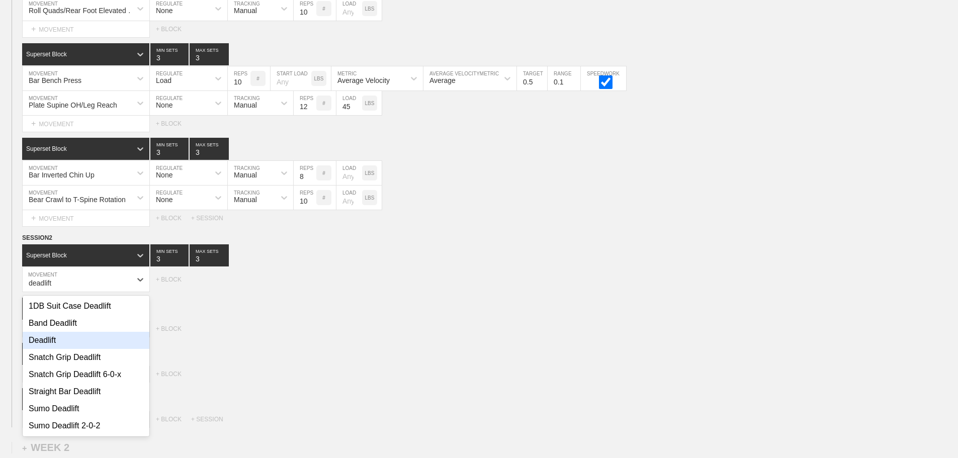
click at [48, 349] on div "Deadlift" at bounding box center [86, 340] width 127 height 17
type input "deadlift"
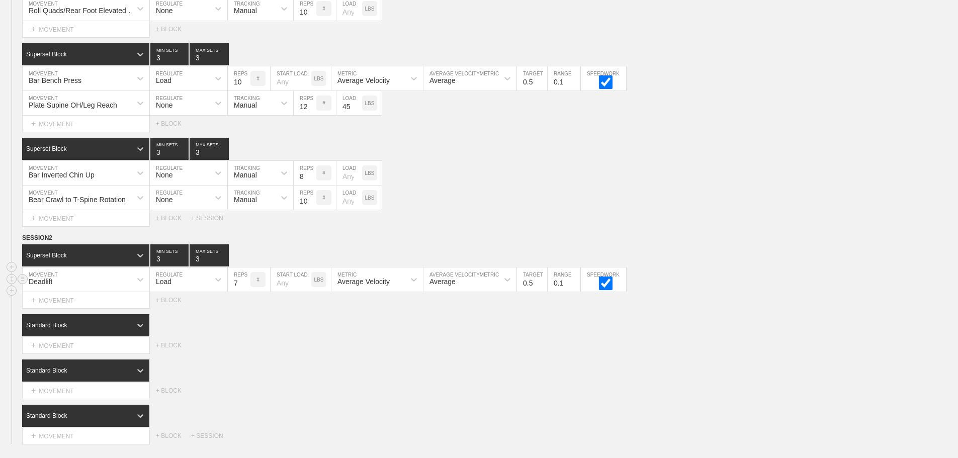
click at [245, 288] on input "7" at bounding box center [239, 280] width 23 height 24
click at [245, 288] on input "8" at bounding box center [239, 280] width 23 height 24
click at [245, 288] on input "9" at bounding box center [239, 280] width 23 height 24
type input "10"
click at [245, 288] on input "10" at bounding box center [239, 280] width 23 height 24
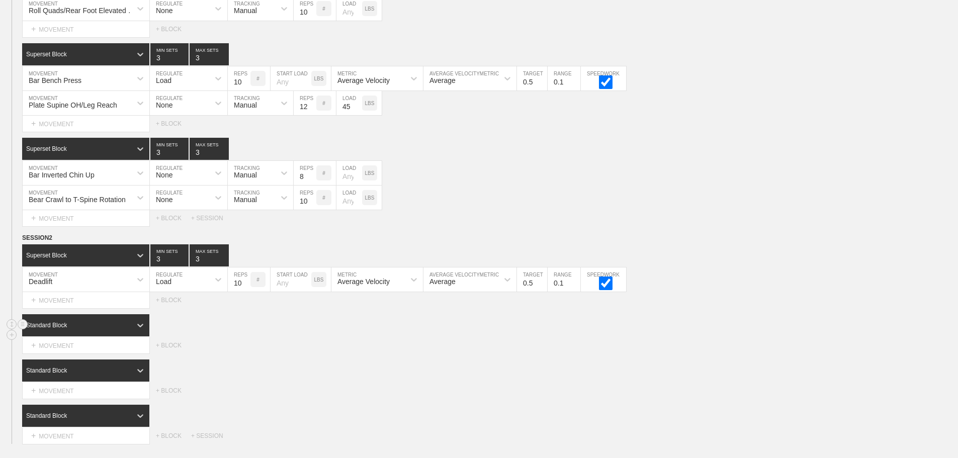
click at [298, 337] on div "Standard Block" at bounding box center [490, 325] width 936 height 22
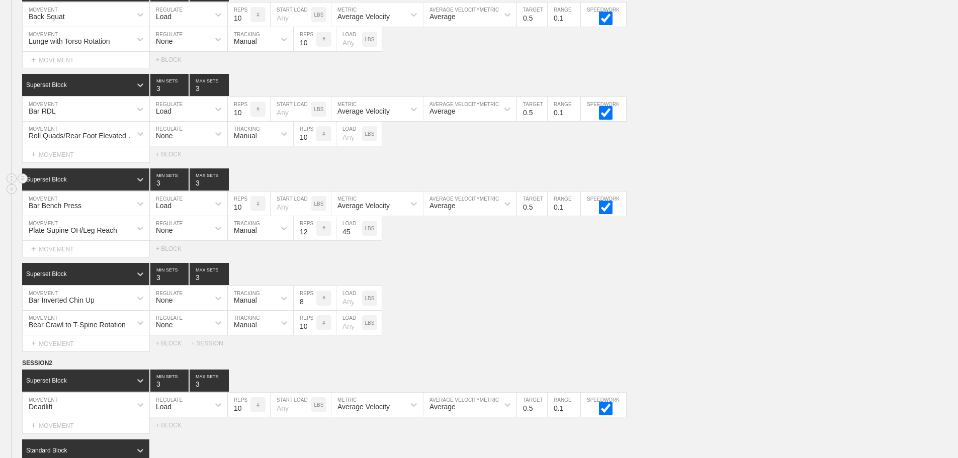
scroll to position [252, 0]
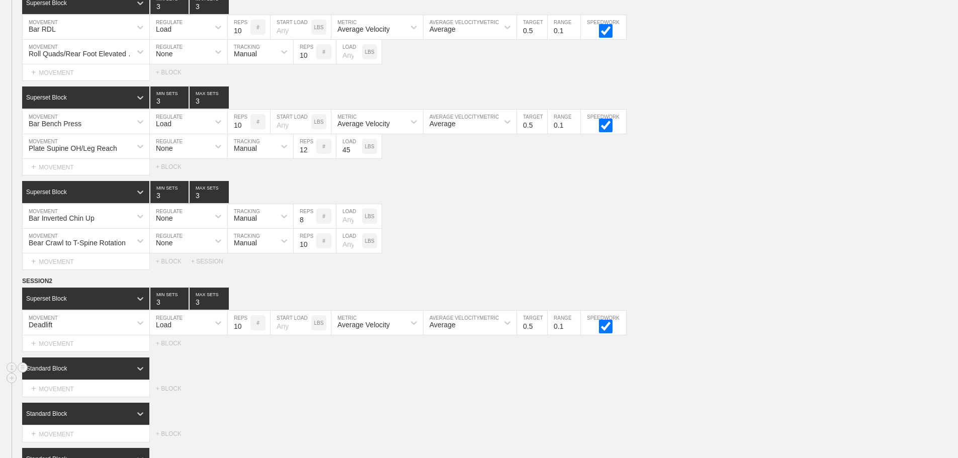
click at [107, 373] on div "Standard Block" at bounding box center [76, 368] width 109 height 9
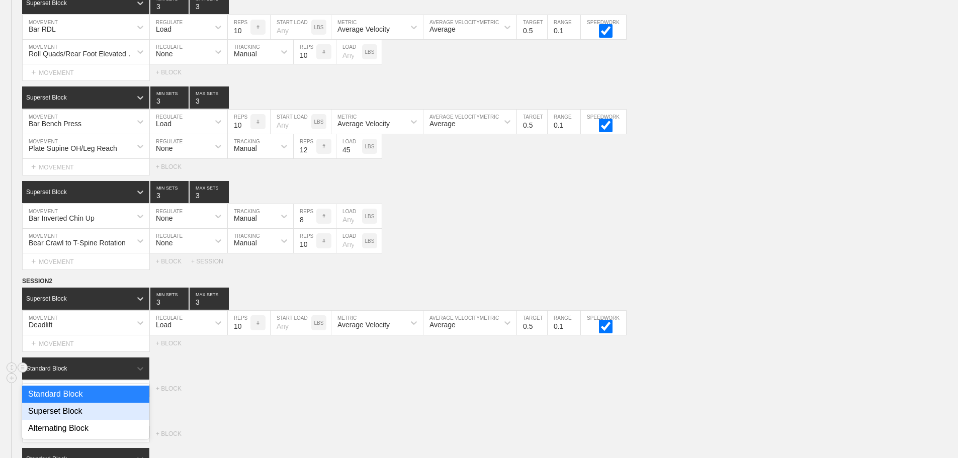
click at [82, 415] on div "Superset Block" at bounding box center [85, 411] width 127 height 17
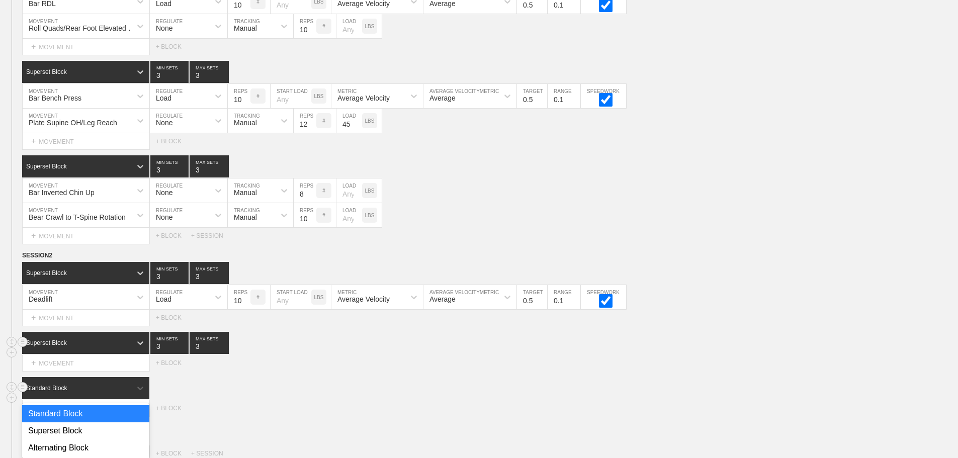
click at [125, 399] on div "option Standard Block focused, 1 of 3. 3 results available. Use Up and Down to …" at bounding box center [86, 388] width 128 height 22
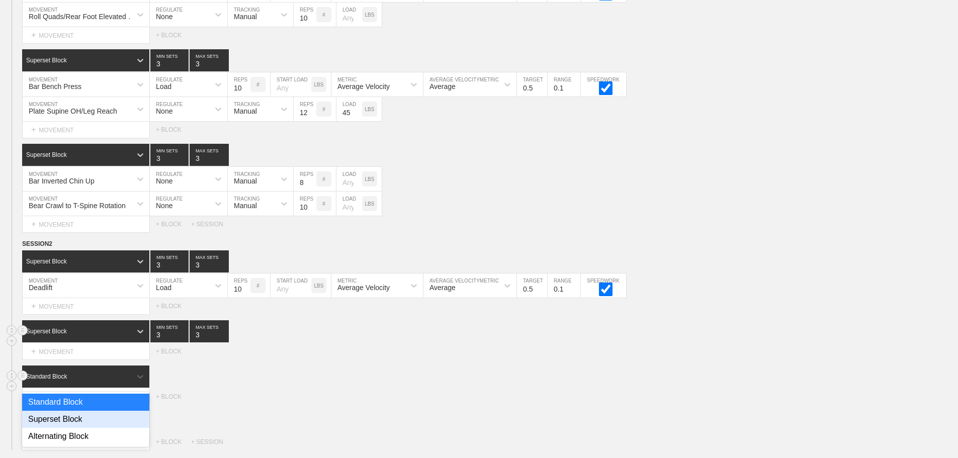
scroll to position [289, 0]
click at [85, 425] on div "Superset Block" at bounding box center [85, 418] width 127 height 17
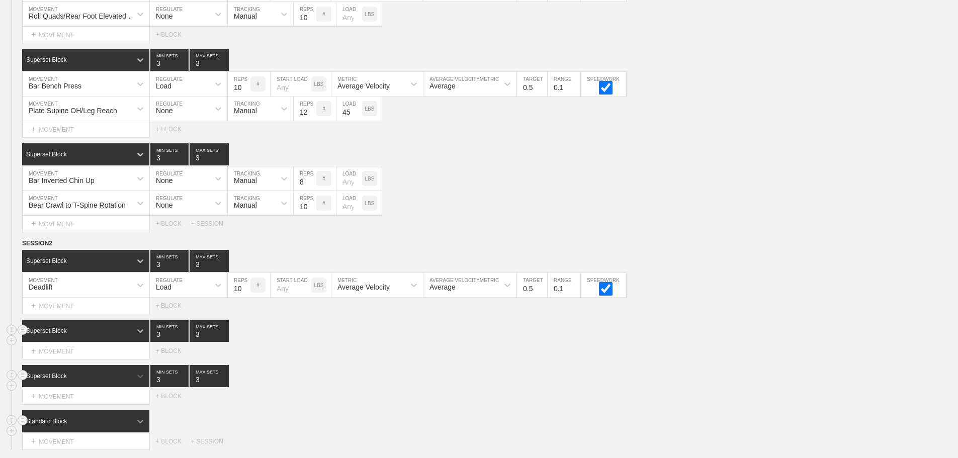
click at [139, 426] on div "Standard Block" at bounding box center [86, 421] width 128 height 22
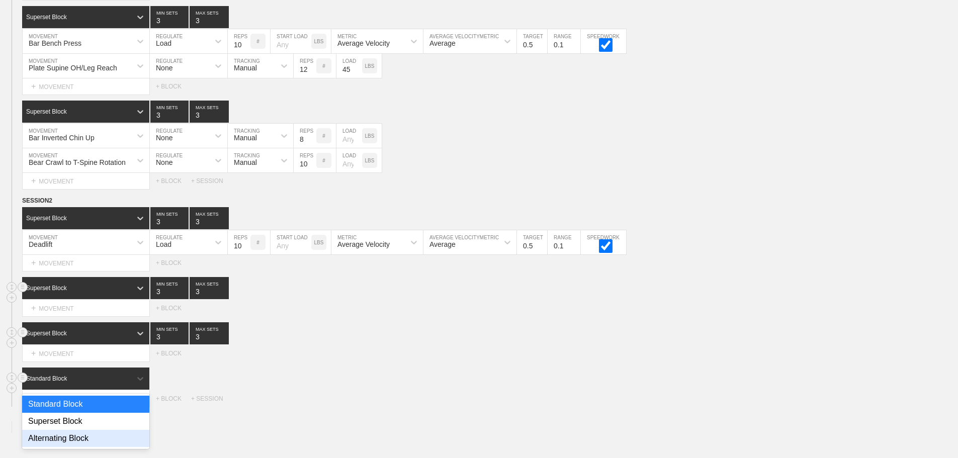
scroll to position [334, 0]
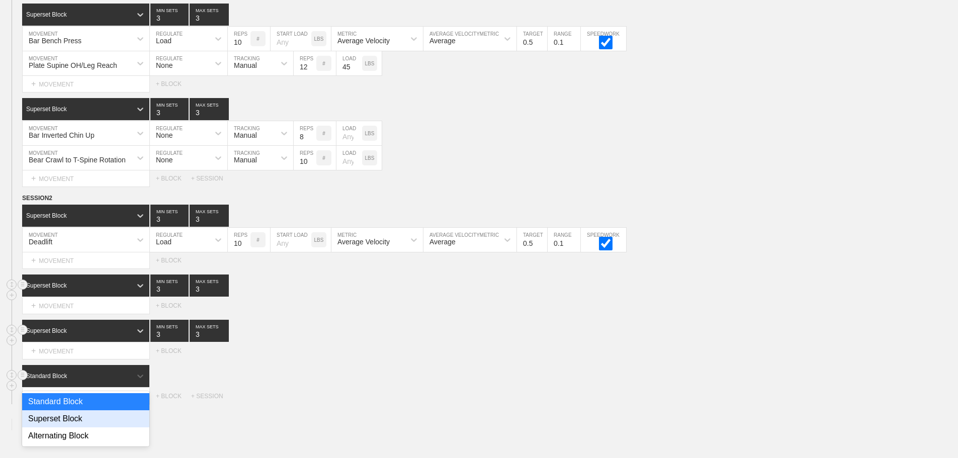
click at [80, 428] on div "Superset Block" at bounding box center [85, 418] width 127 height 17
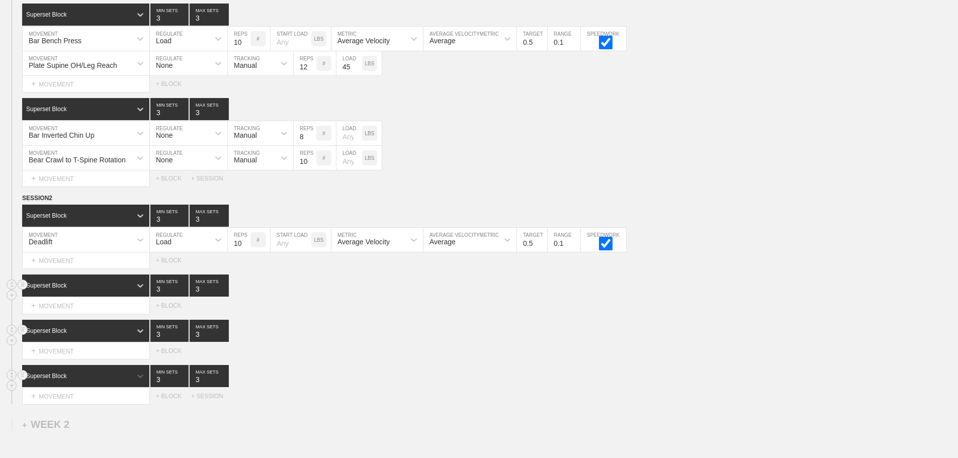
click at [398, 396] on div "Select... MOVEMENT + MOVEMENT + BLOCK + SESSION" at bounding box center [479, 396] width 958 height 16
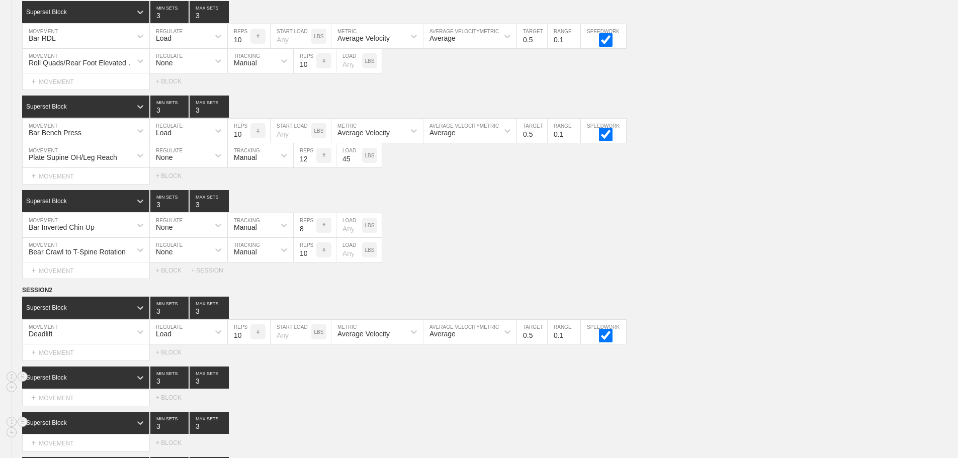
scroll to position [234, 0]
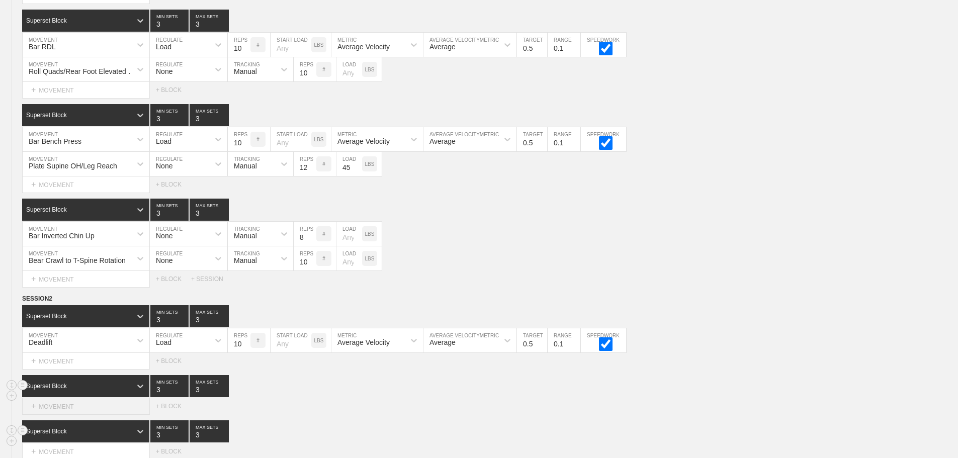
click at [74, 412] on div "+ MOVEMENT" at bounding box center [86, 406] width 128 height 17
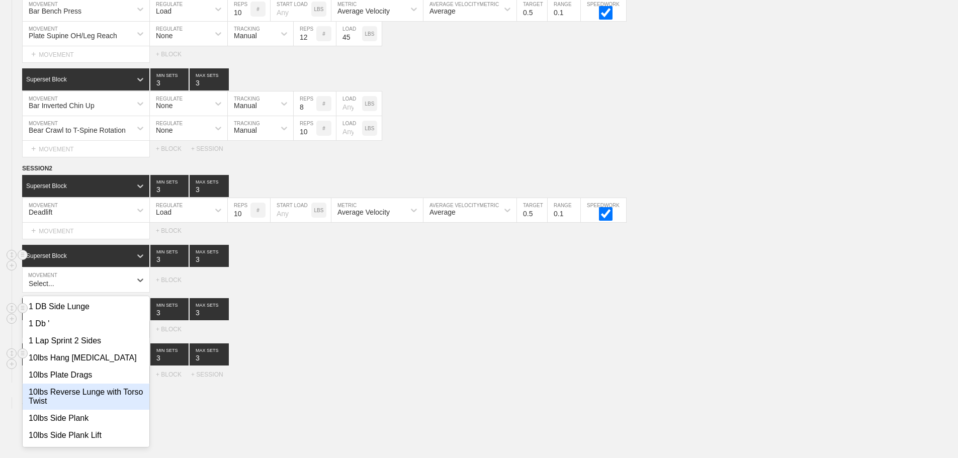
scroll to position [365, 0]
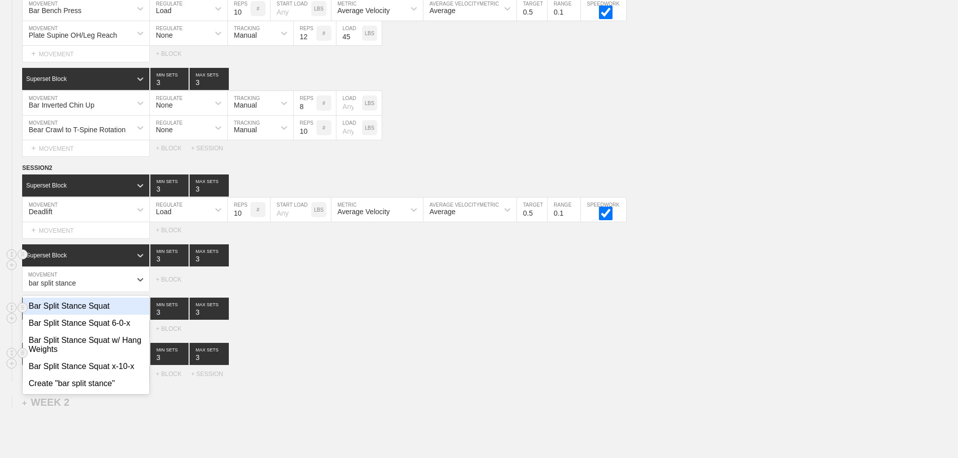
click at [95, 315] on div "Bar Split Stance Squat" at bounding box center [86, 306] width 127 height 17
type input "bar split stance"
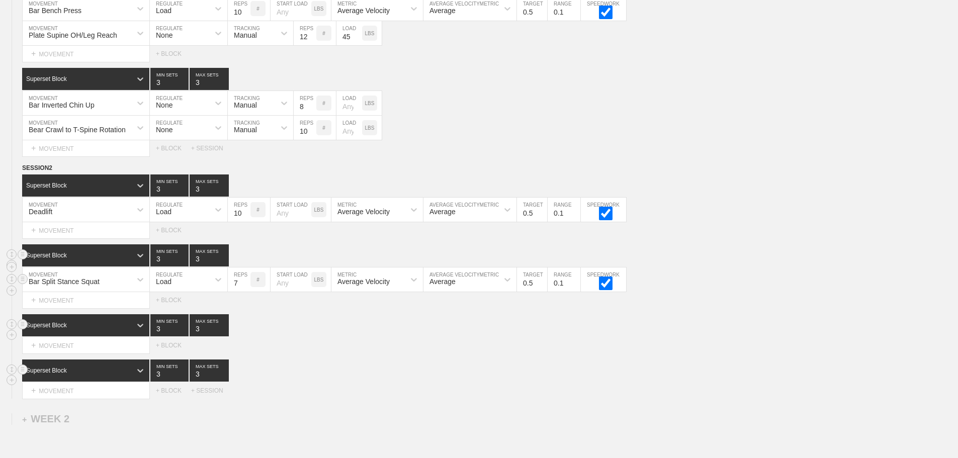
click at [244, 288] on input "7" at bounding box center [239, 280] width 23 height 24
click at [244, 288] on input "8" at bounding box center [239, 280] width 23 height 24
click at [244, 288] on input "9" at bounding box center [239, 280] width 23 height 24
click at [244, 288] on input "10" at bounding box center [239, 280] width 23 height 24
click at [244, 288] on input "11" at bounding box center [239, 280] width 23 height 24
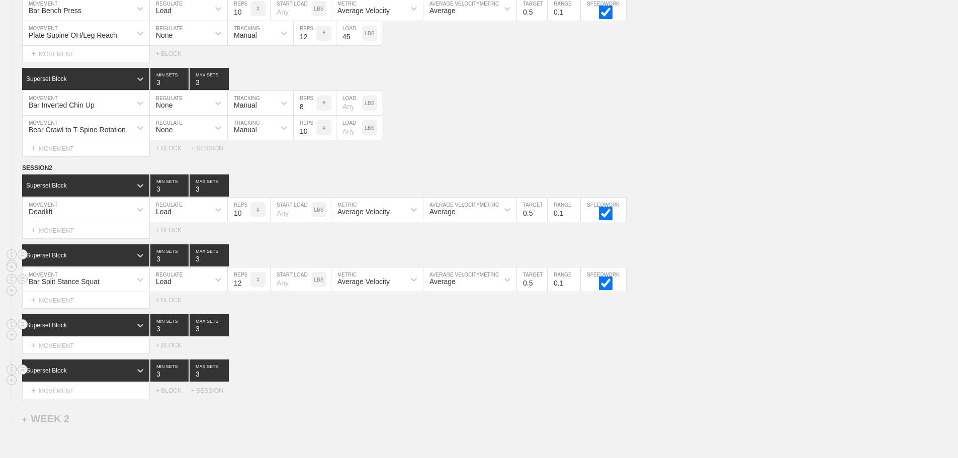
type input "12"
click at [244, 288] on input "12" at bounding box center [239, 280] width 23 height 24
click at [309, 362] on div "SESSION 2 Superset Block 3 MIN SETS 3 MAX SETS DUPLICATE INSERT MOVEMENT AFTER …" at bounding box center [479, 281] width 958 height 236
click at [55, 354] on div "Select..." at bounding box center [86, 346] width 128 height 17
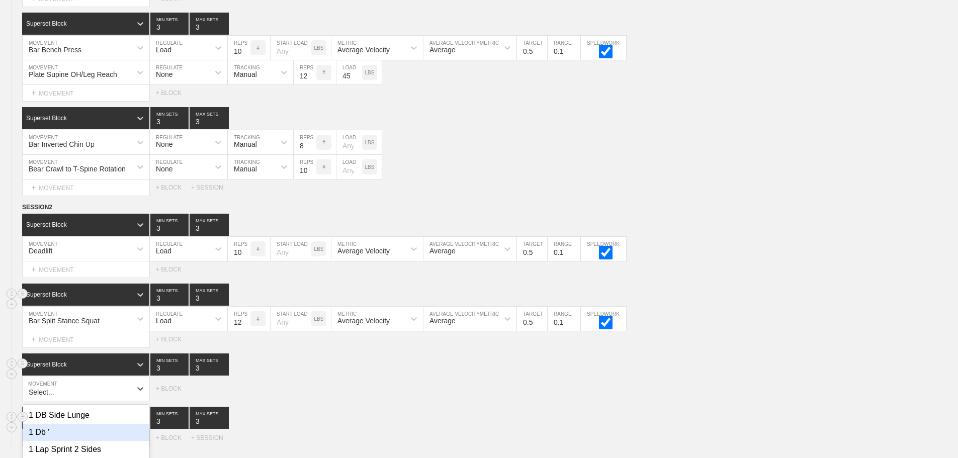
scroll to position [435, 0]
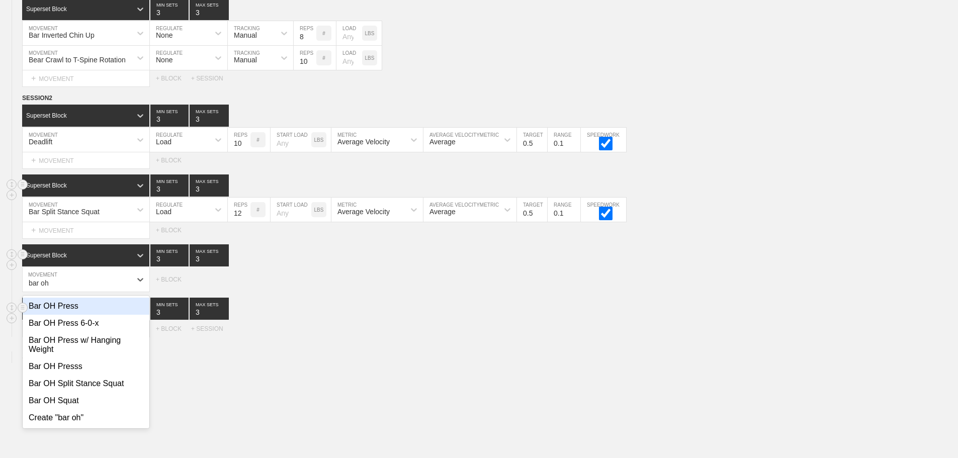
click at [71, 315] on div "Bar OH Press" at bounding box center [86, 306] width 127 height 17
type input "bar oh"
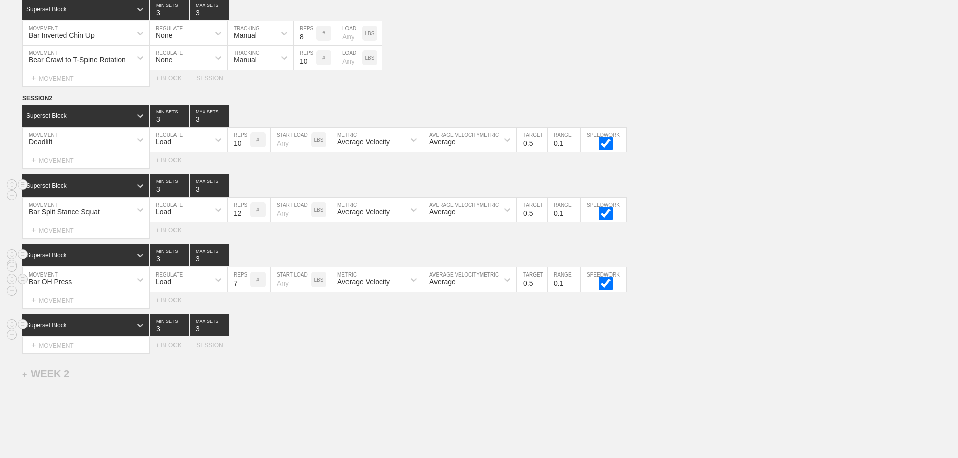
click at [246, 289] on input "7" at bounding box center [239, 280] width 23 height 24
click at [246, 289] on input "8" at bounding box center [239, 280] width 23 height 24
click at [246, 289] on input "9" at bounding box center [239, 280] width 23 height 24
type input "10"
click at [246, 289] on input "10" at bounding box center [239, 280] width 23 height 24
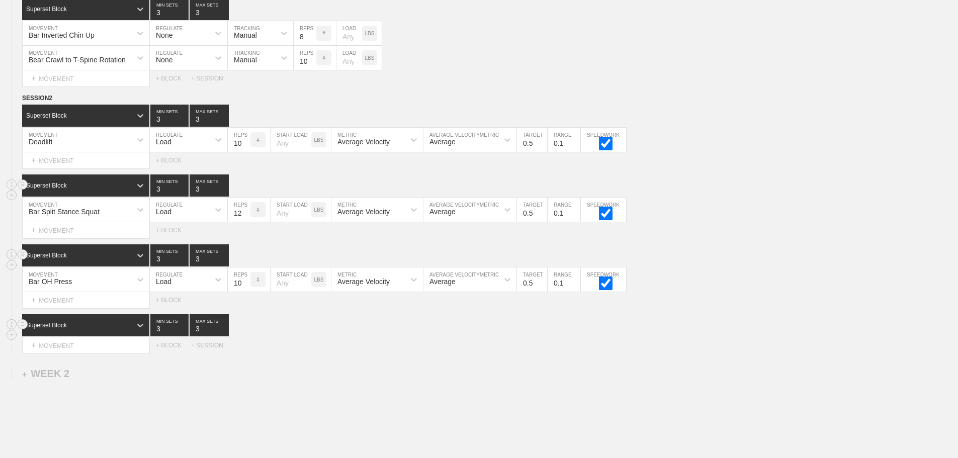
click at [289, 329] on div "Superset Block 3 MIN SETS 3 MAX SETS" at bounding box center [490, 325] width 936 height 22
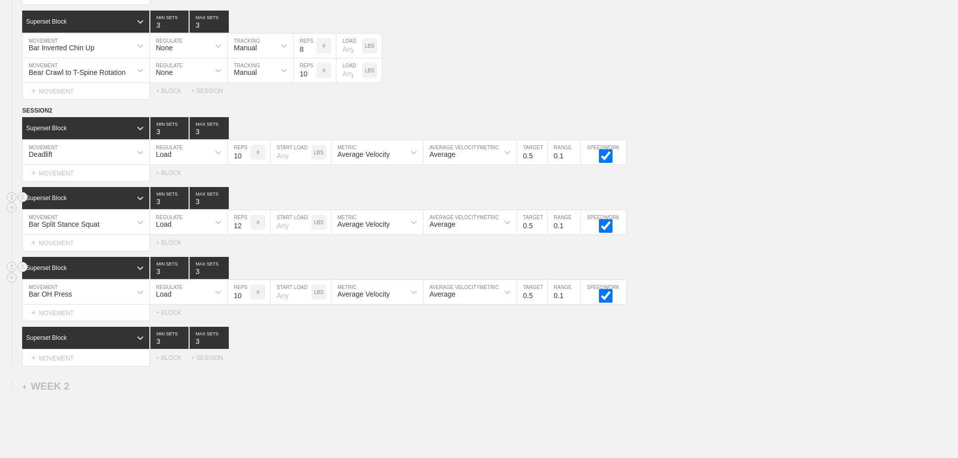
scroll to position [515, 0]
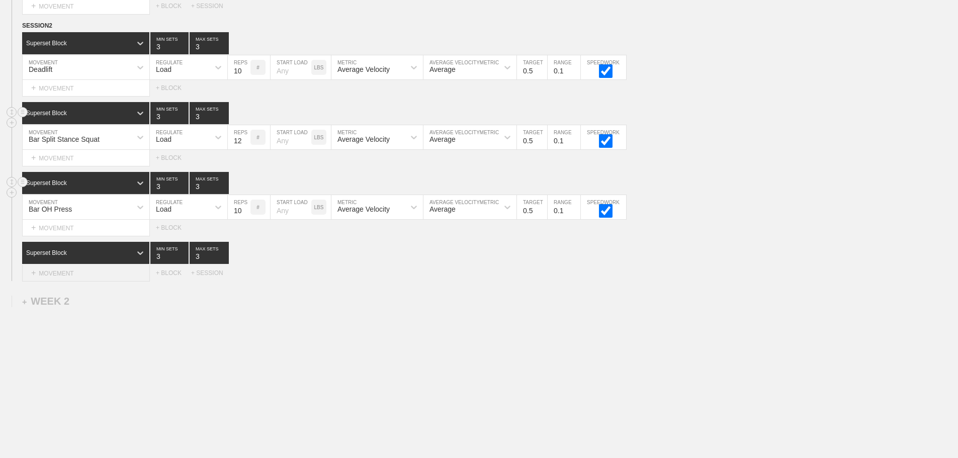
click at [74, 275] on div "+ MOVEMENT" at bounding box center [86, 273] width 128 height 17
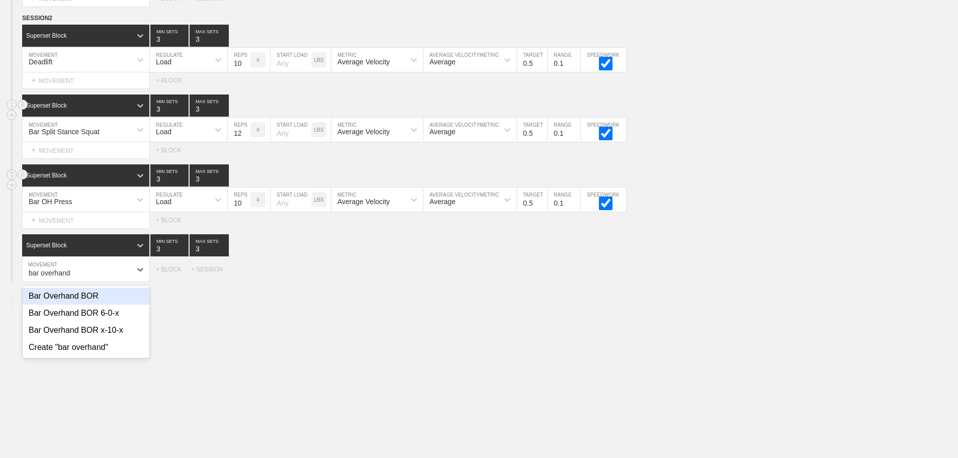
click at [87, 301] on div "Bar Overhand BOR" at bounding box center [86, 296] width 127 height 17
type input "bar overhand"
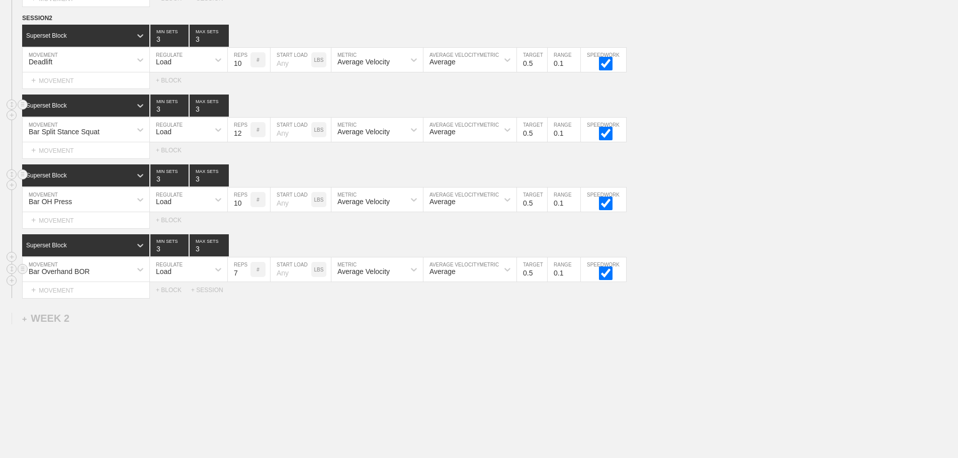
click at [244, 280] on input "7" at bounding box center [239, 270] width 23 height 24
click at [244, 280] on input "8" at bounding box center [239, 270] width 23 height 24
click at [244, 280] on input "9" at bounding box center [239, 270] width 23 height 24
type input "10"
click at [244, 280] on input "10" at bounding box center [239, 270] width 23 height 24
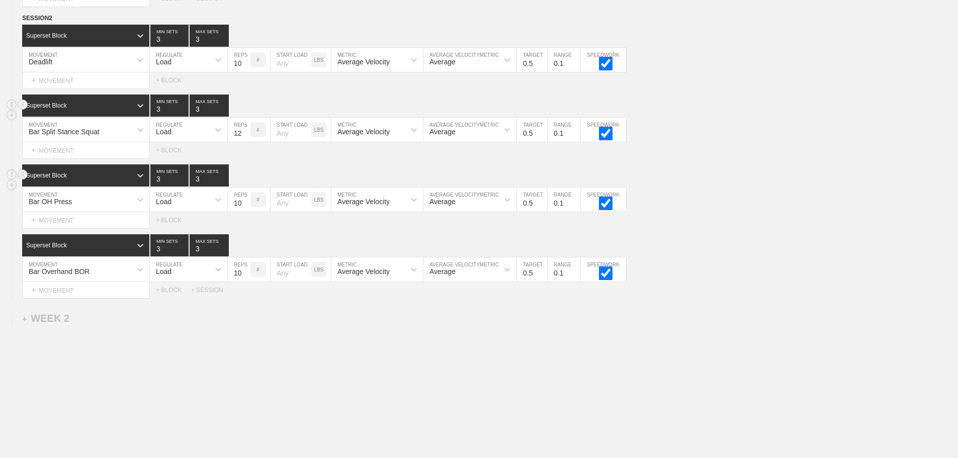
click at [289, 363] on div "WEEK 1 DUPLICATE DELETE SESSION 1 Superset Block 3 MIN SETS 3 MAX SETS DUPLICAT…" at bounding box center [479, 35] width 958 height 882
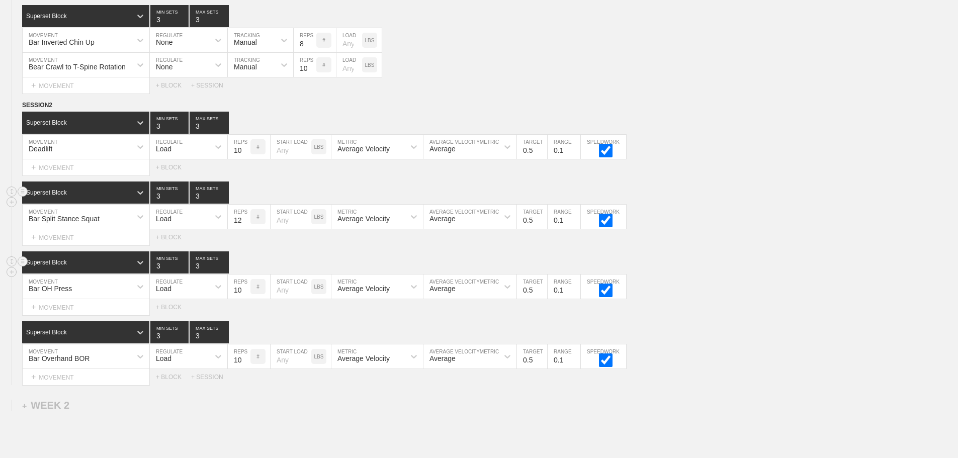
scroll to position [313, 0]
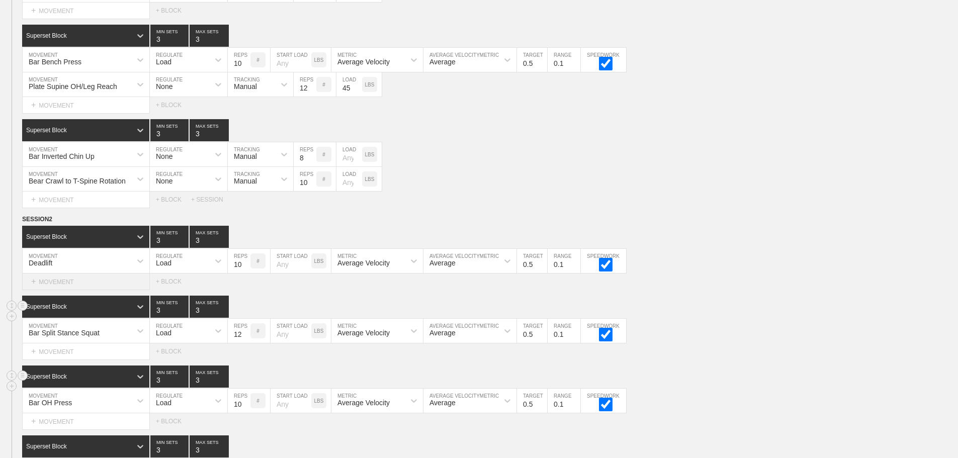
click at [78, 290] on div "+ MOVEMENT" at bounding box center [86, 282] width 128 height 17
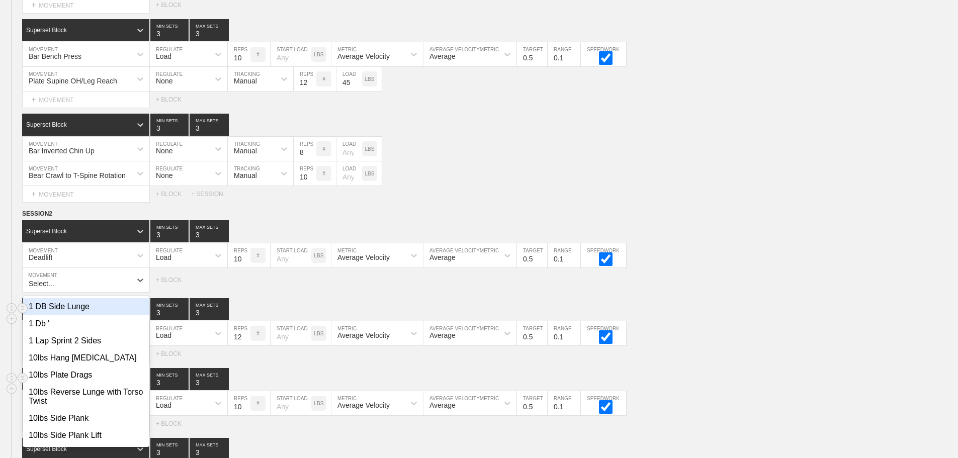
scroll to position [319, 0]
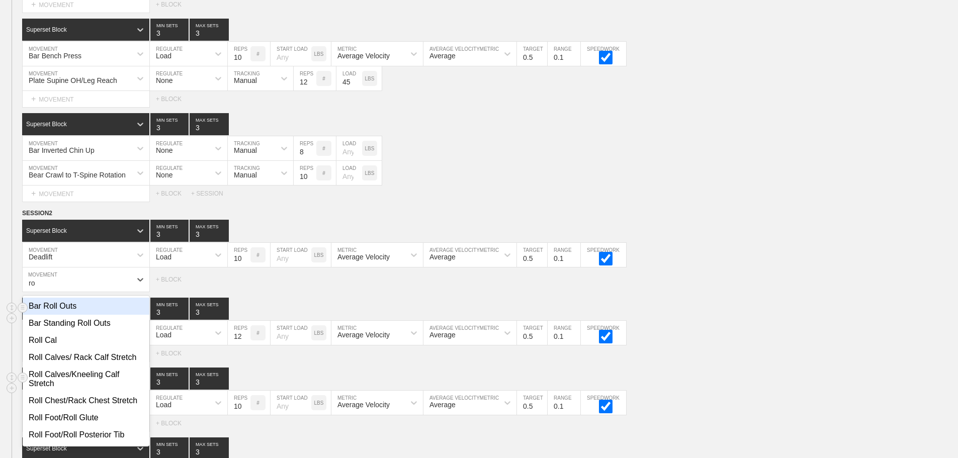
type input "r"
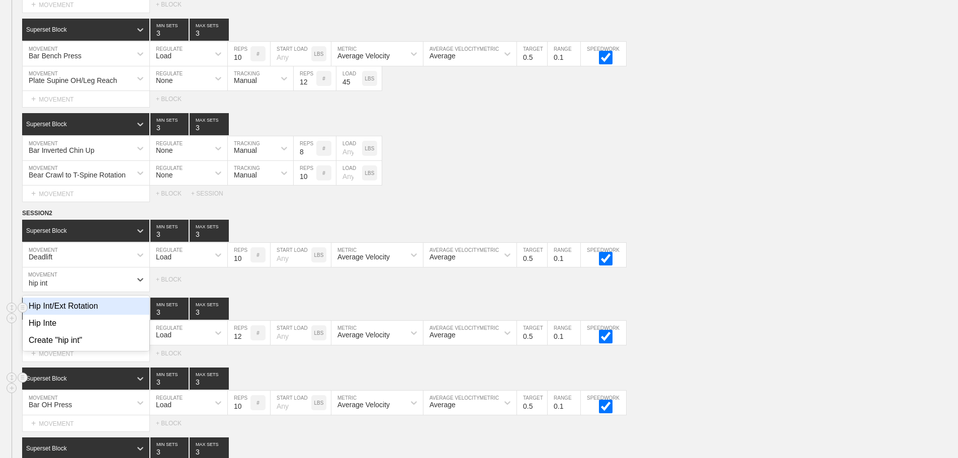
click at [91, 315] on div "Hip Int/Ext Rotation" at bounding box center [86, 306] width 127 height 17
type input "hip int"
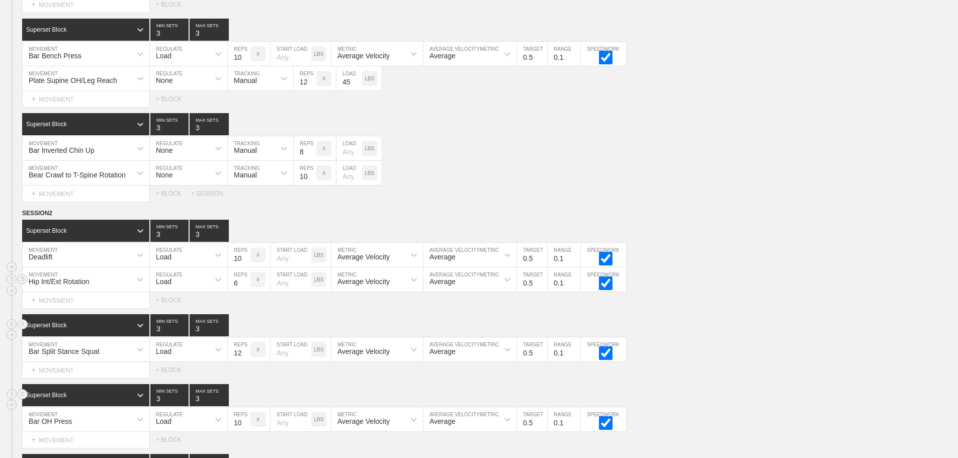
click at [176, 288] on div "Load" at bounding box center [179, 279] width 59 height 17
click at [174, 311] on div "None" at bounding box center [188, 306] width 77 height 17
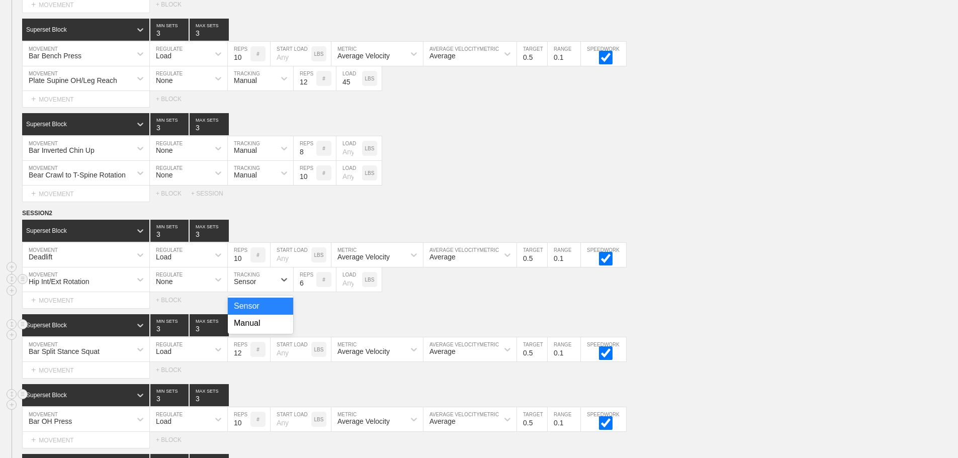
drag, startPoint x: 256, startPoint y: 282, endPoint x: 256, endPoint y: 313, distance: 31.2
click at [256, 283] on div "Sensor" at bounding box center [251, 279] width 47 height 17
click at [257, 332] on div "Manual" at bounding box center [260, 323] width 65 height 17
click at [311, 286] on input "7" at bounding box center [305, 280] width 23 height 24
click at [311, 287] on input "8" at bounding box center [305, 280] width 23 height 24
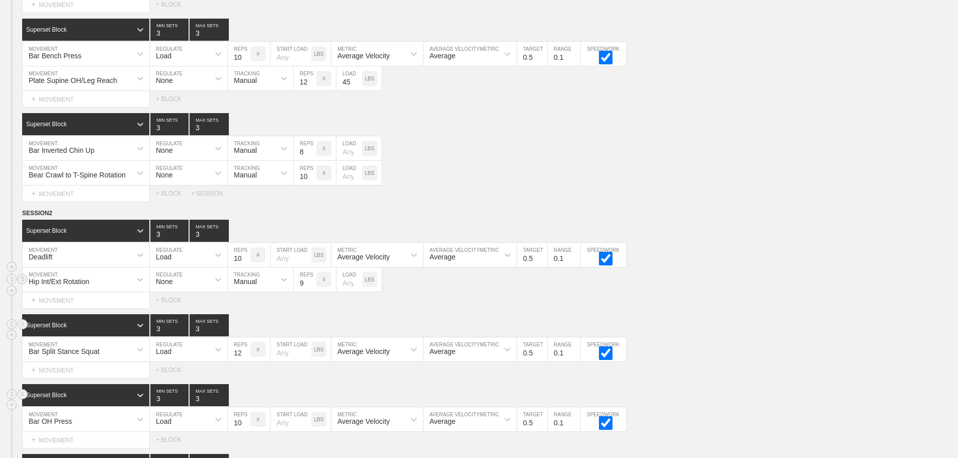
click at [311, 287] on input "9" at bounding box center [305, 280] width 23 height 24
type input "10"
click at [311, 287] on input "10" at bounding box center [305, 280] width 23 height 24
click at [442, 308] on div "Select... MOVEMENT + MOVEMENT + BLOCK" at bounding box center [479, 300] width 958 height 16
click at [81, 376] on div "+ MOVEMENT" at bounding box center [86, 370] width 128 height 17
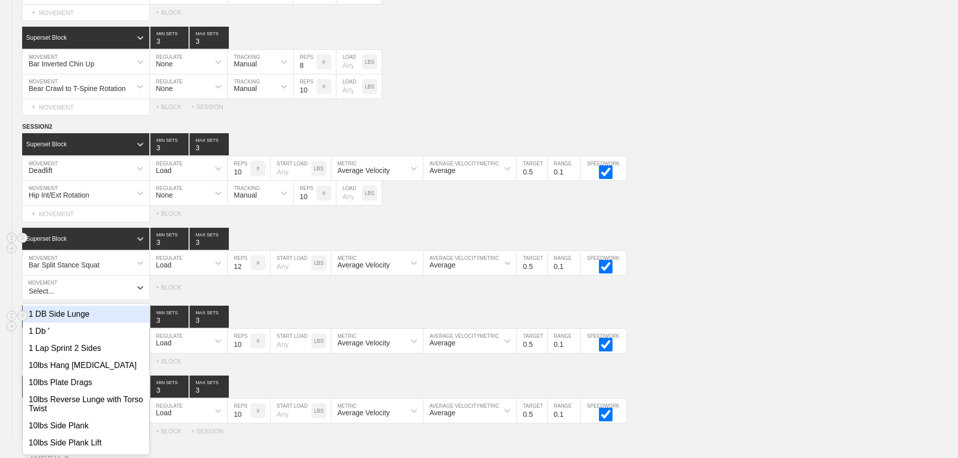
scroll to position [414, 0]
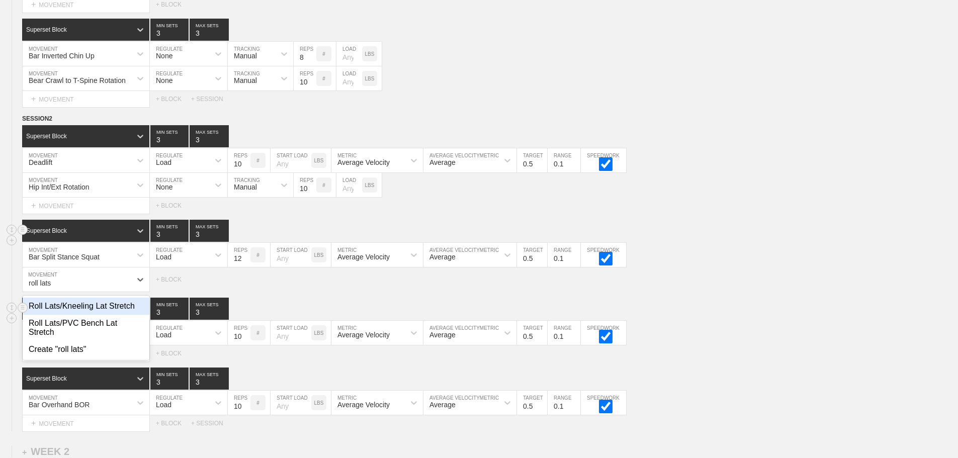
click at [106, 315] on div "Roll Lats/Kneeling Lat Stretch" at bounding box center [86, 306] width 127 height 17
type input "roll lats"
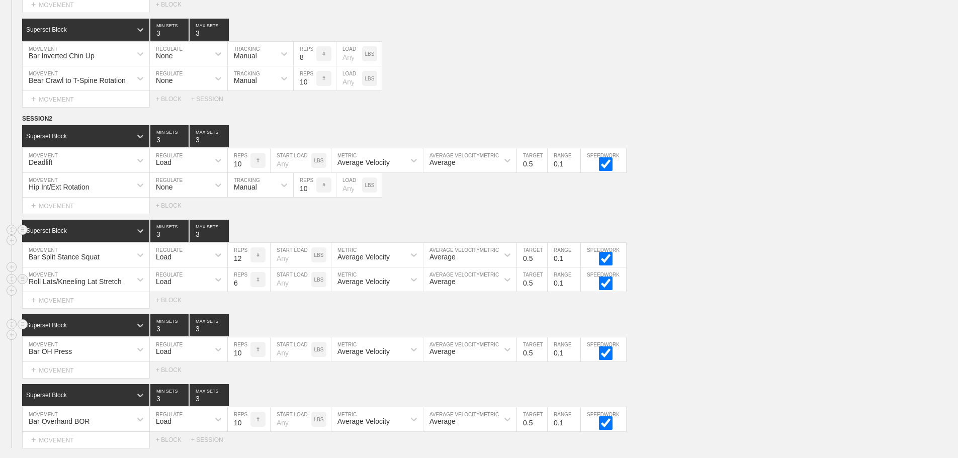
click at [182, 288] on div "Load" at bounding box center [179, 279] width 59 height 17
drag, startPoint x: 166, startPoint y: 312, endPoint x: 190, endPoint y: 306, distance: 24.4
click at [166, 312] on div "None" at bounding box center [188, 306] width 77 height 17
click at [240, 286] on div "Sensor" at bounding box center [245, 282] width 22 height 8
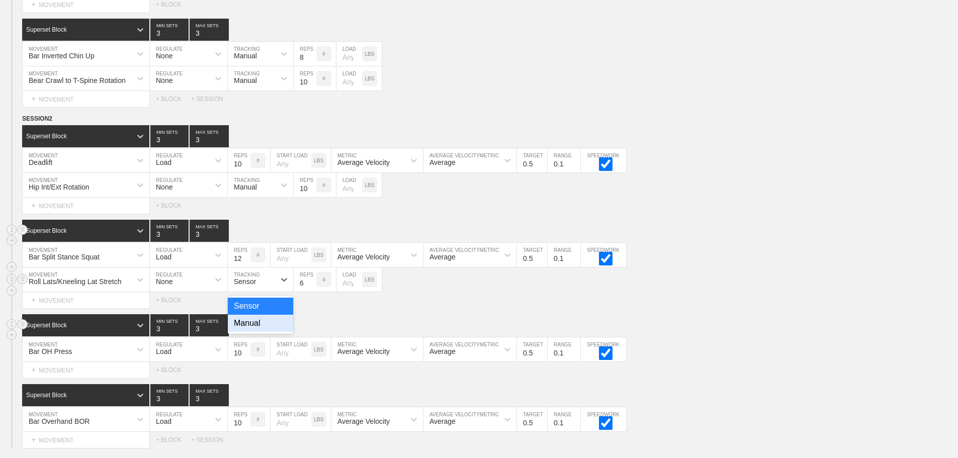
click at [258, 327] on div "Manual" at bounding box center [260, 323] width 65 height 17
click at [312, 286] on input "7" at bounding box center [305, 280] width 23 height 24
click at [312, 286] on input "8" at bounding box center [305, 280] width 23 height 24
click at [312, 286] on input "9" at bounding box center [305, 280] width 23 height 24
type input "10"
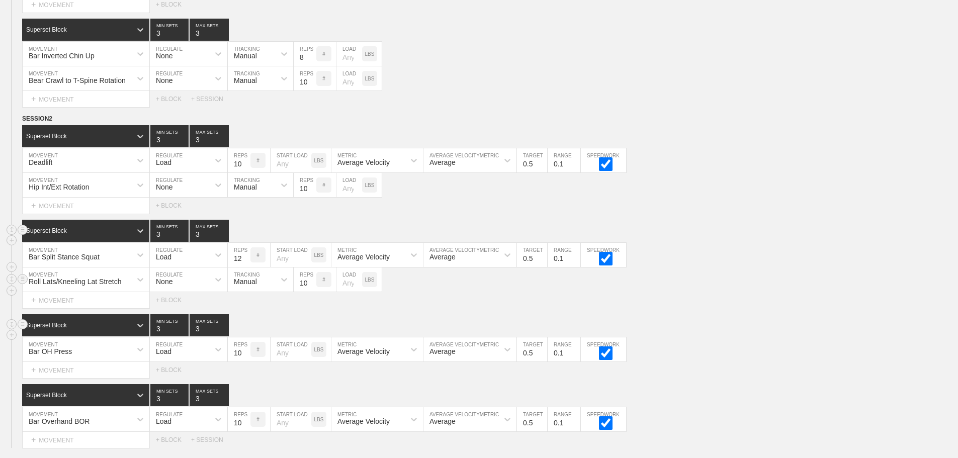
click at [312, 286] on input "10" at bounding box center [305, 280] width 23 height 24
click at [800, 288] on div "Roll Lats/Kneeling Lat Stretch MOVEMENT None REGULATE Manual TRACKING 10 REPS #…" at bounding box center [479, 280] width 958 height 25
click at [64, 377] on div "+ MOVEMENT" at bounding box center [86, 370] width 128 height 17
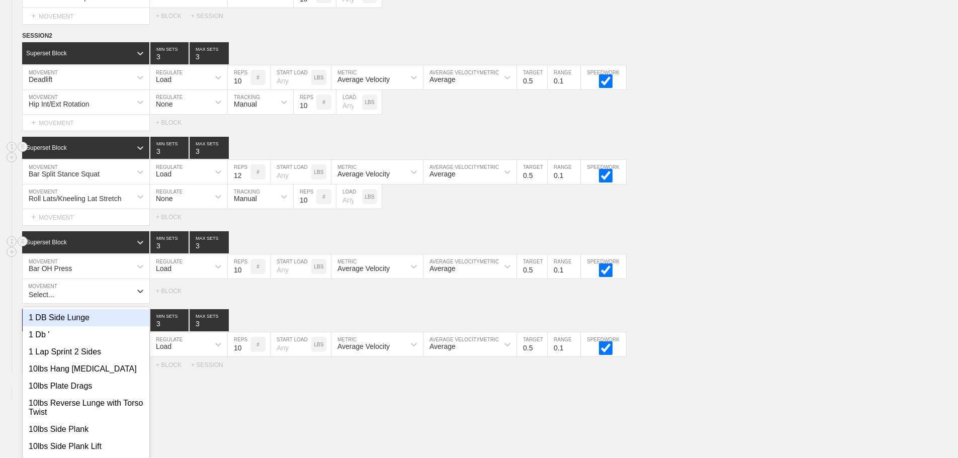
scroll to position [509, 0]
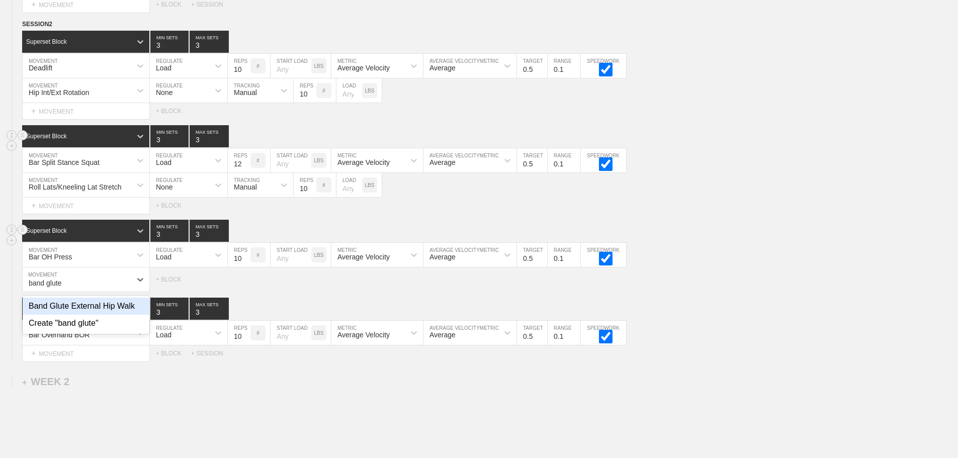
click at [129, 313] on div "Band Glute External Hip Walk" at bounding box center [86, 306] width 127 height 17
type input "band glute"
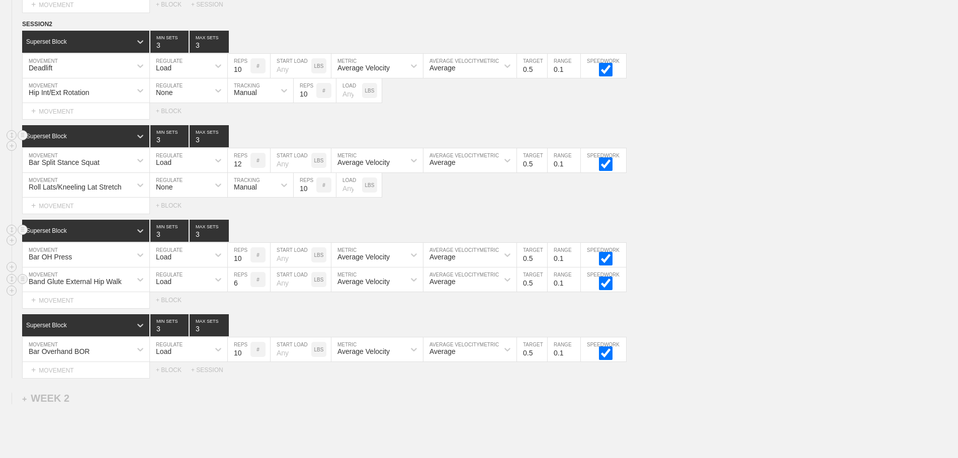
click at [165, 286] on div "Load" at bounding box center [164, 282] width 16 height 8
click at [171, 308] on div "None" at bounding box center [188, 306] width 77 height 17
click at [243, 286] on div "Sensor" at bounding box center [245, 282] width 22 height 8
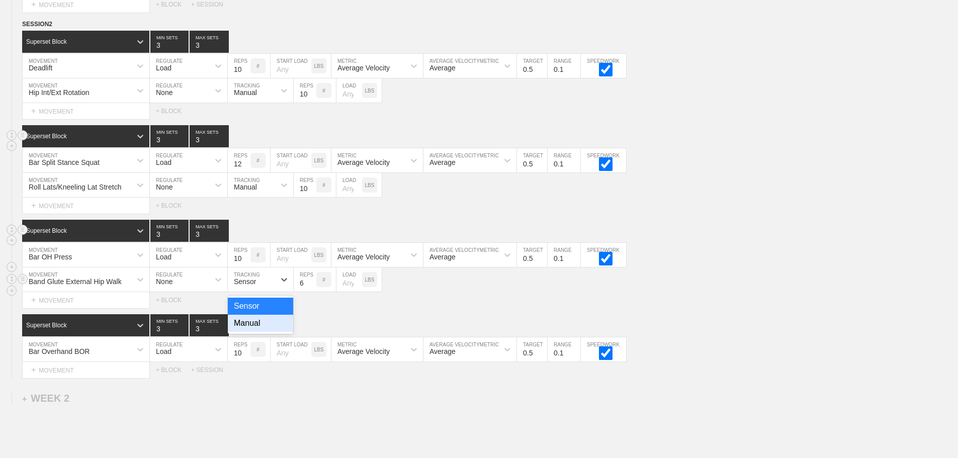
click at [259, 332] on div "Manual" at bounding box center [260, 323] width 65 height 17
click at [310, 288] on input "7" at bounding box center [305, 280] width 23 height 24
click at [310, 288] on input "8" at bounding box center [305, 280] width 23 height 24
click at [310, 288] on input "9" at bounding box center [305, 280] width 23 height 24
click at [310, 288] on input "10" at bounding box center [305, 280] width 23 height 24
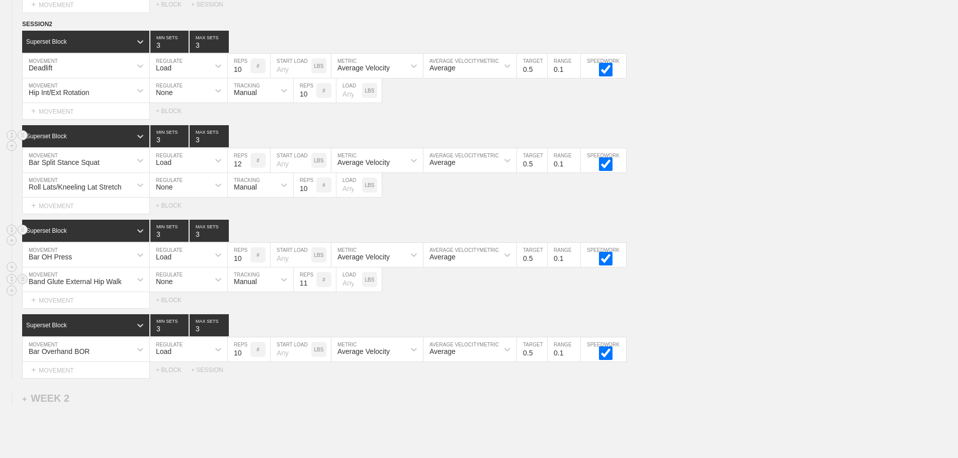
click at [310, 288] on input "11" at bounding box center [305, 280] width 23 height 24
type input "12"
click at [310, 288] on input "12" at bounding box center [305, 280] width 23 height 24
click at [680, 284] on div "Band Glute External Hip Walk MOVEMENT None REGULATE Manual TRACKING 12 REPS # L…" at bounding box center [479, 280] width 958 height 25
click at [85, 378] on div "+ MOVEMENT" at bounding box center [86, 370] width 128 height 17
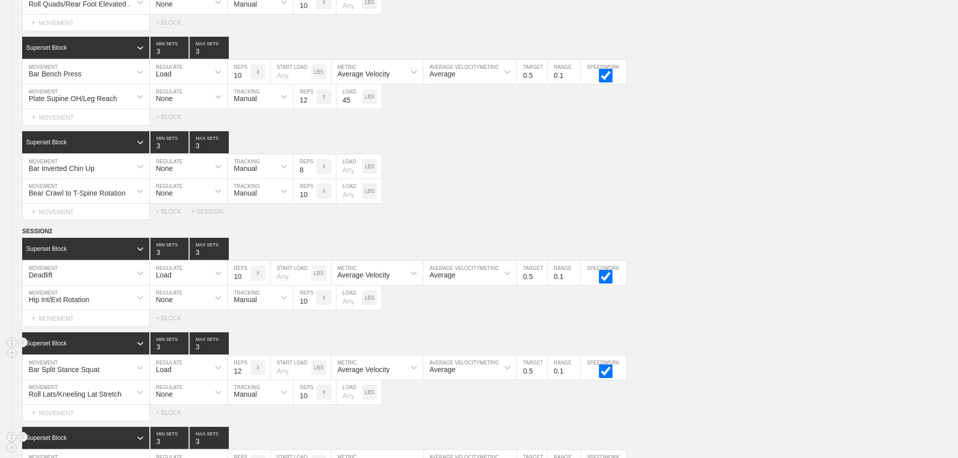
scroll to position [553, 0]
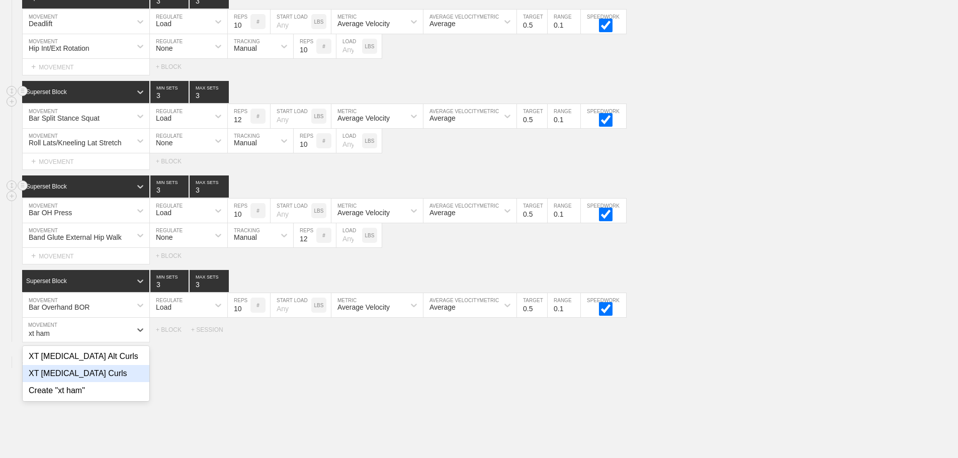
click at [91, 382] on div "XT [MEDICAL_DATA] Curls" at bounding box center [86, 373] width 127 height 17
type input "xt ham"
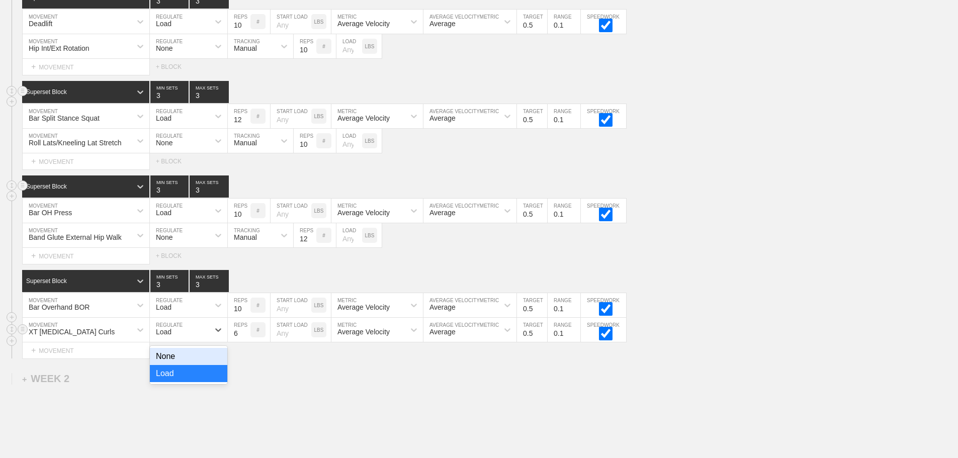
click at [183, 332] on div "Load" at bounding box center [179, 329] width 59 height 17
drag, startPoint x: 169, startPoint y: 365, endPoint x: 181, endPoint y: 362, distance: 13.1
click at [172, 365] on div "None" at bounding box center [188, 356] width 77 height 17
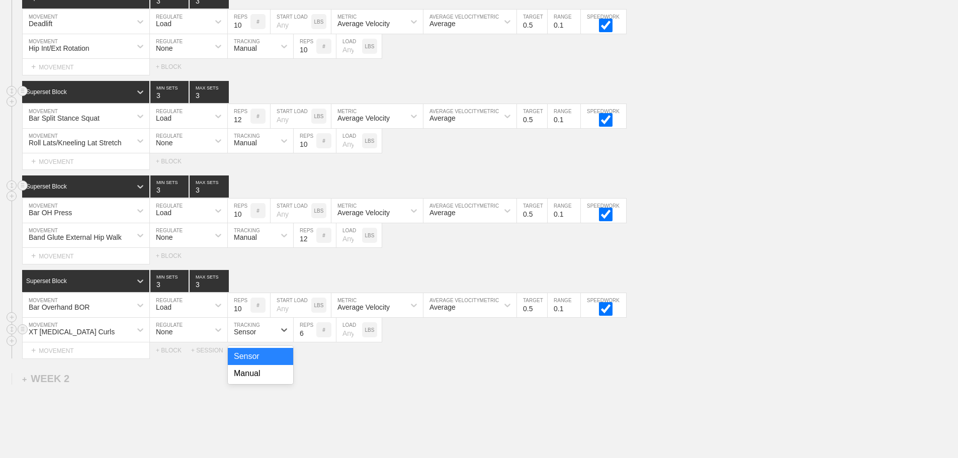
click at [262, 338] on div "Sensor" at bounding box center [251, 329] width 47 height 17
drag, startPoint x: 251, startPoint y: 382, endPoint x: 298, endPoint y: 354, distance: 54.3
click at [252, 382] on div "Manual" at bounding box center [260, 373] width 65 height 17
click at [311, 337] on input "7" at bounding box center [305, 330] width 23 height 24
click at [311, 337] on input "8" at bounding box center [305, 330] width 23 height 24
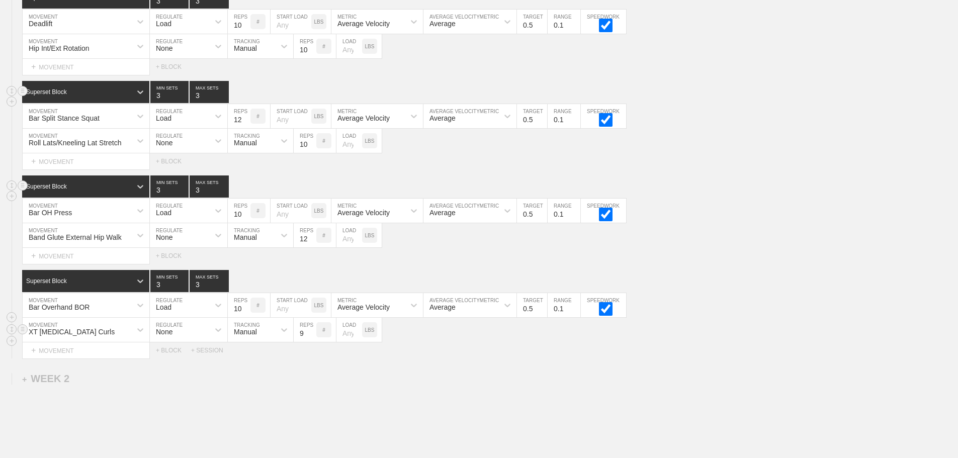
click at [311, 337] on input "9" at bounding box center [305, 330] width 23 height 24
click at [311, 337] on input "10" at bounding box center [305, 330] width 23 height 24
click at [311, 337] on input "11" at bounding box center [305, 330] width 23 height 24
click at [311, 337] on input "12" at bounding box center [305, 330] width 23 height 24
click at [311, 337] on input "13" at bounding box center [305, 330] width 23 height 24
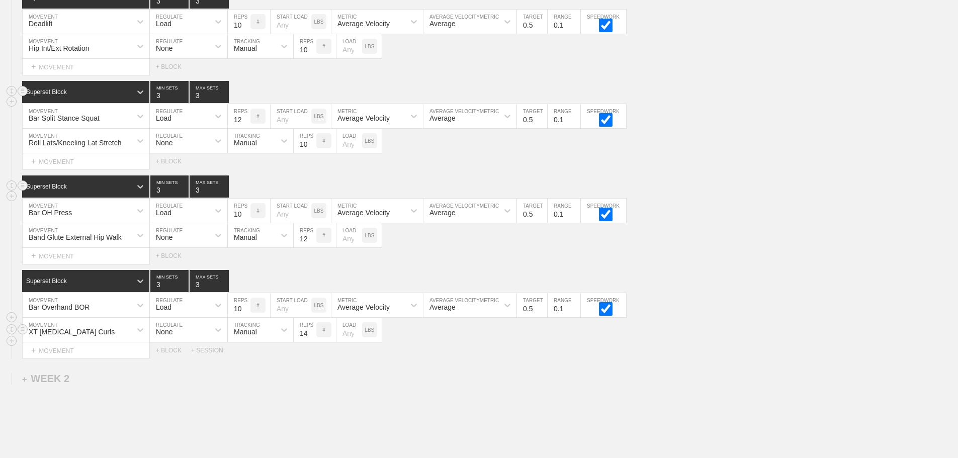
click at [311, 337] on input "14" at bounding box center [305, 330] width 23 height 24
type input "15"
click at [311, 337] on input "15" at bounding box center [305, 330] width 23 height 24
click at [434, 367] on div "WEEK 1 DUPLICATE DELETE SESSION 1 Superset Block 3 MIN SETS 3 MAX SETS DUPLICAT…" at bounding box center [479, 45] width 958 height 980
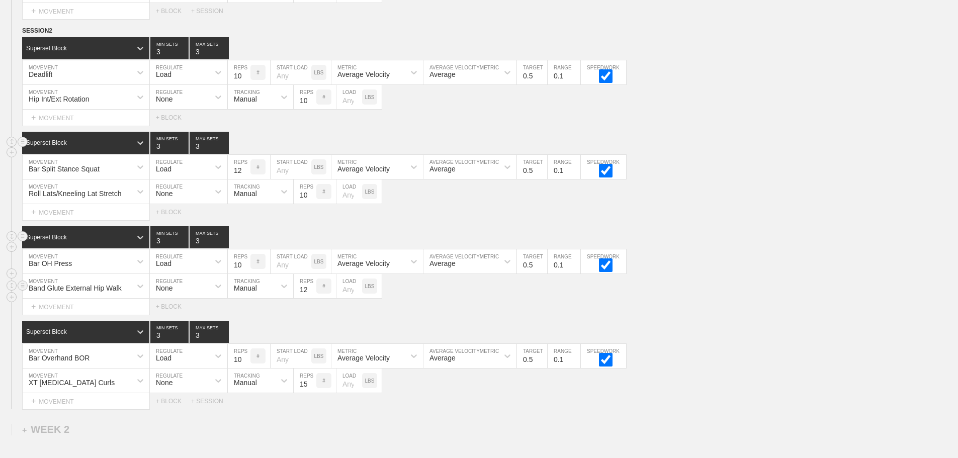
scroll to position [352, 0]
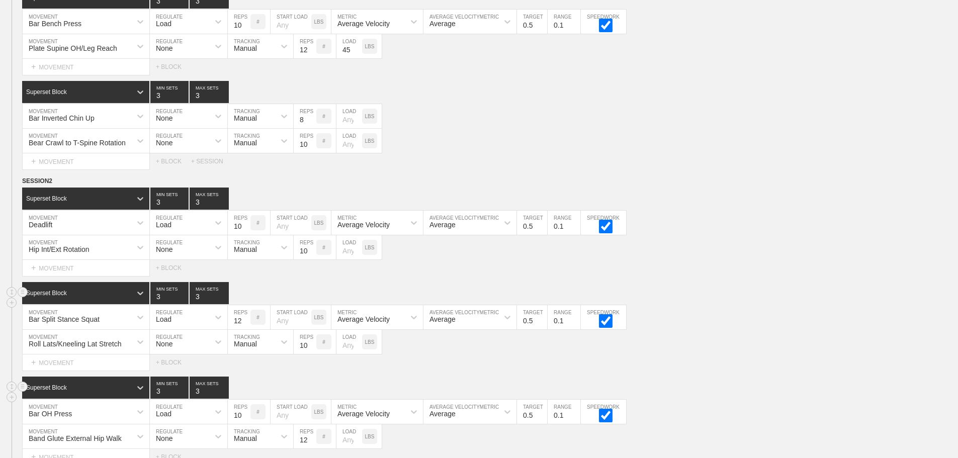
click at [749, 286] on div "SESSION 2 Superset Block 3 MIN SETS 3 MAX SETS DUPLICATE INSERT MOVEMENT AFTER …" at bounding box center [479, 368] width 958 height 384
click at [753, 317] on div "Bar Split Stance Squat MOVEMENT Load REGULATE 12 REPS # START LOAD LBS Average …" at bounding box center [479, 317] width 958 height 25
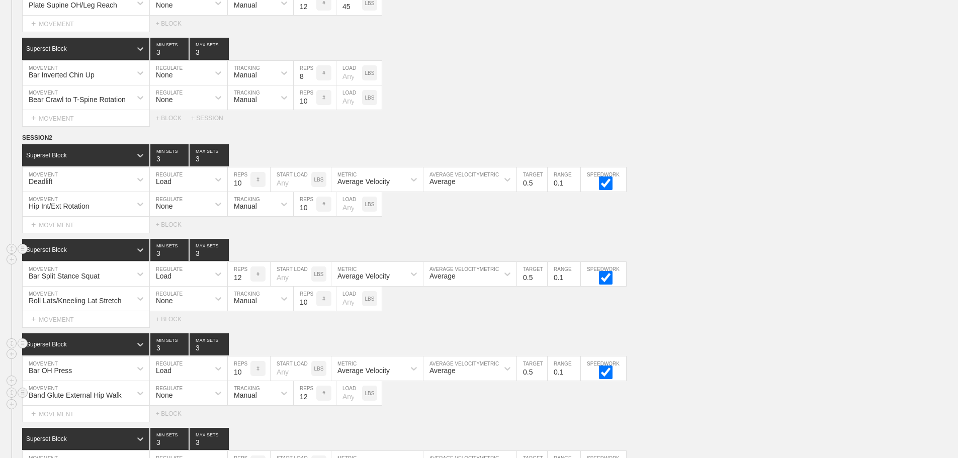
scroll to position [452, 0]
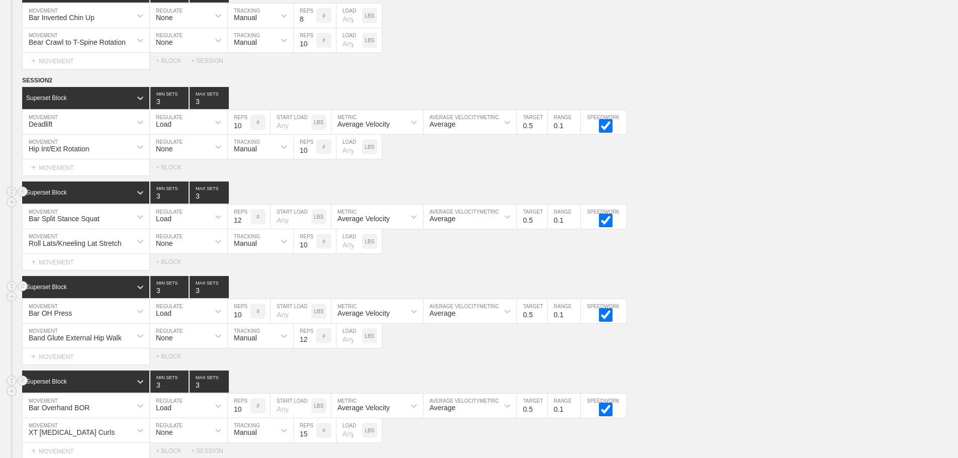
drag, startPoint x: 681, startPoint y: 344, endPoint x: 285, endPoint y: 379, distance: 397.4
click at [680, 344] on div "Band Glute External Hip Walk MOVEMENT None REGULATE Manual TRACKING 12 REPS # L…" at bounding box center [479, 336] width 958 height 25
click at [736, 349] on div "Band Glute External Hip Walk MOVEMENT None REGULATE Manual TRACKING 12 REPS # L…" at bounding box center [479, 336] width 958 height 25
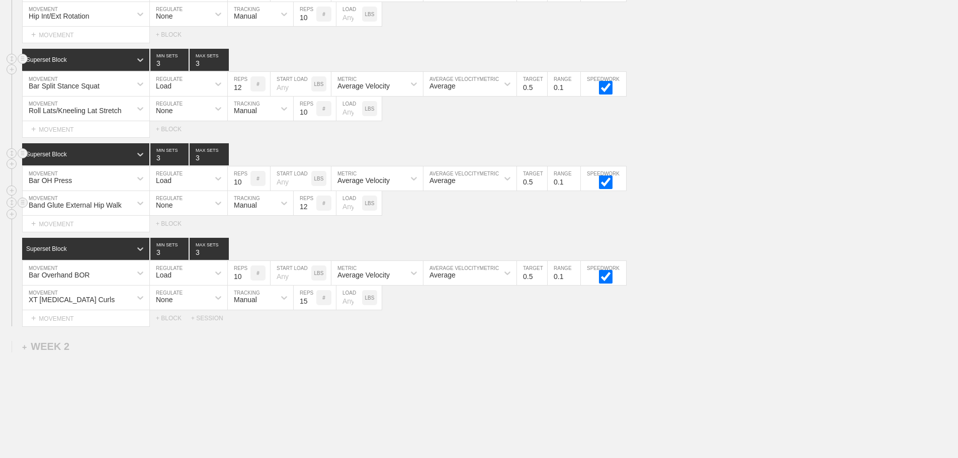
scroll to position [638, 0]
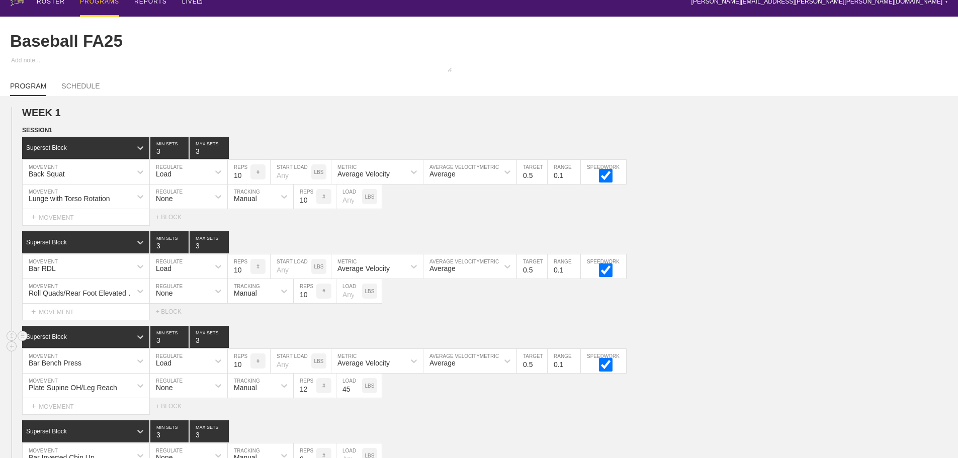
scroll to position [0, 0]
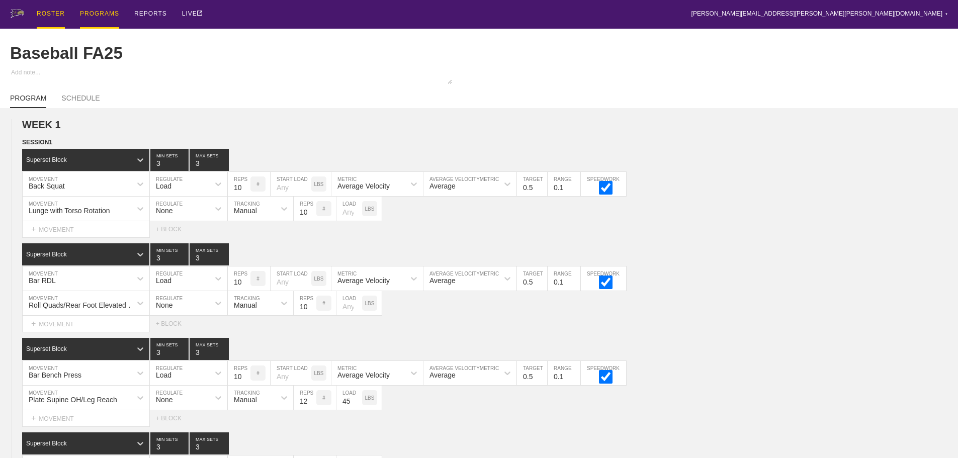
click at [56, 14] on div "ROSTER" at bounding box center [51, 14] width 28 height 29
click at [92, 12] on div "PROGRAMS" at bounding box center [99, 14] width 39 height 29
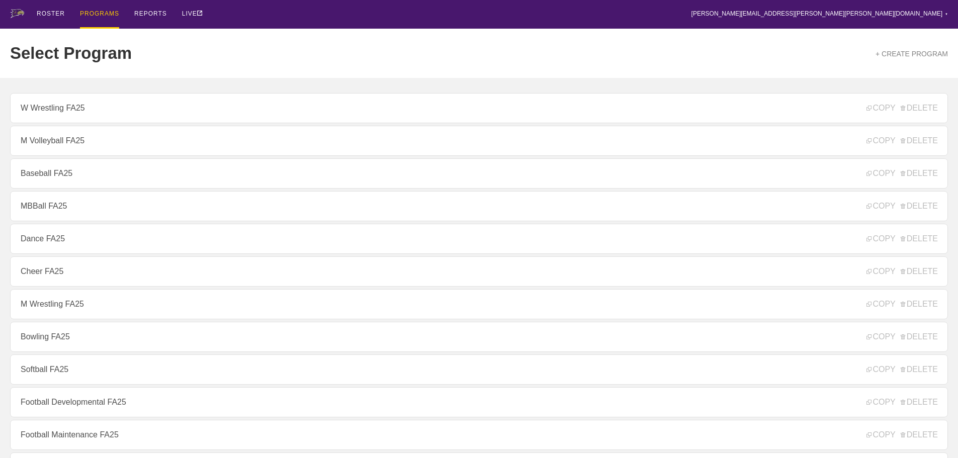
click at [59, 144] on link "M Volleyball FA25" at bounding box center [479, 141] width 938 height 30
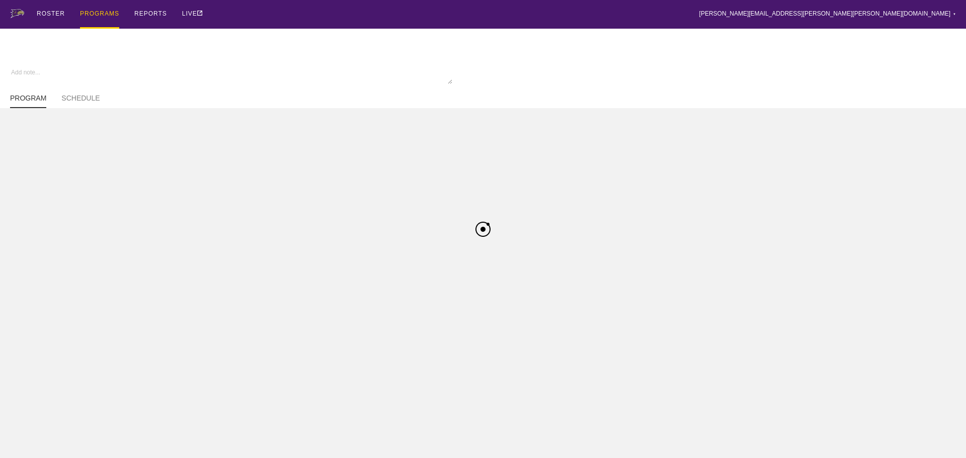
type textarea "x"
type input "M Volleyball FA25"
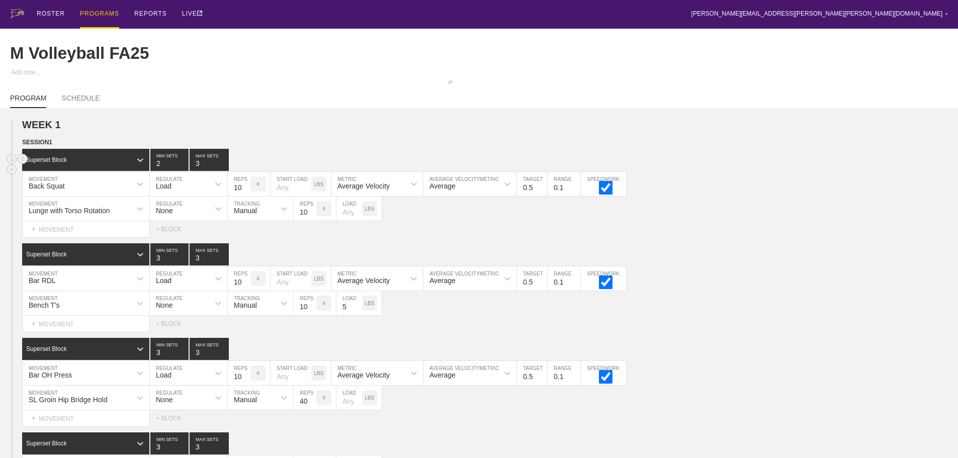
type input "2"
click at [182, 171] on input "2" at bounding box center [169, 160] width 38 height 22
type input "2"
click at [225, 171] on input "2" at bounding box center [209, 160] width 39 height 22
type input "2"
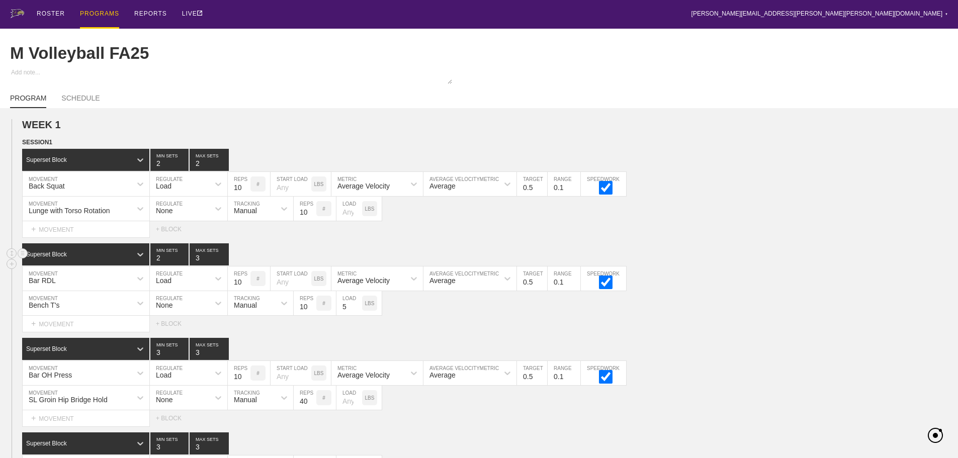
click at [184, 266] on input "2" at bounding box center [169, 254] width 38 height 22
type input "2"
click at [225, 266] on input "2" at bounding box center [209, 254] width 39 height 22
click at [743, 303] on div "Bench T's MOVEMENT None REGULATE Manual TRACKING 10 REPS # 5 LOAD LBS" at bounding box center [479, 303] width 958 height 25
type input "2"
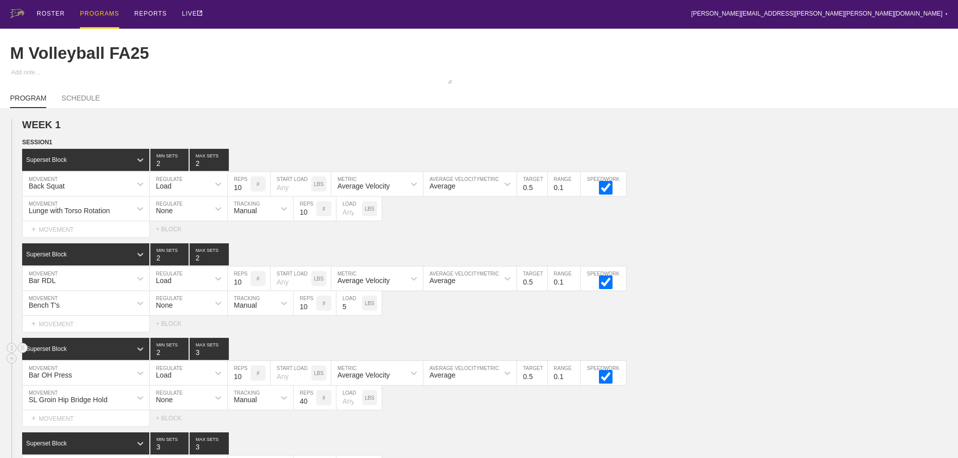
click at [185, 360] on input "2" at bounding box center [169, 349] width 38 height 22
type input "2"
click at [223, 360] on input "2" at bounding box center [209, 349] width 39 height 22
click at [738, 360] on div "Superset Block 2 MIN SETS 2 MAX SETS" at bounding box center [490, 349] width 936 height 22
click at [740, 355] on div "Superset Block 2 MIN SETS 2 MAX SETS" at bounding box center [490, 349] width 936 height 22
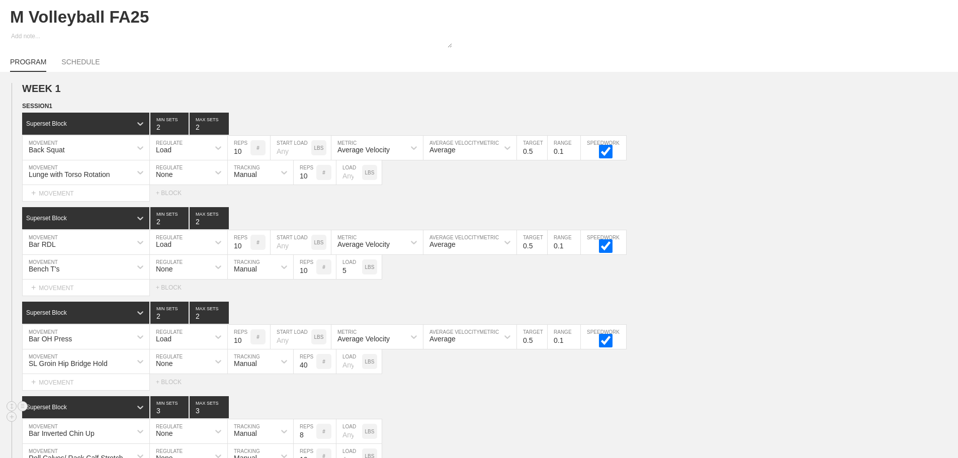
scroll to position [101, 0]
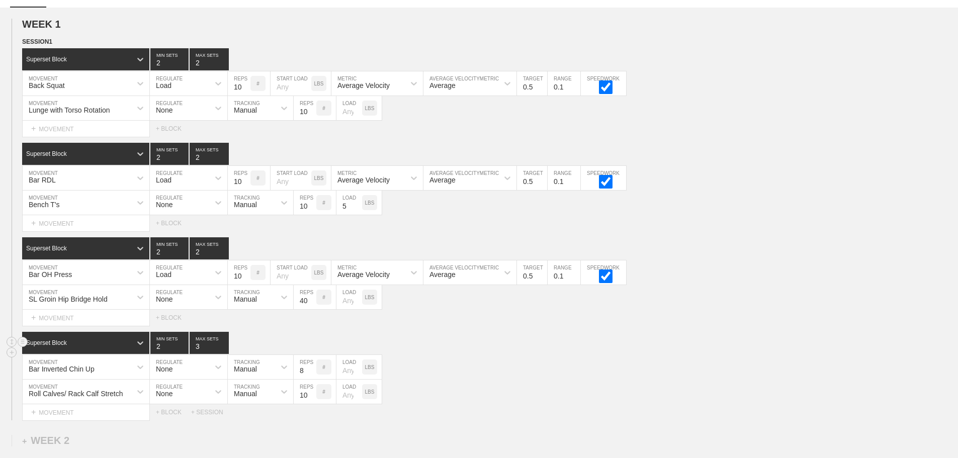
type input "2"
click at [184, 354] on input "2" at bounding box center [169, 343] width 38 height 22
type input "2"
click at [223, 354] on input "2" at bounding box center [209, 343] width 39 height 22
click at [507, 354] on div "Superset Block 2 MIN SETS 2 MAX SETS" at bounding box center [490, 343] width 936 height 22
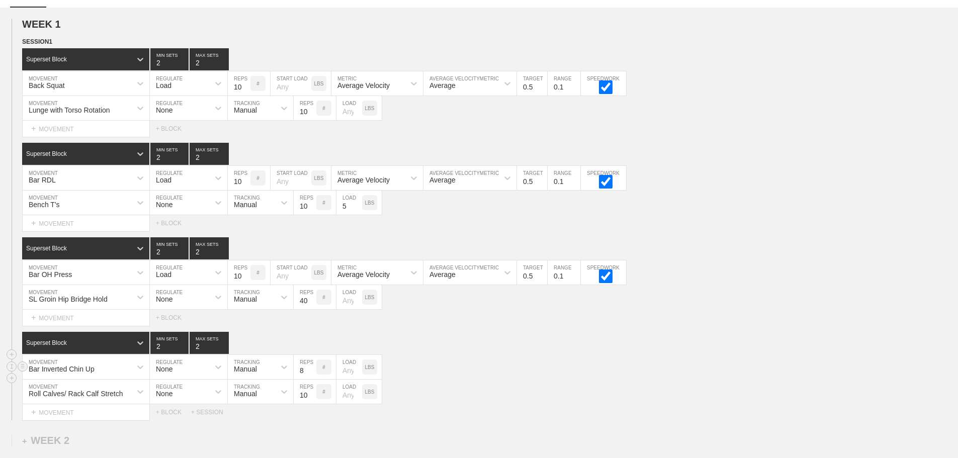
click at [536, 364] on div "Bar Inverted Chin Up MOVEMENT None REGULATE Manual TRACKING 8 REPS # LOAD LBS" at bounding box center [479, 367] width 958 height 25
click at [758, 248] on div "Superset Block 2 MIN SETS 2 MAX SETS" at bounding box center [490, 248] width 936 height 22
click at [726, 309] on div "SL Groin Hip Bridge Hold MOVEMENT None REGULATE Manual TRACKING 40 REPS # LOAD …" at bounding box center [479, 297] width 958 height 25
click at [773, 260] on div "Superset Block 2 MIN SETS 2 MAX SETS" at bounding box center [490, 248] width 936 height 22
click at [847, 215] on div "Bench T's MOVEMENT None REGULATE Manual TRACKING 10 REPS # 5 LOAD LBS" at bounding box center [479, 203] width 958 height 25
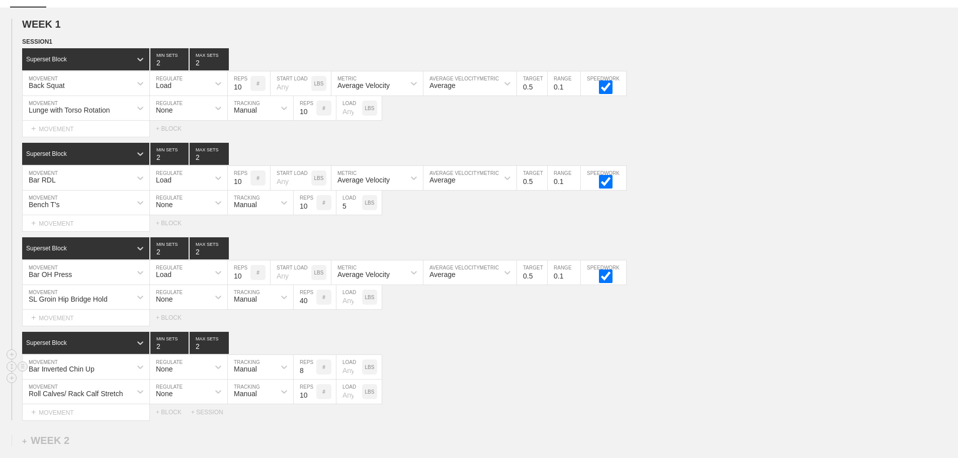
click at [696, 367] on div "Bar Inverted Chin Up MOVEMENT None REGULATE Manual TRACKING 8 REPS # LOAD LBS" at bounding box center [479, 367] width 958 height 25
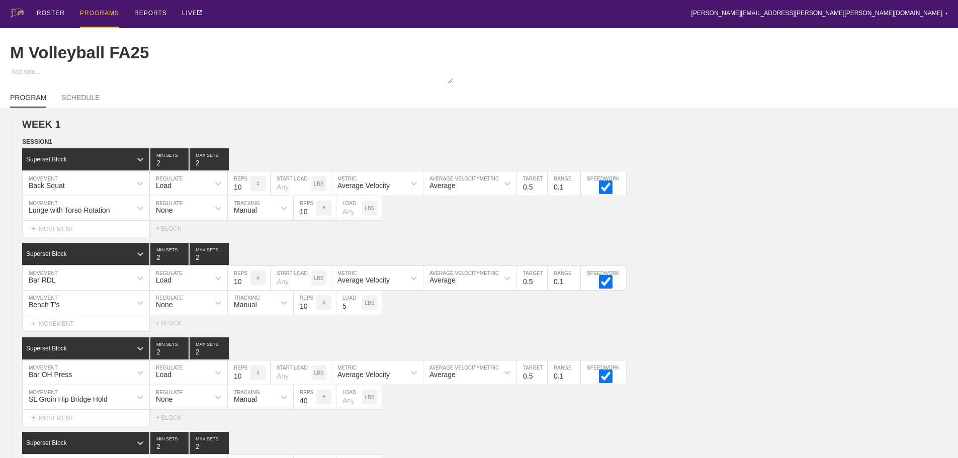
scroll to position [0, 0]
click at [536, 18] on div "ROSTER PROGRAMS REPORTS LIVE [PERSON_NAME][EMAIL_ADDRESS][PERSON_NAME][PERSON_N…" at bounding box center [479, 14] width 938 height 29
click at [350, 18] on div "ROSTER PROGRAMS REPORTS LIVE [PERSON_NAME][EMAIL_ADDRESS][PERSON_NAME][PERSON_N…" at bounding box center [479, 14] width 938 height 29
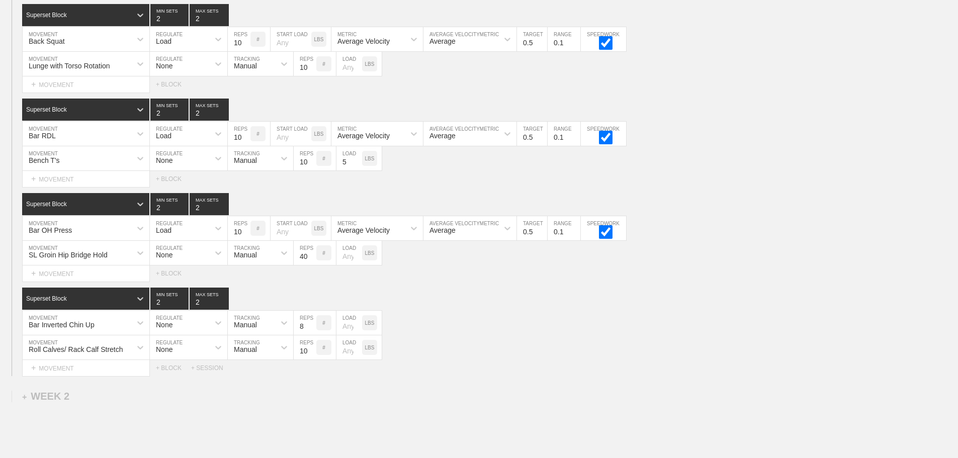
scroll to position [151, 0]
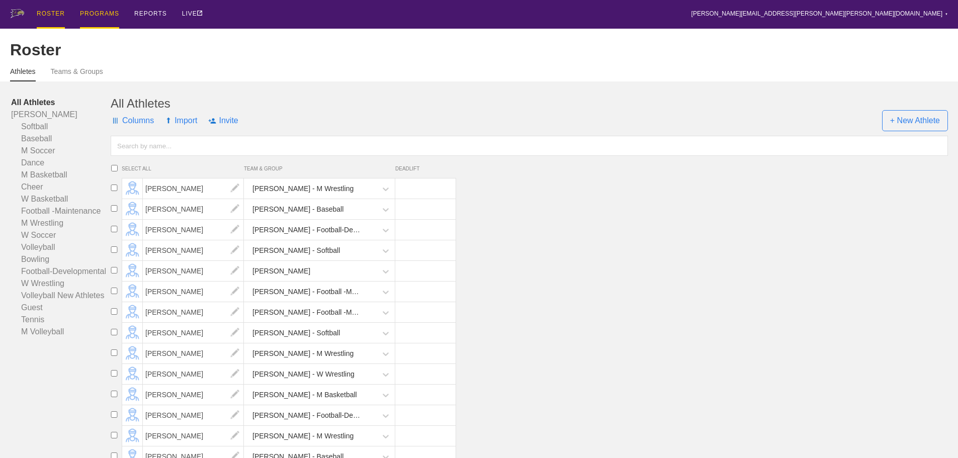
click at [104, 13] on div "PROGRAMS" at bounding box center [99, 14] width 39 height 29
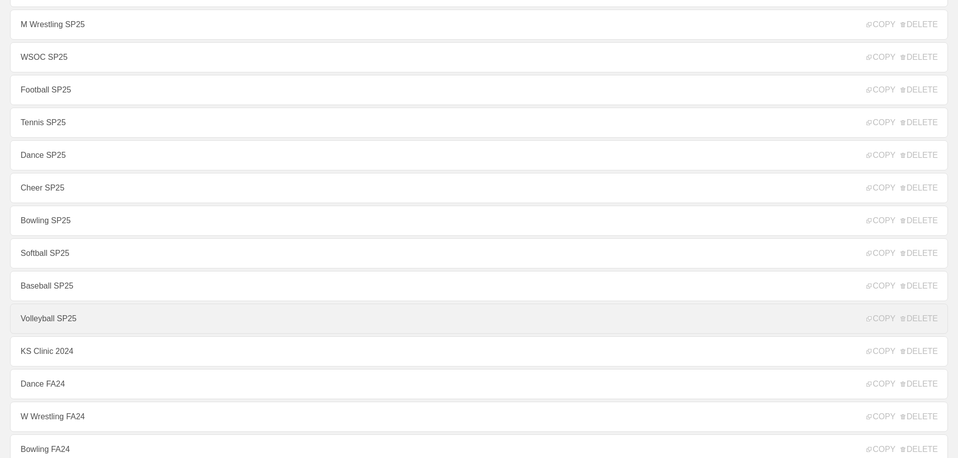
scroll to position [956, 0]
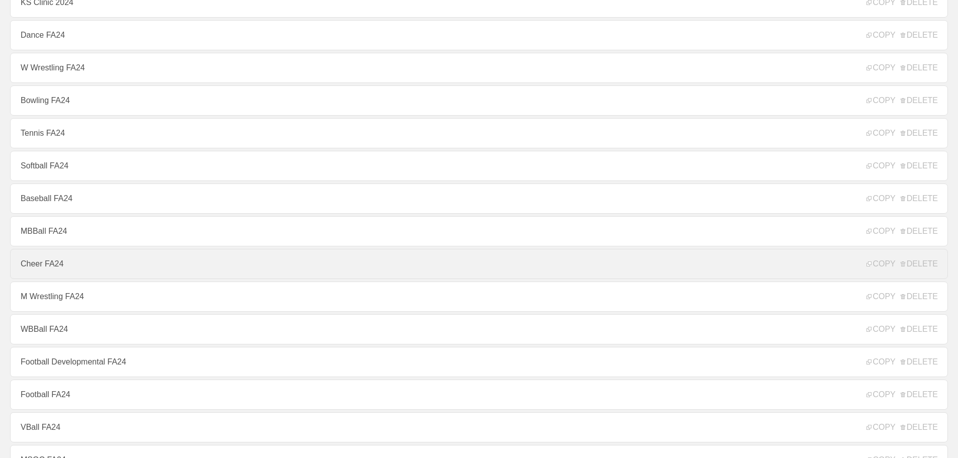
click at [44, 267] on link "Cheer FA24" at bounding box center [479, 264] width 938 height 30
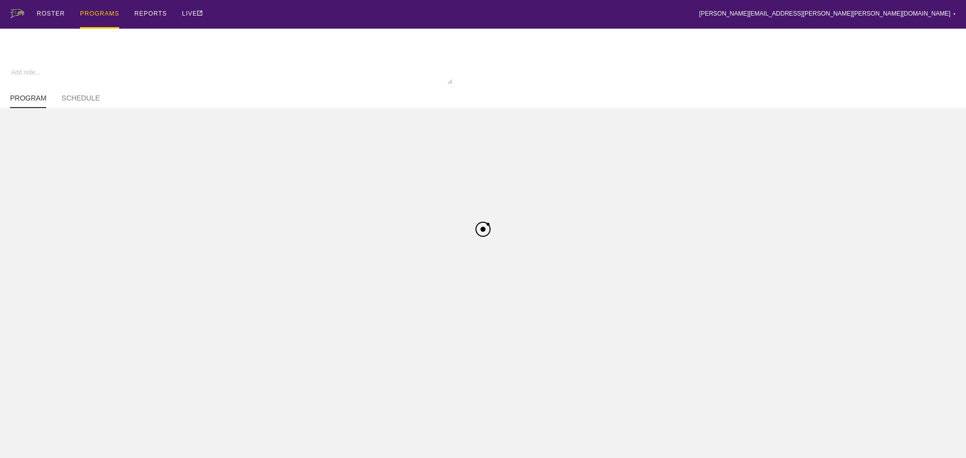
type textarea "x"
type input "Cheer FA24"
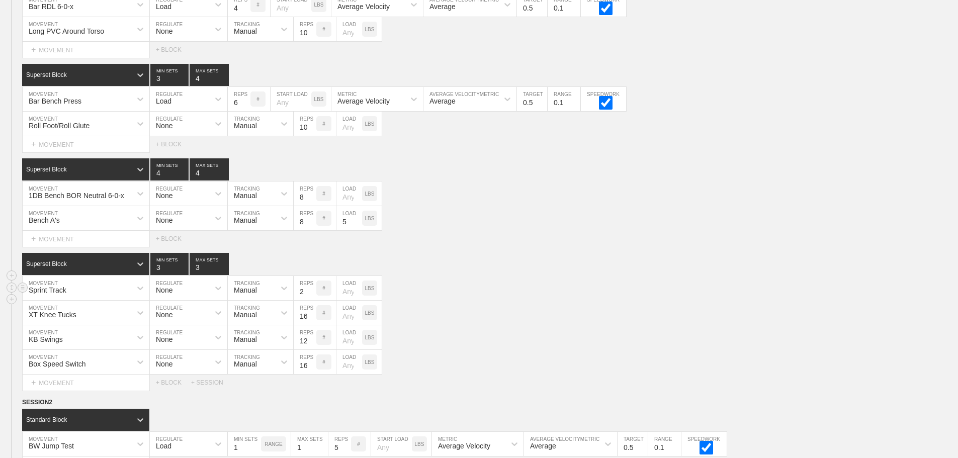
scroll to position [12424, 0]
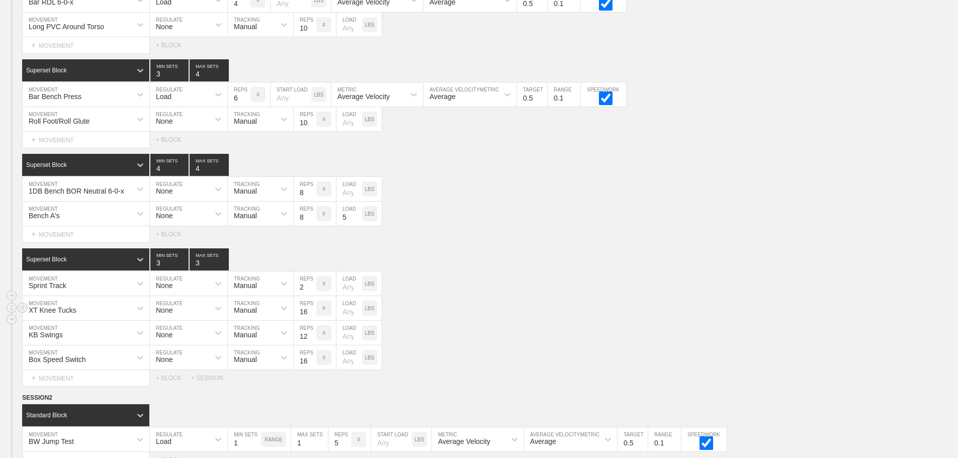
click at [552, 312] on div "XT Knee Tucks MOVEMENT None REGULATE Manual TRACKING 16 REPS # LOAD LBS" at bounding box center [479, 308] width 958 height 25
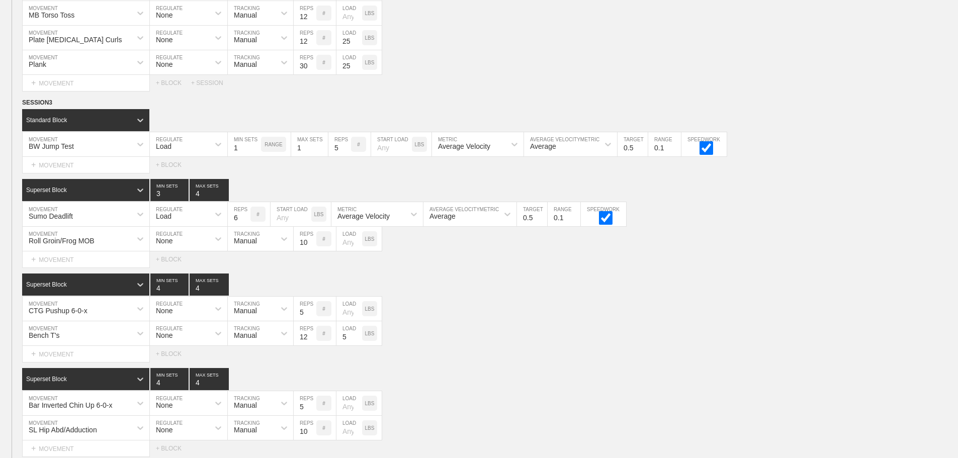
scroll to position [13631, 0]
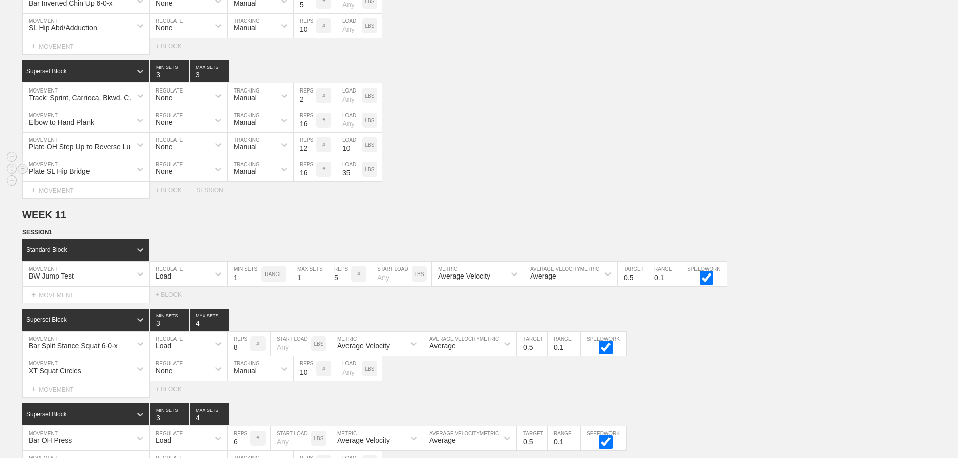
click at [714, 182] on div "Plate SL Hip Bridge MOVEMENT None REGULATE Manual TRACKING 16 REPS # 35 LOAD LBS" at bounding box center [479, 169] width 958 height 25
